Goal: Transaction & Acquisition: Purchase product/service

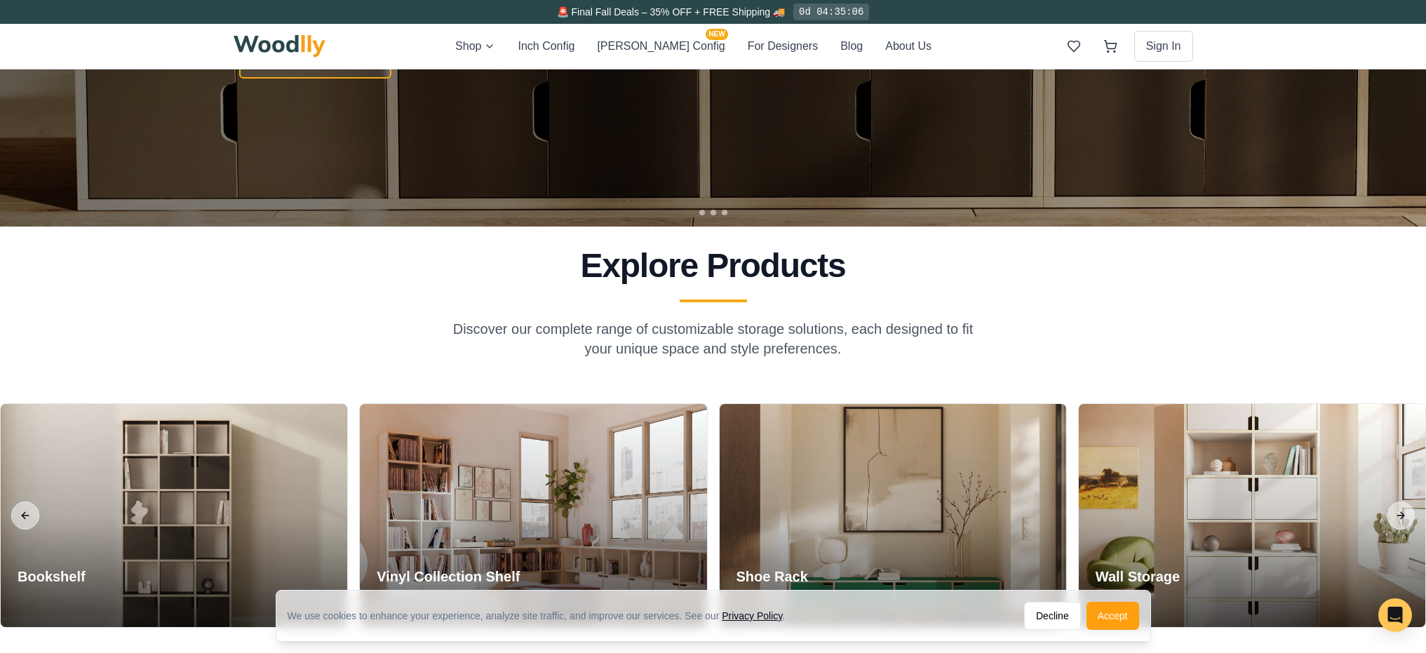
scroll to position [99, 0]
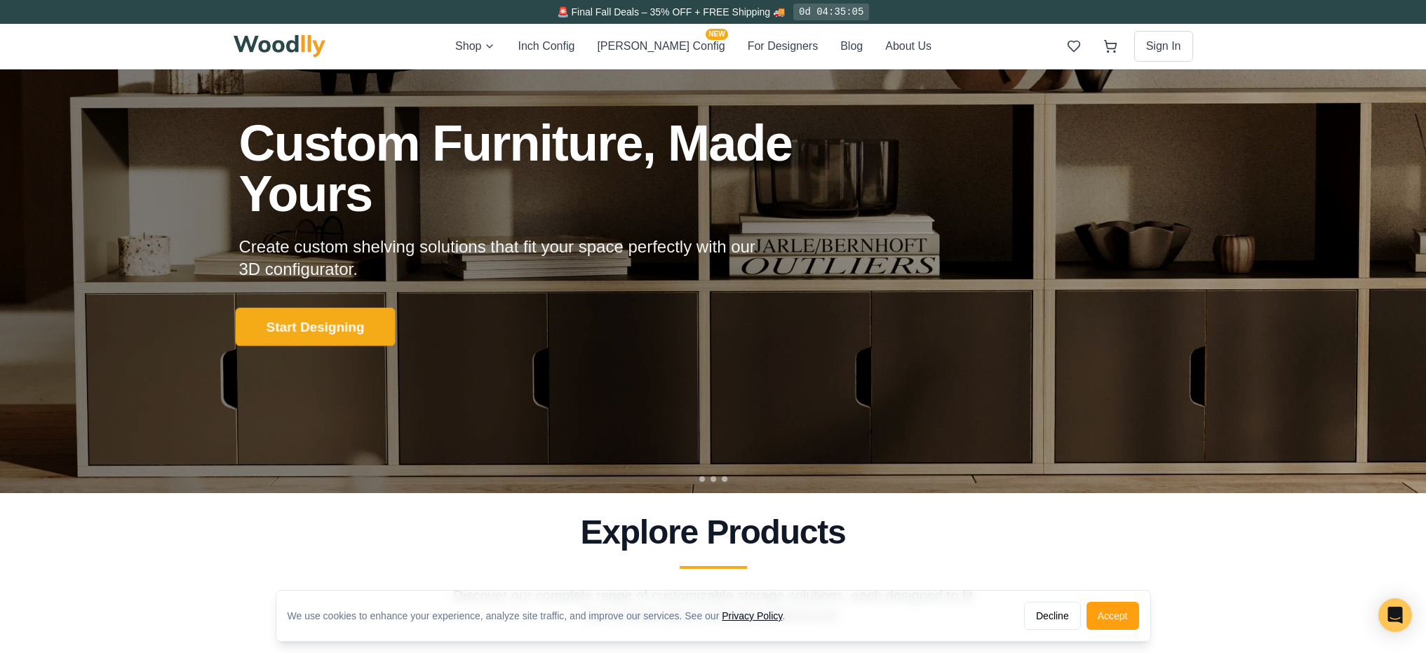
click at [326, 340] on button "Start Designing" at bounding box center [315, 327] width 160 height 39
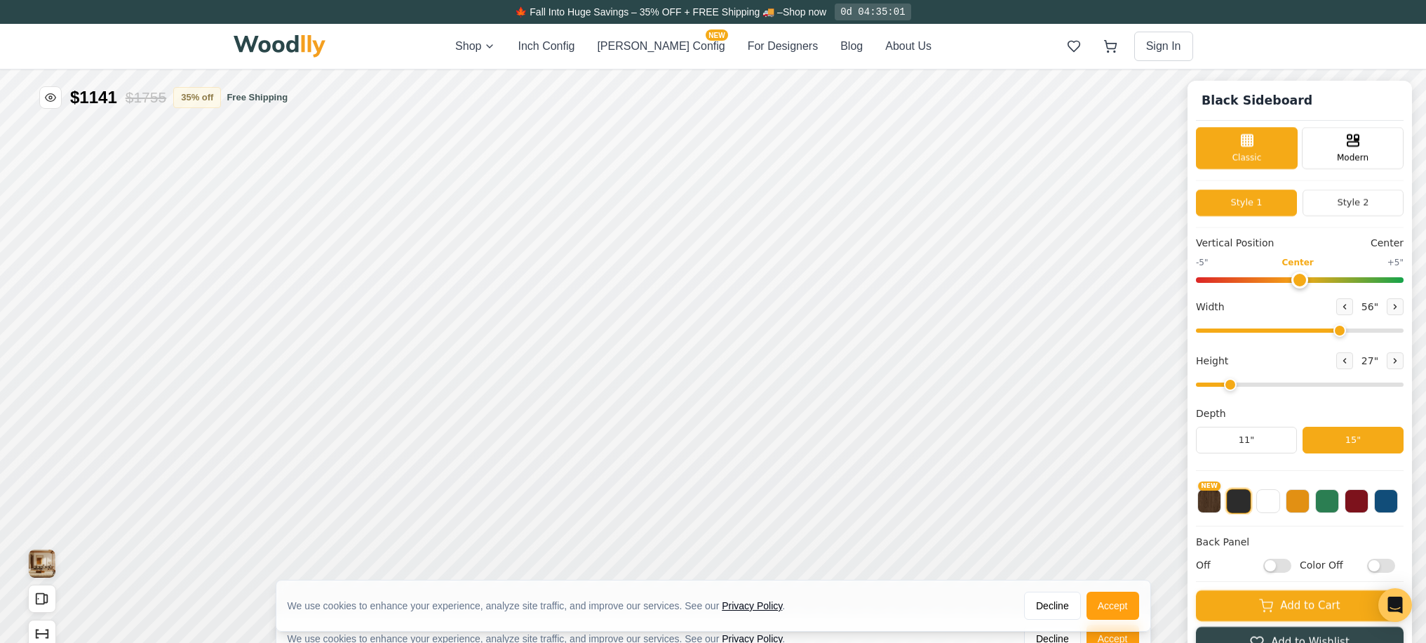
type input "56"
type input "2"
drag, startPoint x: 1308, startPoint y: 282, endPoint x: 1160, endPoint y: 278, distance: 148.8
type input "-5"
click at [1196, 278] on input "range" at bounding box center [1300, 280] width 208 height 6
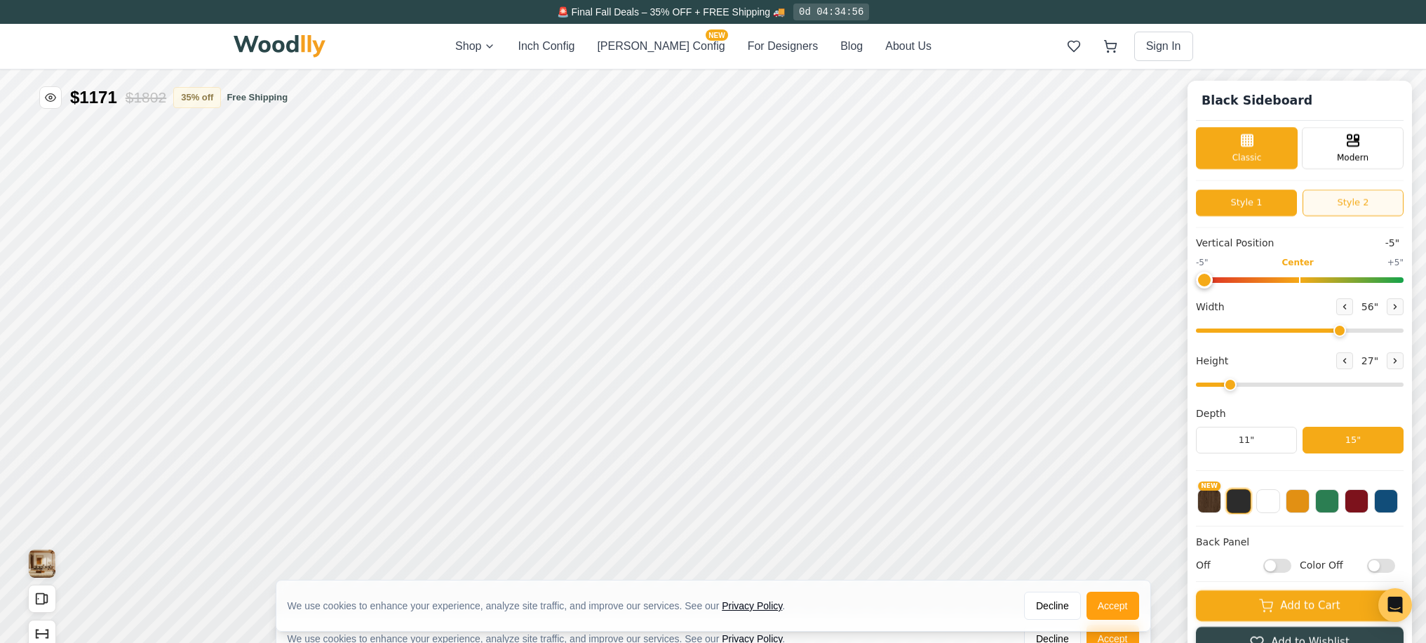
click at [1362, 202] on button "Style 2" at bounding box center [1353, 202] width 101 height 27
click at [1262, 208] on button "Style 1" at bounding box center [1246, 202] width 101 height 27
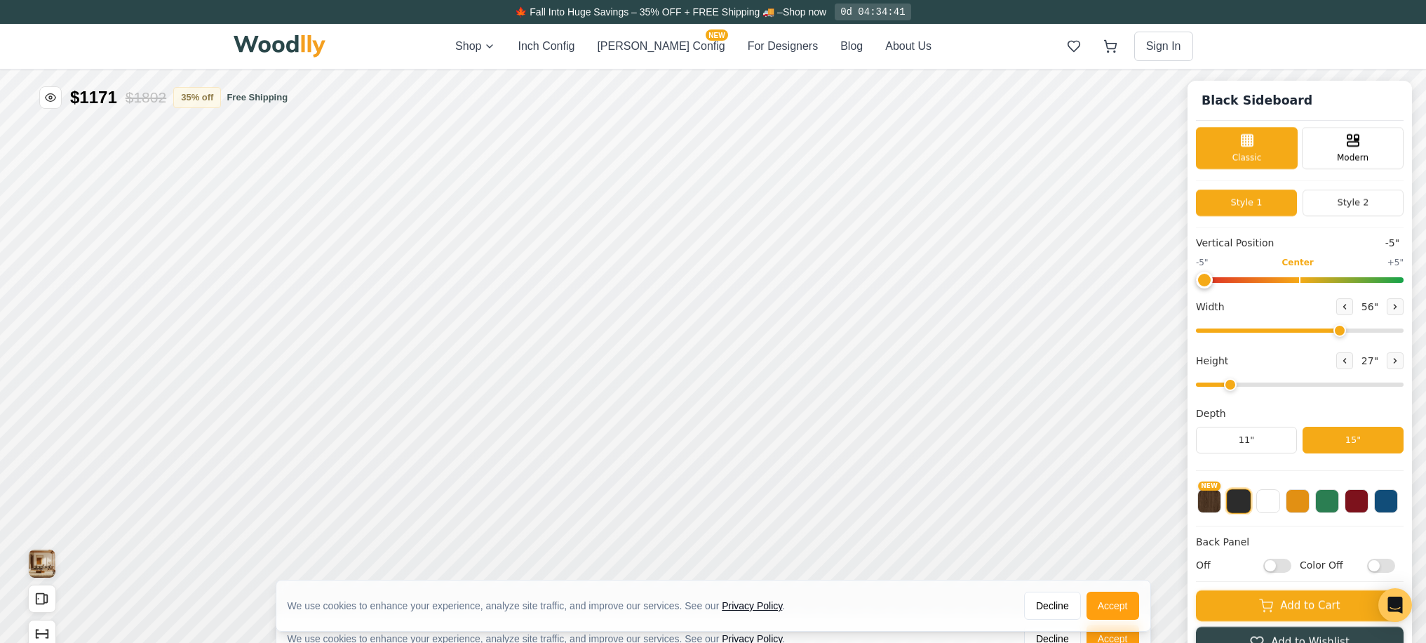
click at [286, 41] on img at bounding box center [280, 46] width 93 height 22
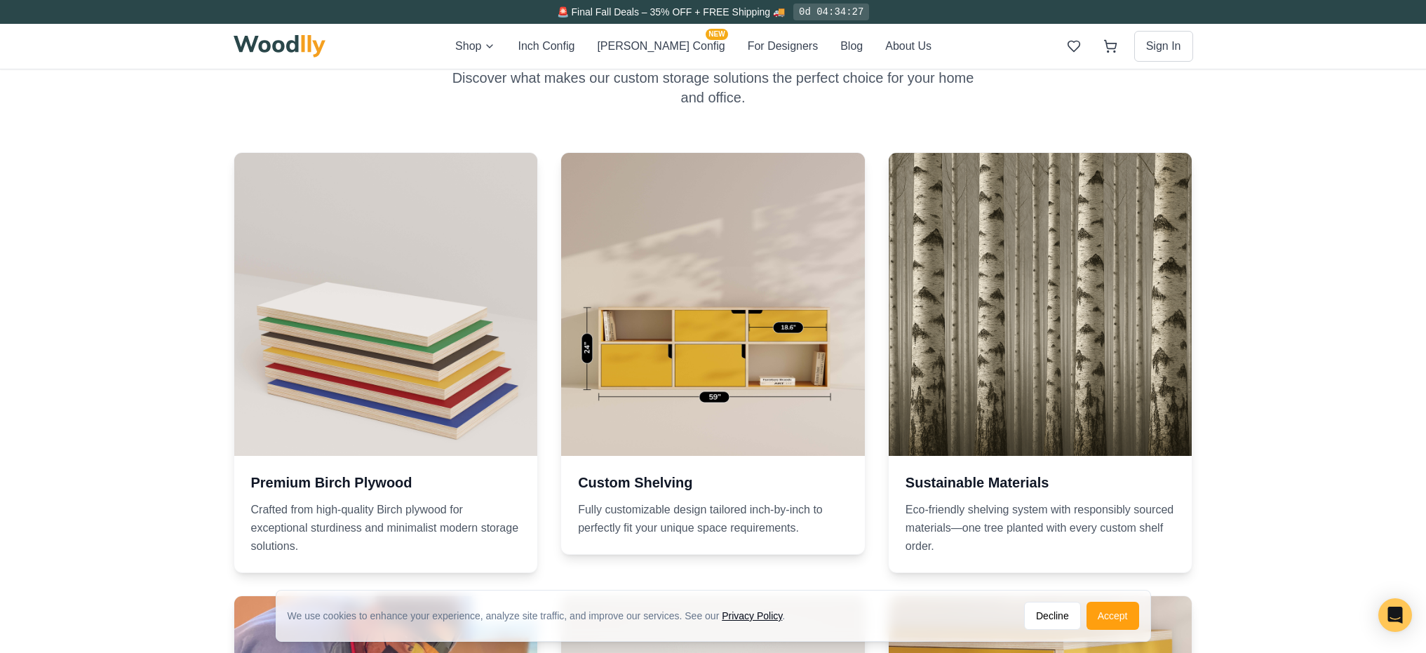
scroll to position [1039, 0]
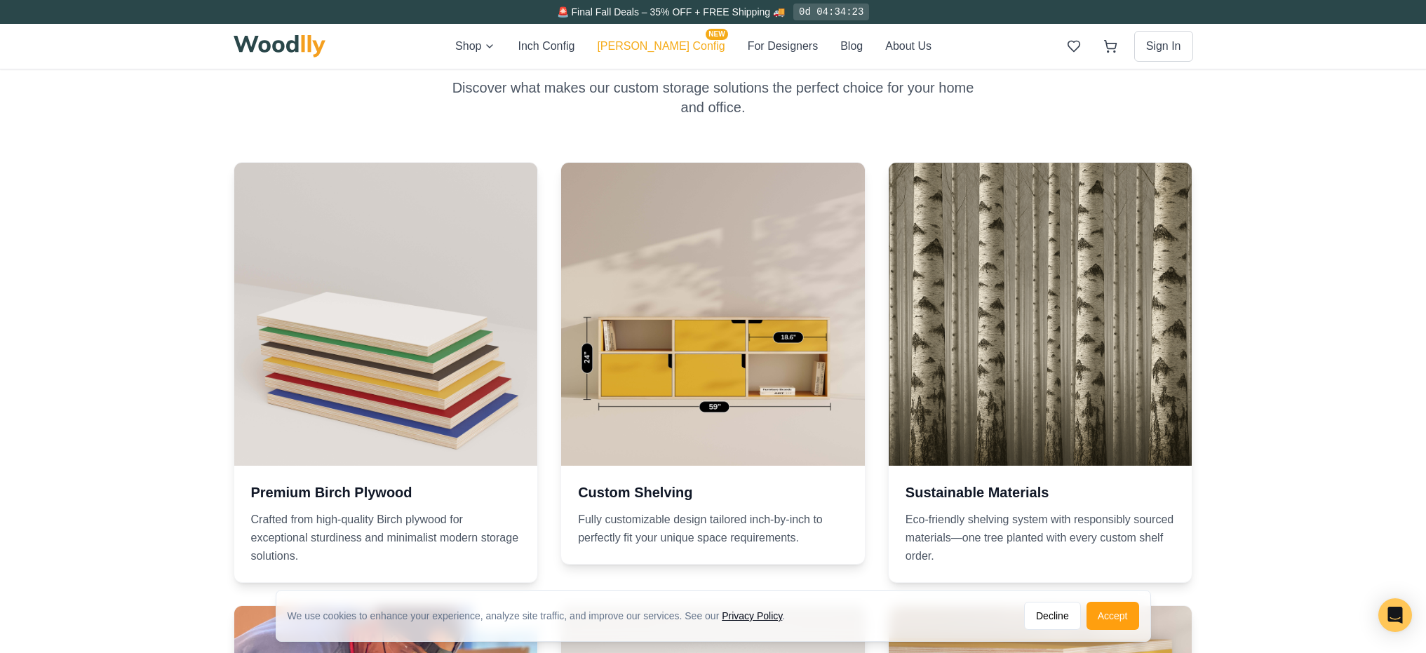
click at [663, 46] on button "[PERSON_NAME] Config NEW" at bounding box center [661, 46] width 128 height 18
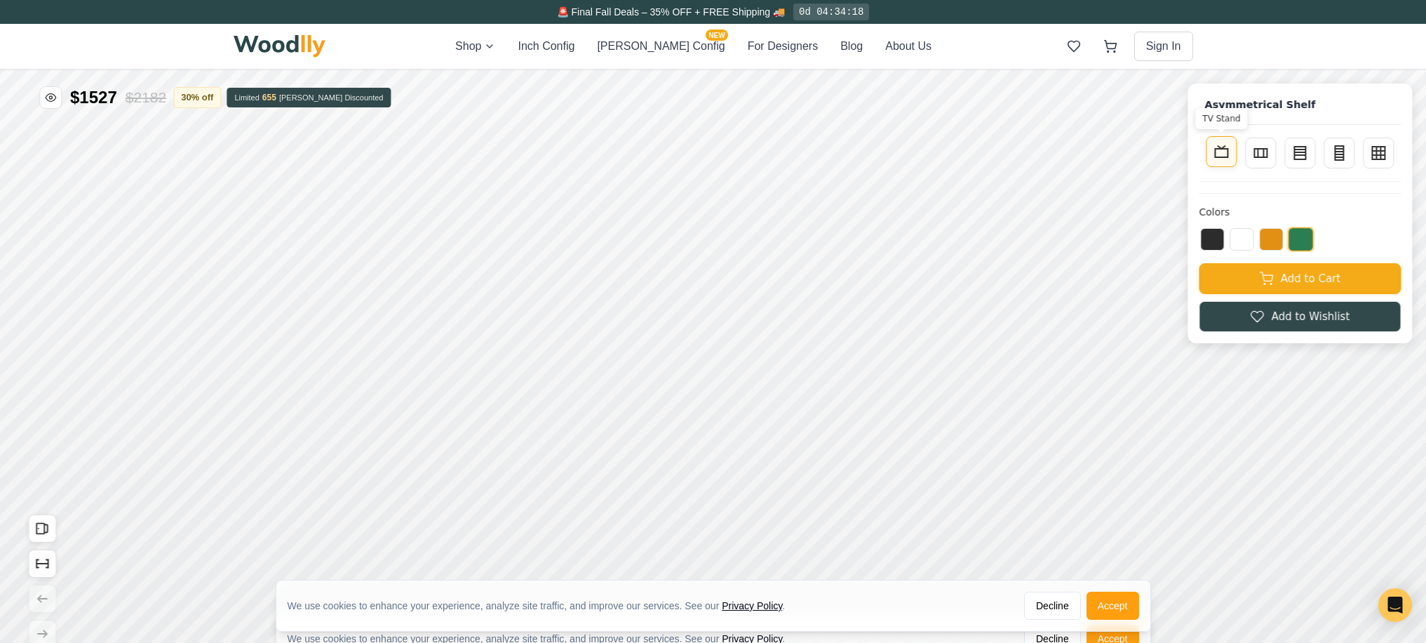
click at [1226, 156] on rect at bounding box center [1221, 153] width 13 height 8
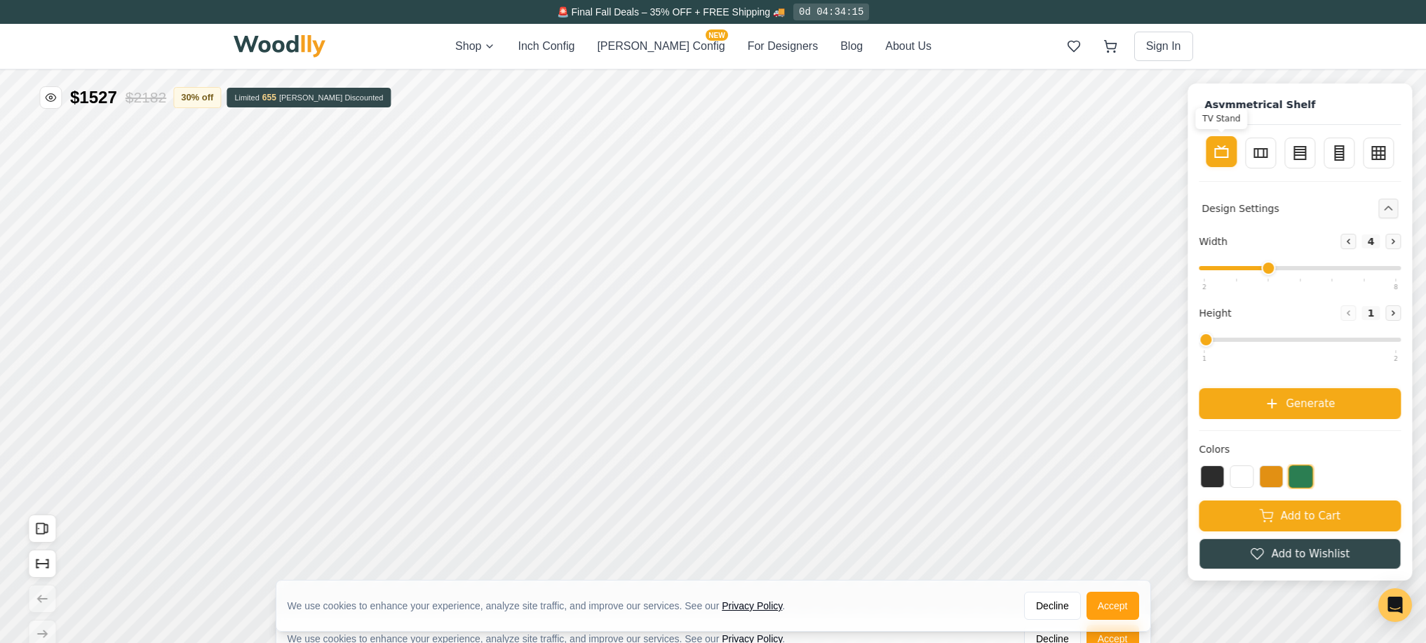
click at [1230, 156] on icon at bounding box center [1221, 151] width 17 height 17
click at [1267, 155] on rect at bounding box center [1260, 151] width 13 height 8
type input "2"
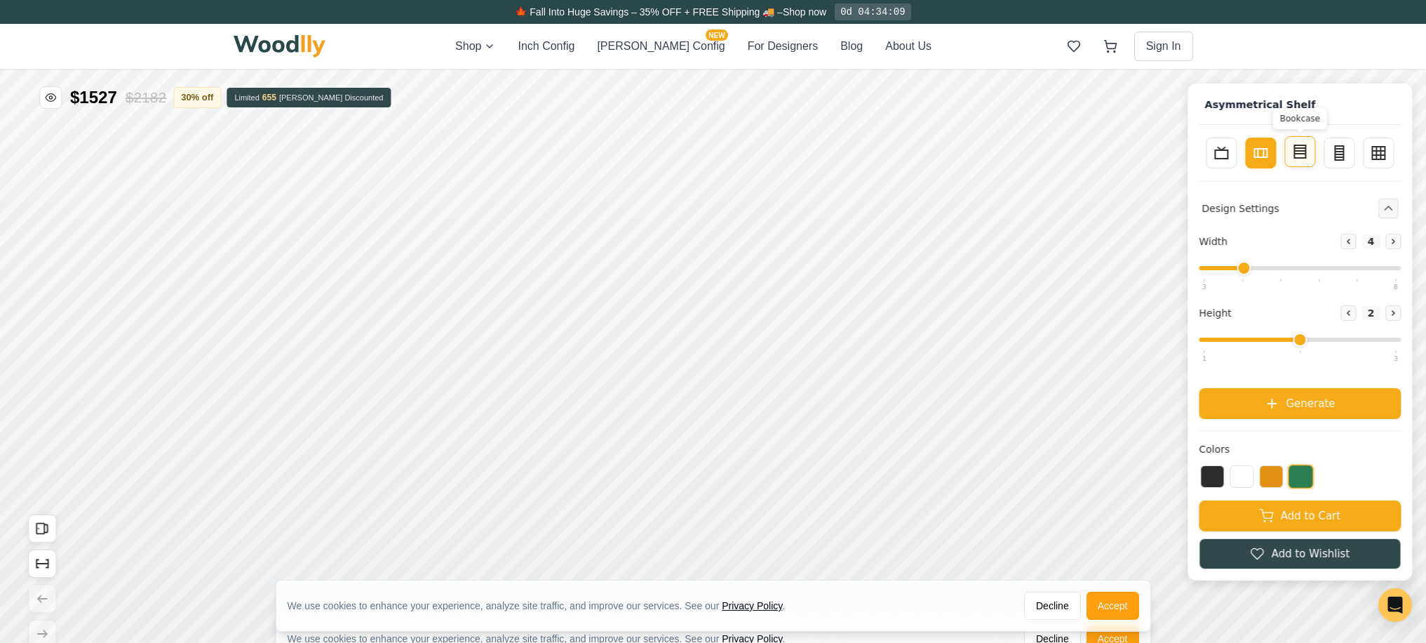
click at [1301, 154] on button "Bookcase" at bounding box center [1299, 151] width 31 height 31
type input "3"
type input "4"
click at [1228, 157] on rect at bounding box center [1221, 153] width 13 height 8
type input "4"
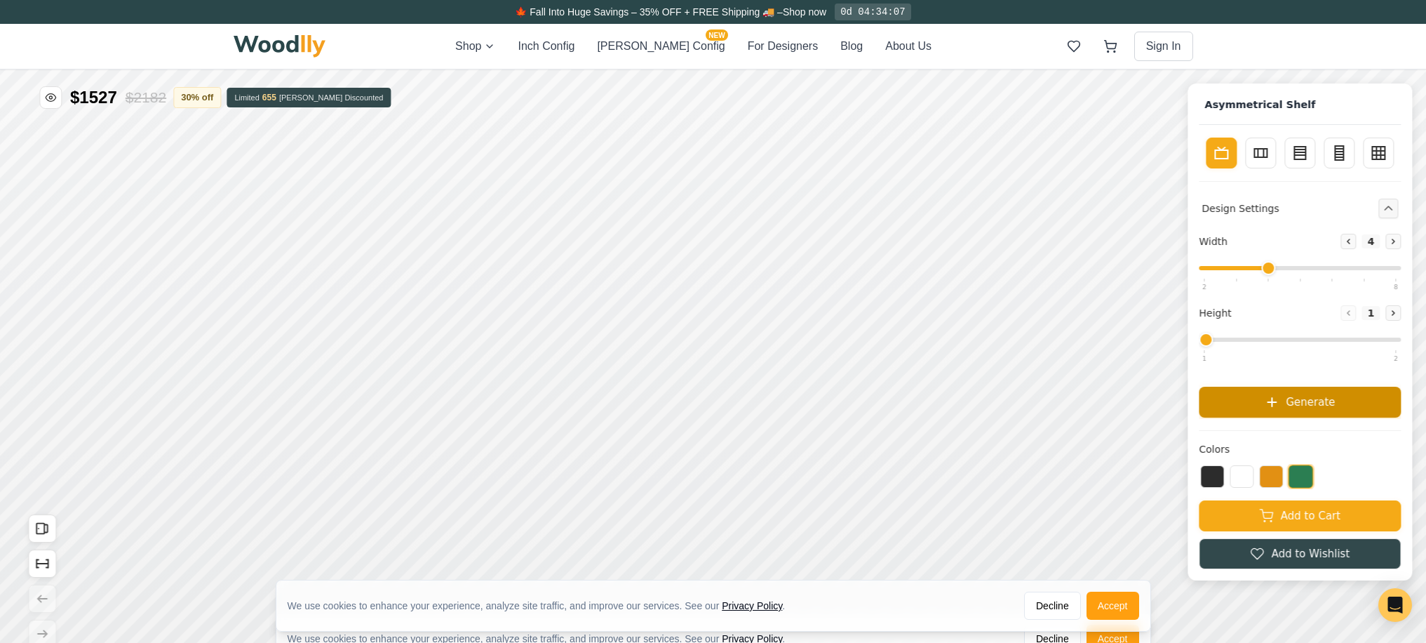
click at [1335, 408] on span "Generate" at bounding box center [1310, 402] width 49 height 16
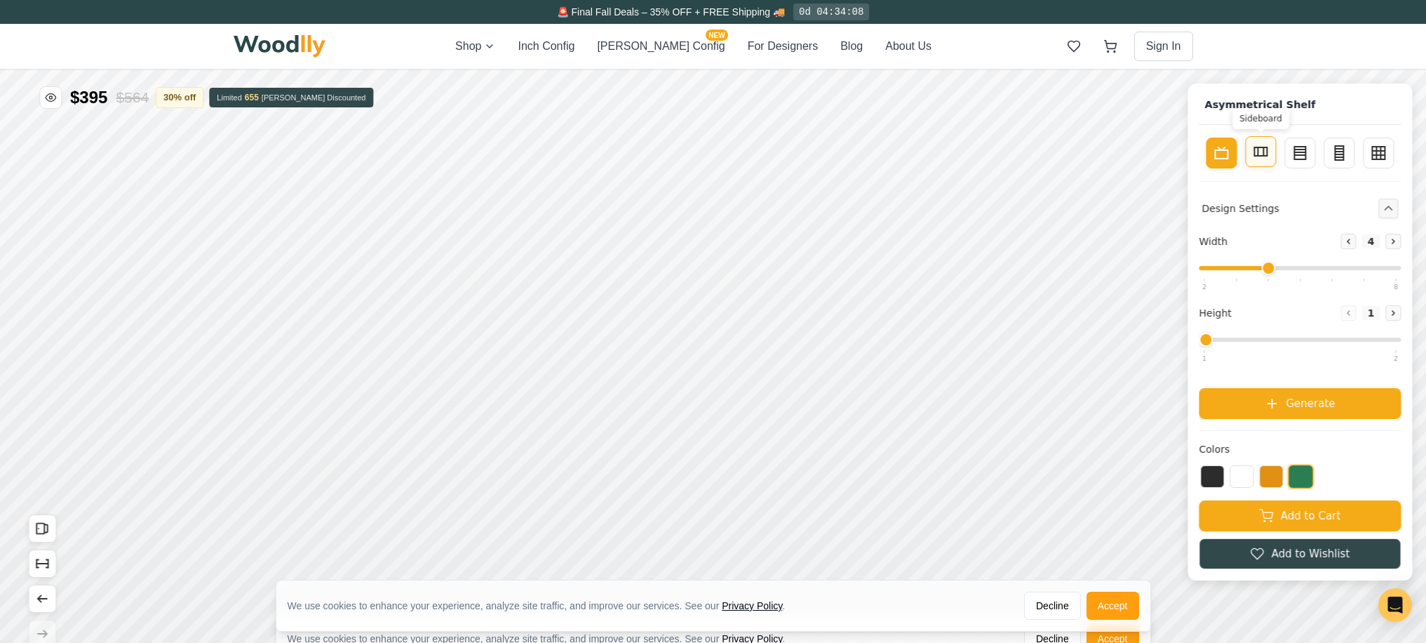
click at [1262, 160] on button "Sideboard" at bounding box center [1260, 151] width 31 height 31
type input "2"
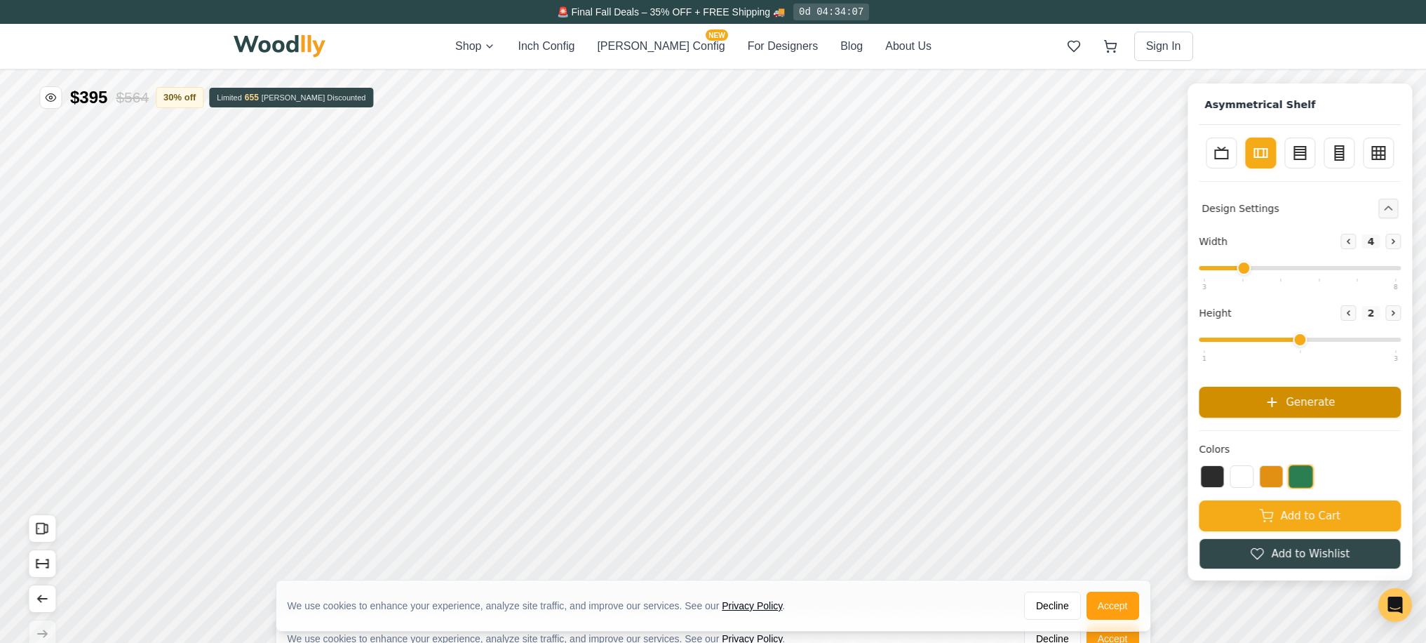
click at [1296, 403] on button "Generate" at bounding box center [1300, 402] width 202 height 31
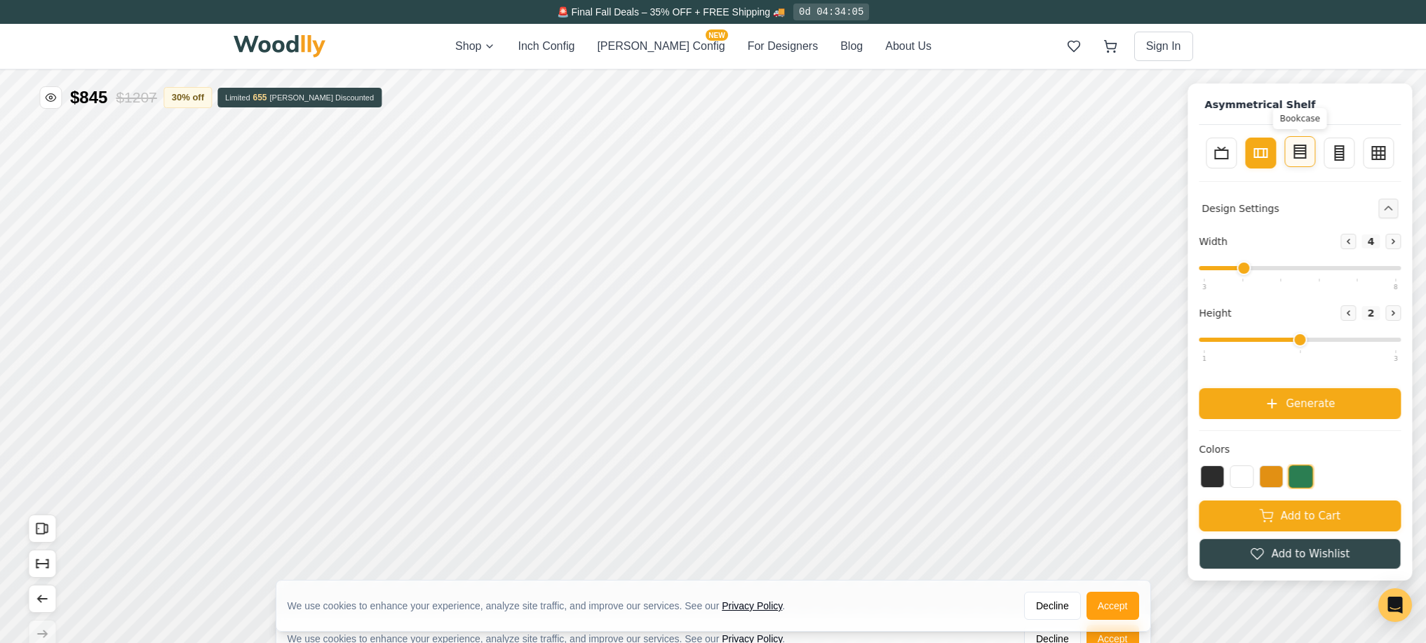
click at [1308, 143] on icon at bounding box center [1299, 151] width 17 height 17
type input "3"
type input "4"
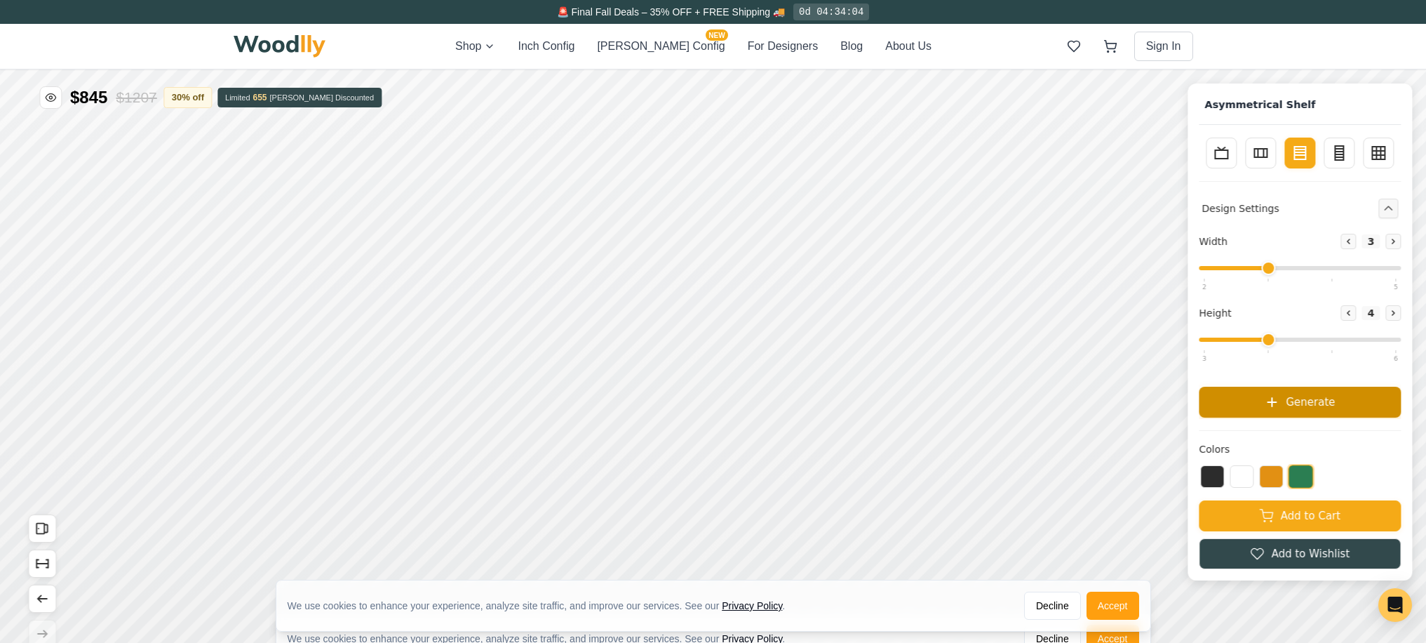
click at [1333, 403] on span "Generate" at bounding box center [1310, 402] width 49 height 16
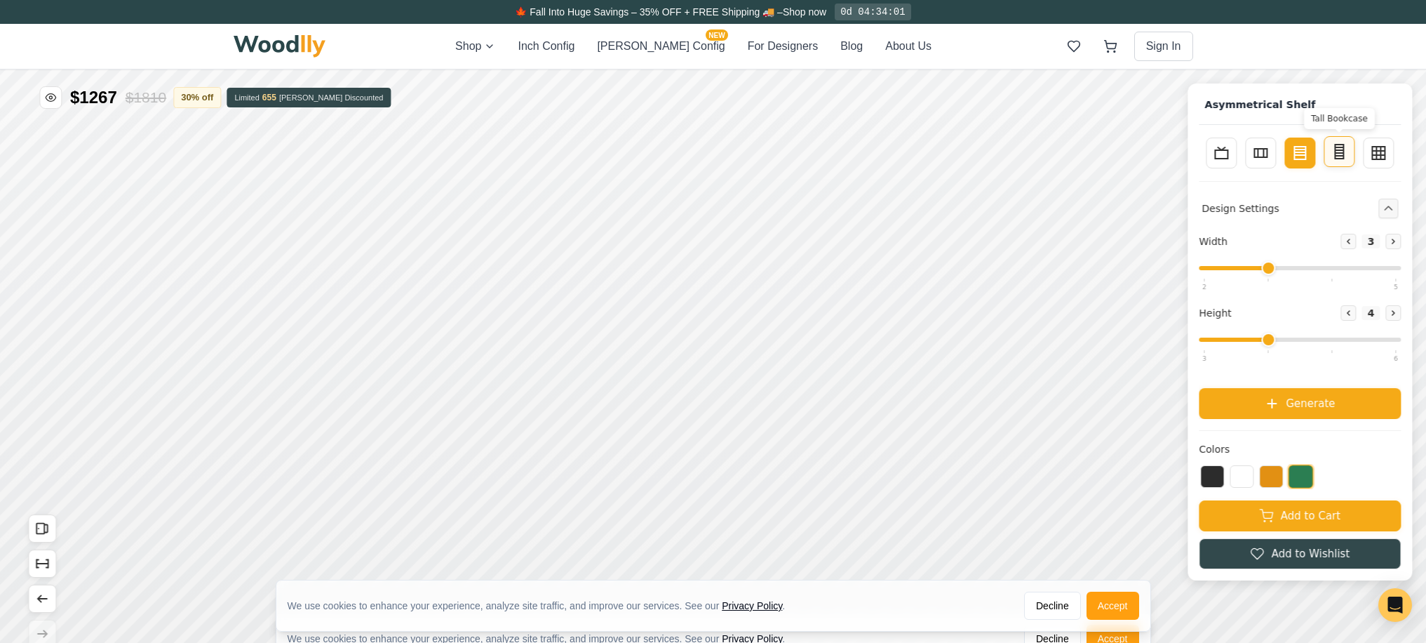
click at [1343, 150] on line at bounding box center [1339, 150] width 8 height 0
type input "2"
type input "5"
click at [1306, 151] on line at bounding box center [1299, 151] width 11 height 0
type input "3"
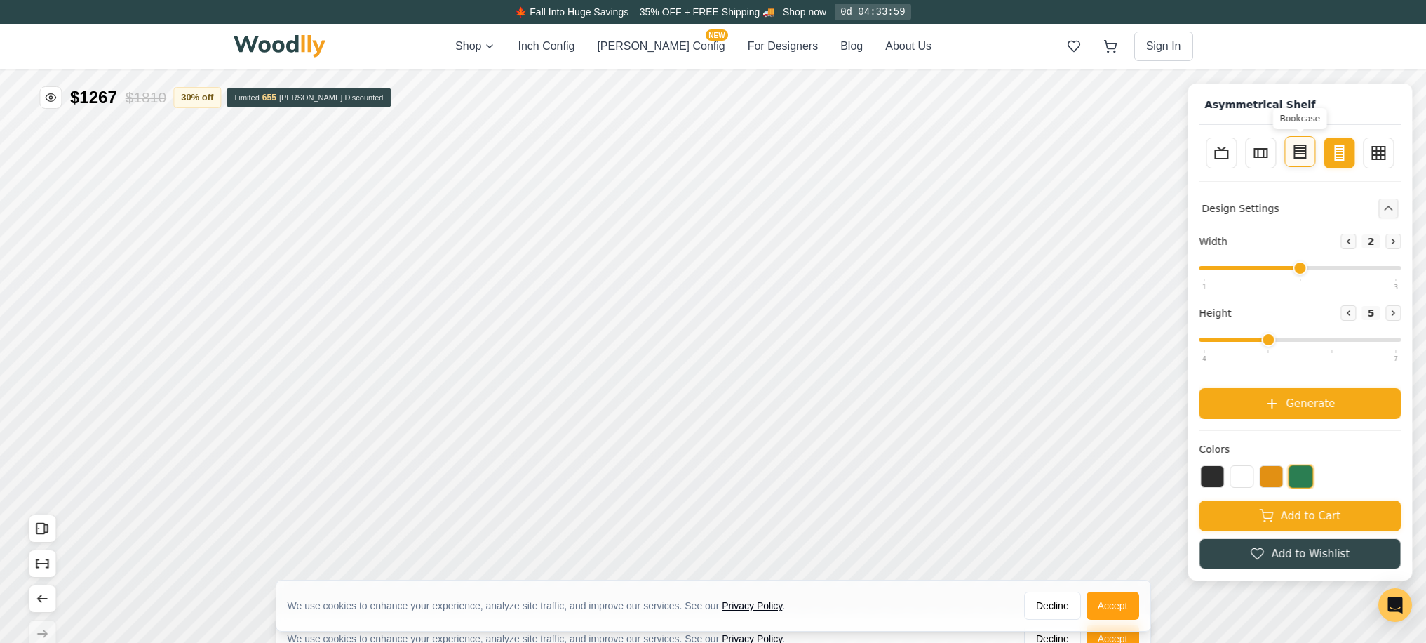
type input "4"
drag, startPoint x: 1278, startPoint y: 265, endPoint x: 1195, endPoint y: 264, distance: 82.8
type input "2"
click at [1199, 266] on input "range" at bounding box center [1300, 268] width 202 height 4
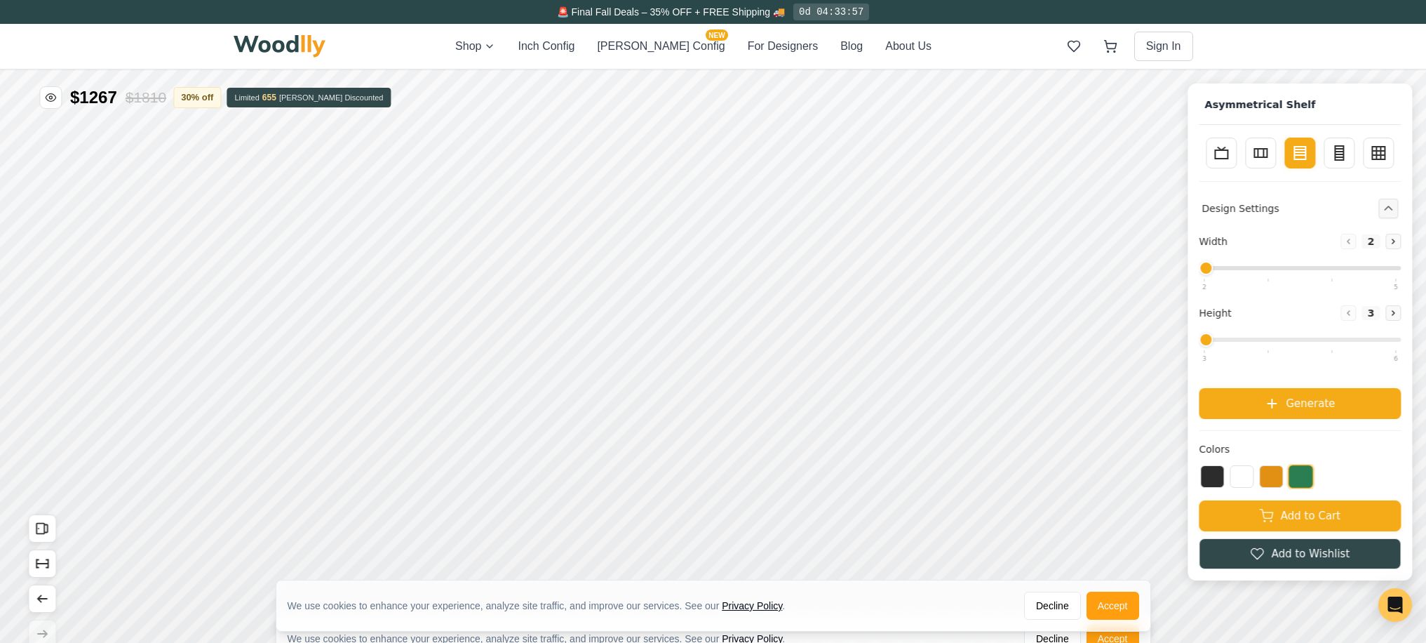
drag, startPoint x: 1274, startPoint y: 340, endPoint x: 1143, endPoint y: 344, distance: 131.3
type input "3"
click at [1199, 342] on input "range" at bounding box center [1300, 339] width 202 height 4
click at [1350, 400] on button "Generate" at bounding box center [1300, 402] width 202 height 31
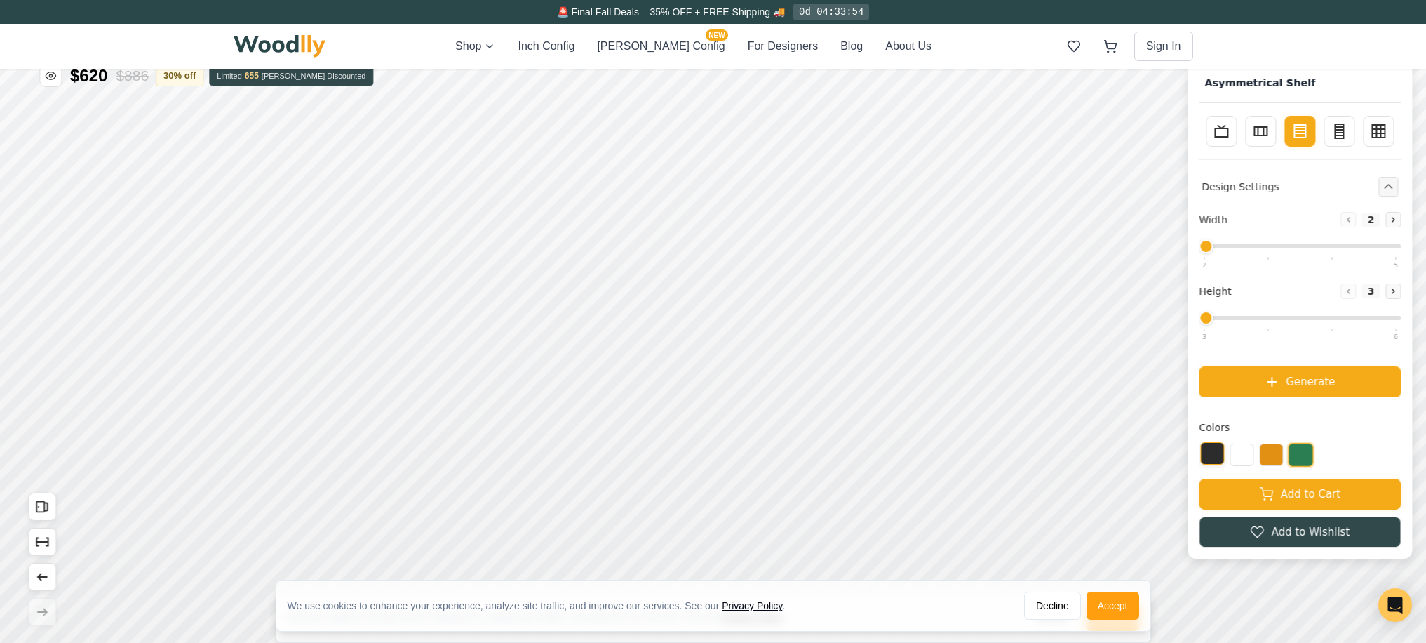
click at [1224, 455] on button at bounding box center [1212, 453] width 24 height 22
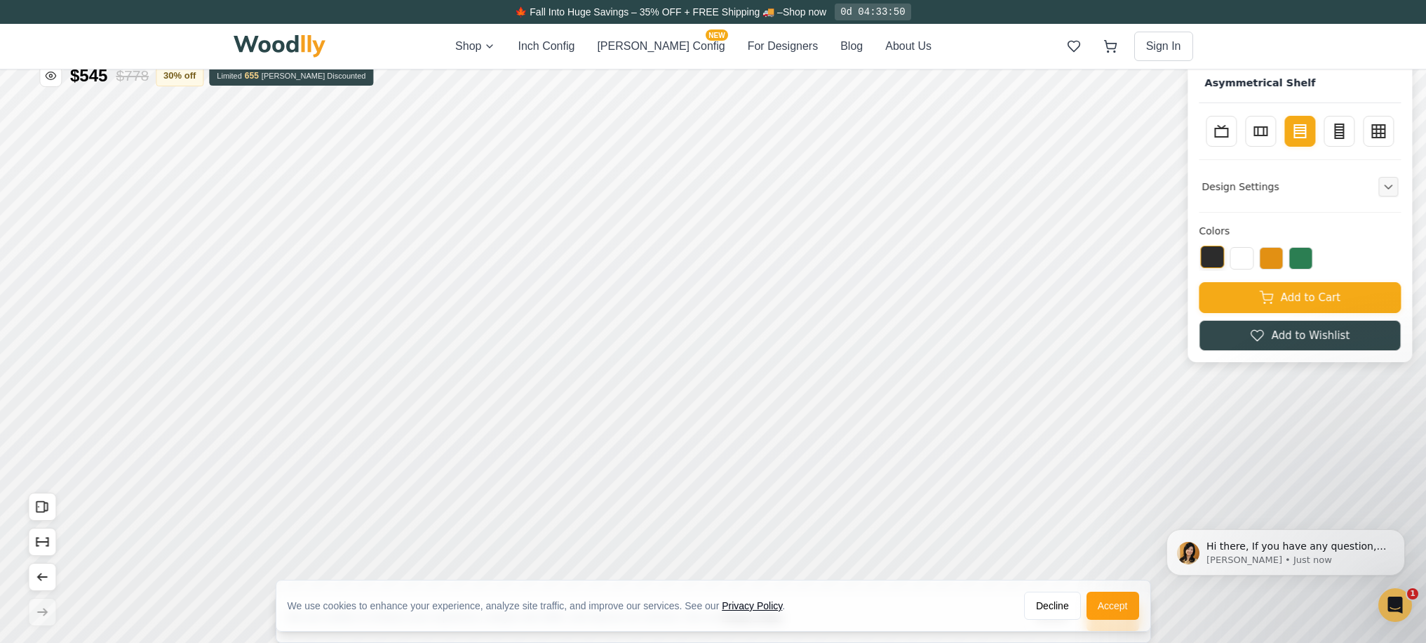
scroll to position [0, 0]
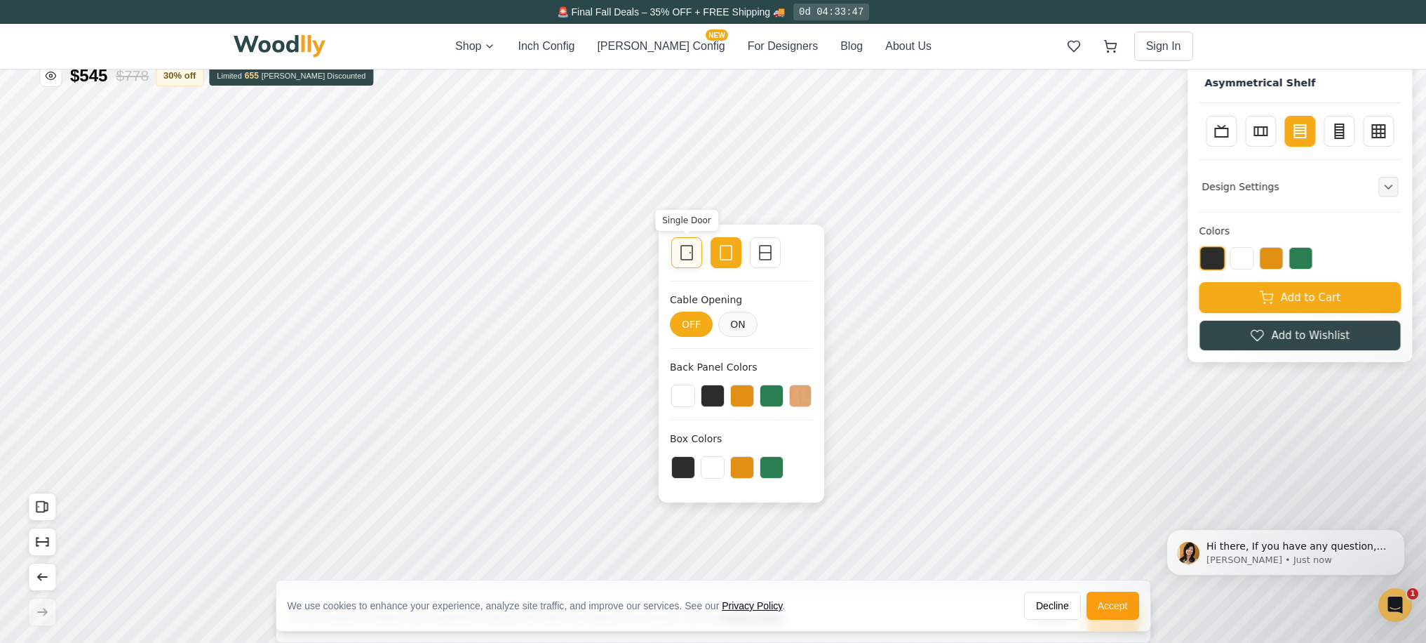
click at [687, 252] on icon at bounding box center [686, 252] width 17 height 17
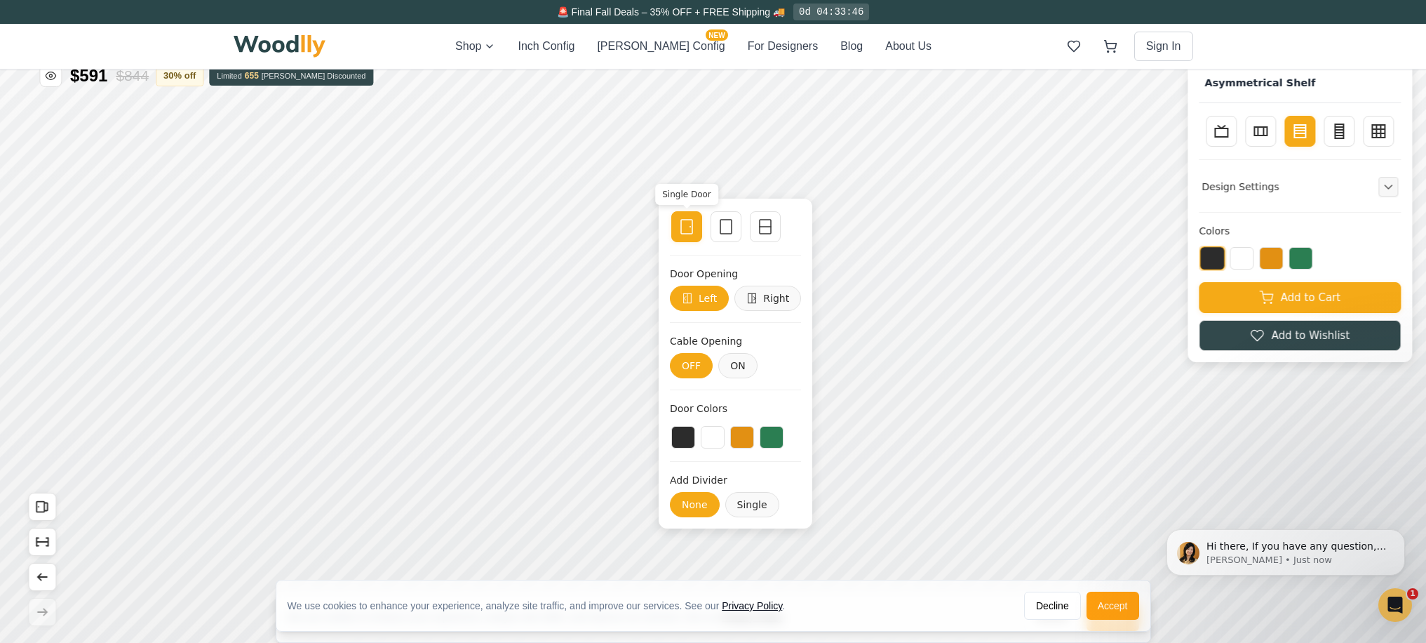
click at [687, 252] on div "Single Door Empty Space Single Divider Door Opening Left Right Cable Opening OF…" at bounding box center [736, 364] width 154 height 330
click at [695, 228] on div at bounding box center [687, 227] width 20 height 20
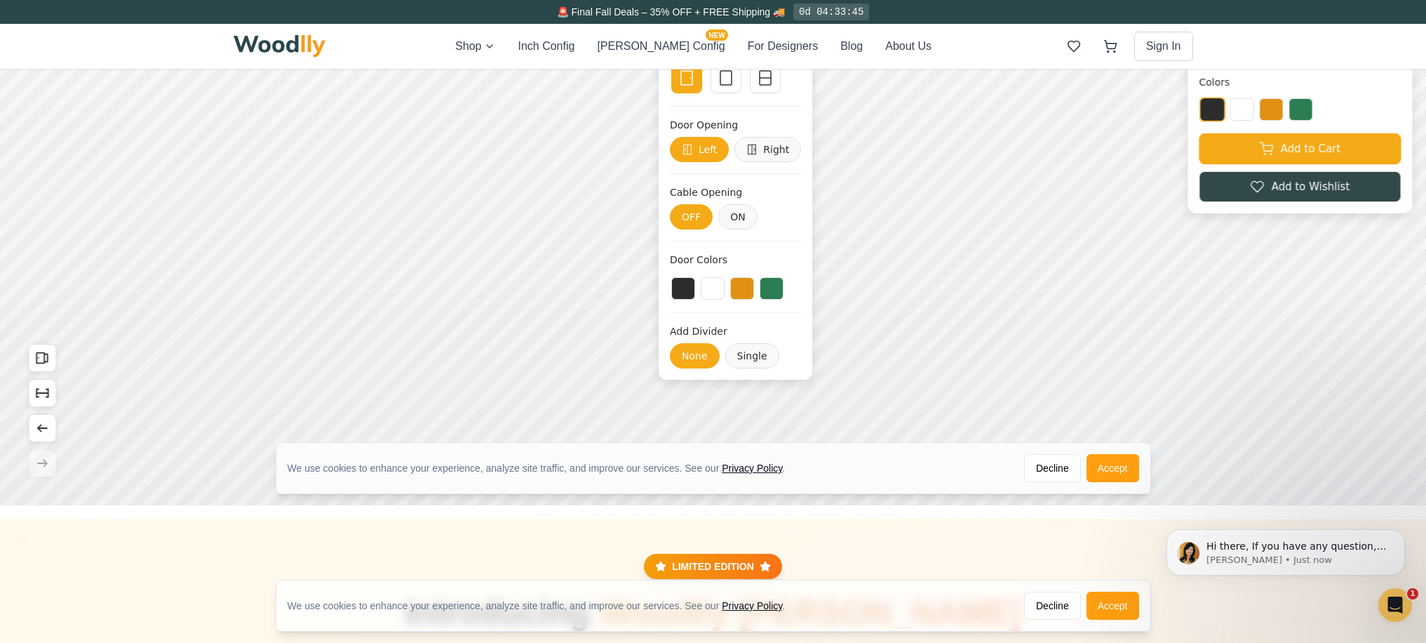
scroll to position [335, 0]
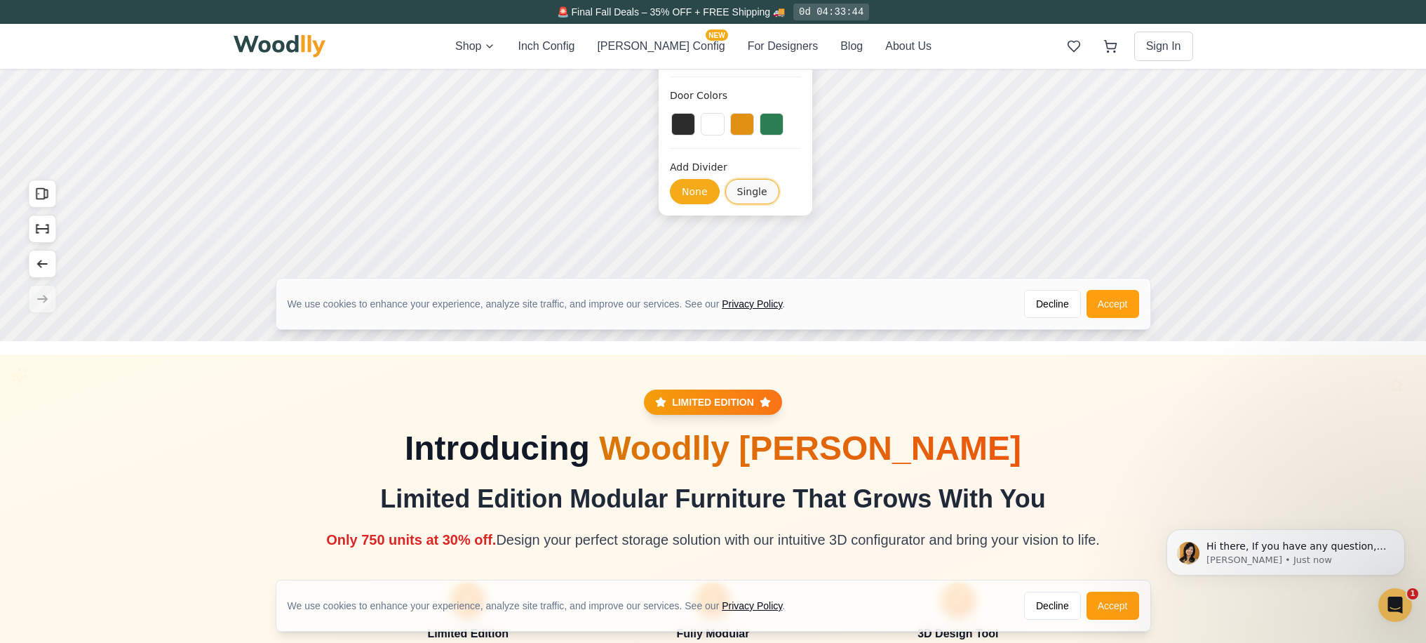
click at [757, 191] on button "Single" at bounding box center [752, 191] width 54 height 25
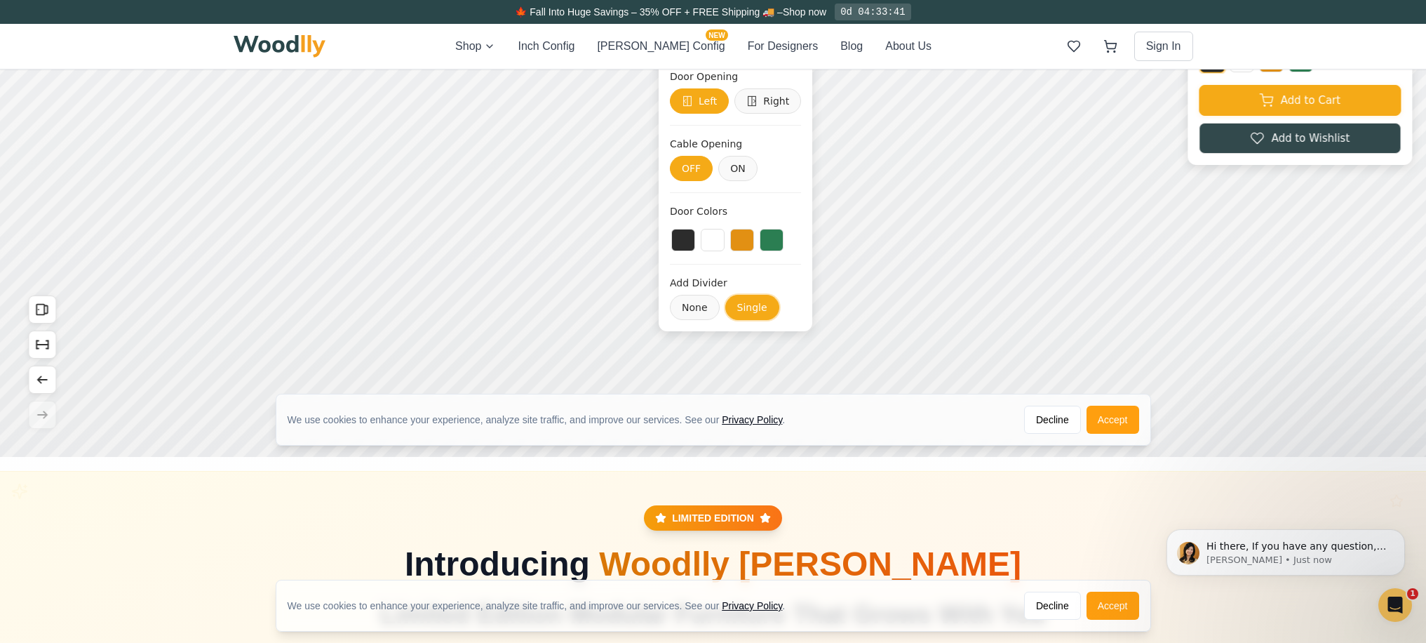
scroll to position [128, 0]
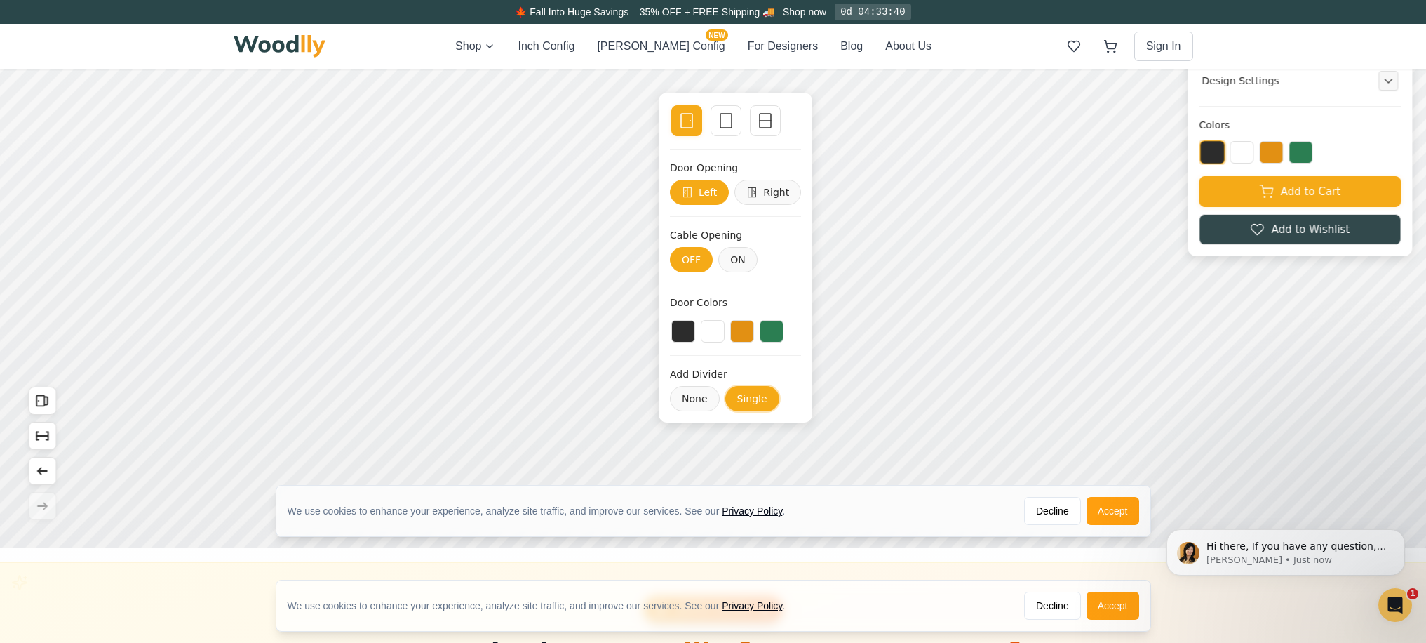
click at [752, 396] on button "Single" at bounding box center [752, 398] width 54 height 25
click at [689, 399] on button "None" at bounding box center [695, 398] width 50 height 25
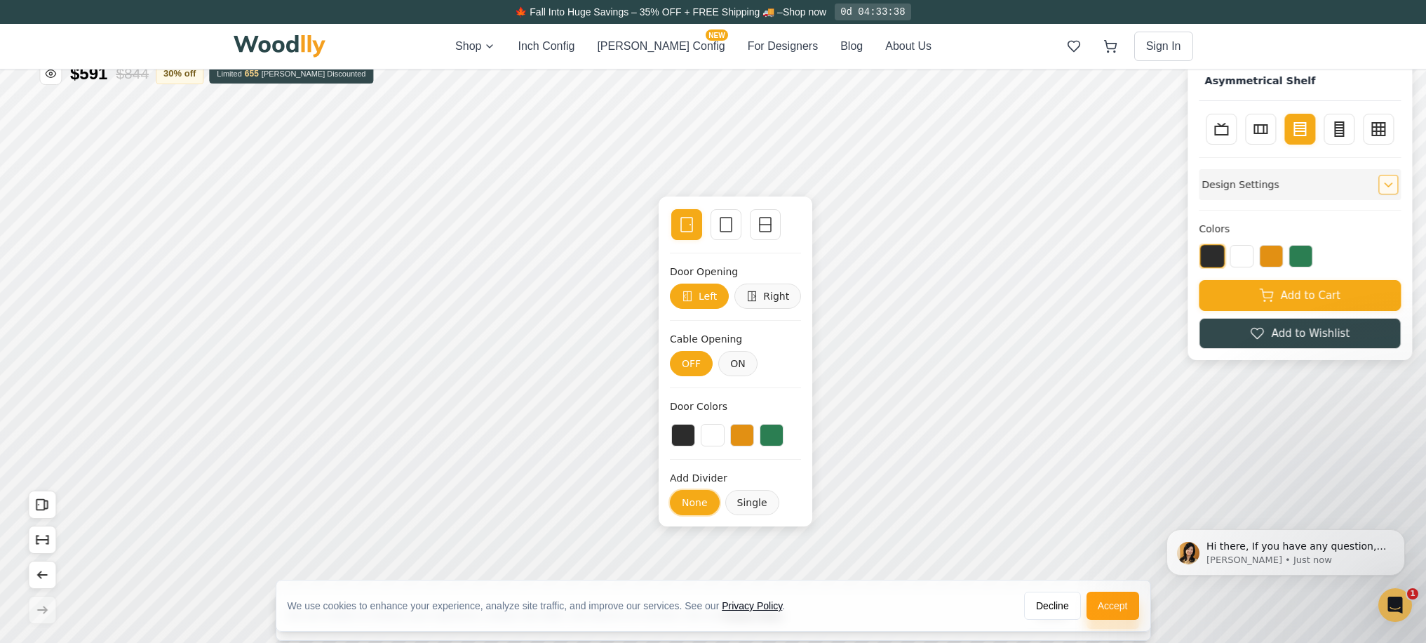
scroll to position [0, 0]
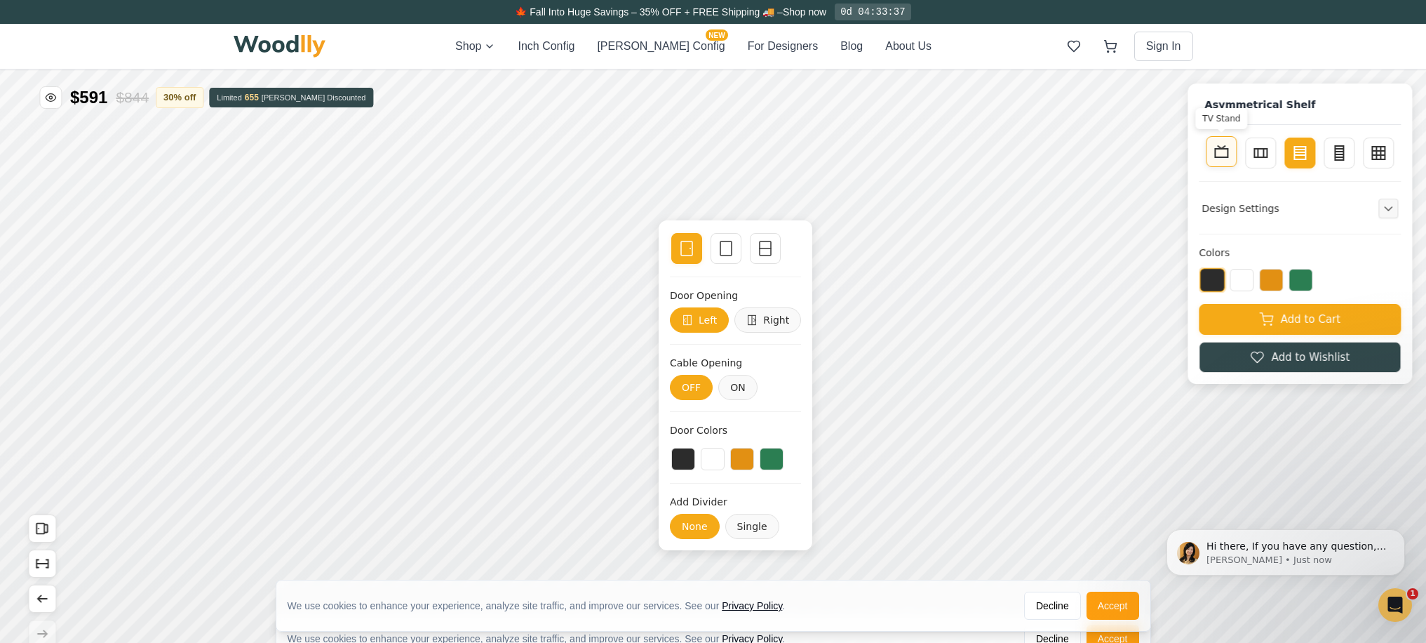
click at [1226, 159] on icon at bounding box center [1221, 151] width 17 height 17
type input "4"
type input "1"
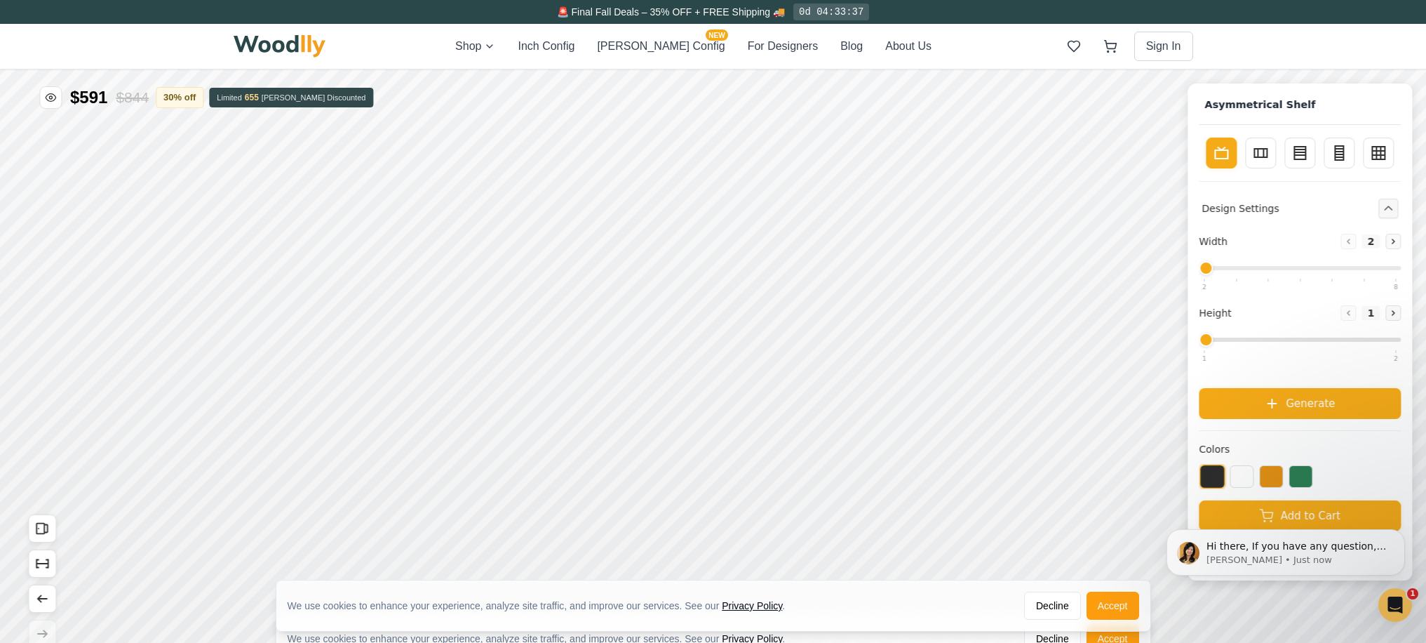
drag, startPoint x: 1275, startPoint y: 264, endPoint x: 1136, endPoint y: 267, distance: 138.2
click at [1199, 267] on input "range" at bounding box center [1300, 268] width 202 height 4
drag, startPoint x: 1217, startPoint y: 336, endPoint x: 1221, endPoint y: 383, distance: 47.2
click at [1199, 337] on input "range" at bounding box center [1300, 339] width 202 height 4
click at [1324, 408] on span "Generate" at bounding box center [1310, 402] width 49 height 16
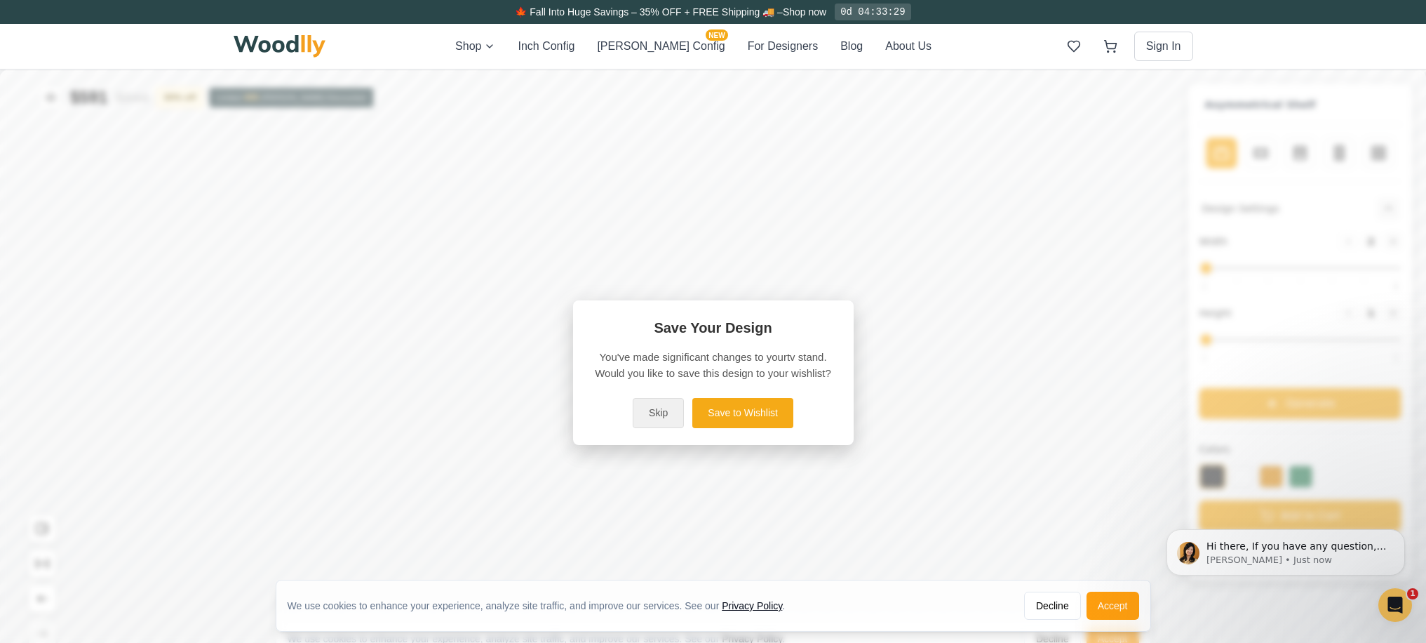
click at [671, 414] on button "Skip" at bounding box center [658, 413] width 51 height 30
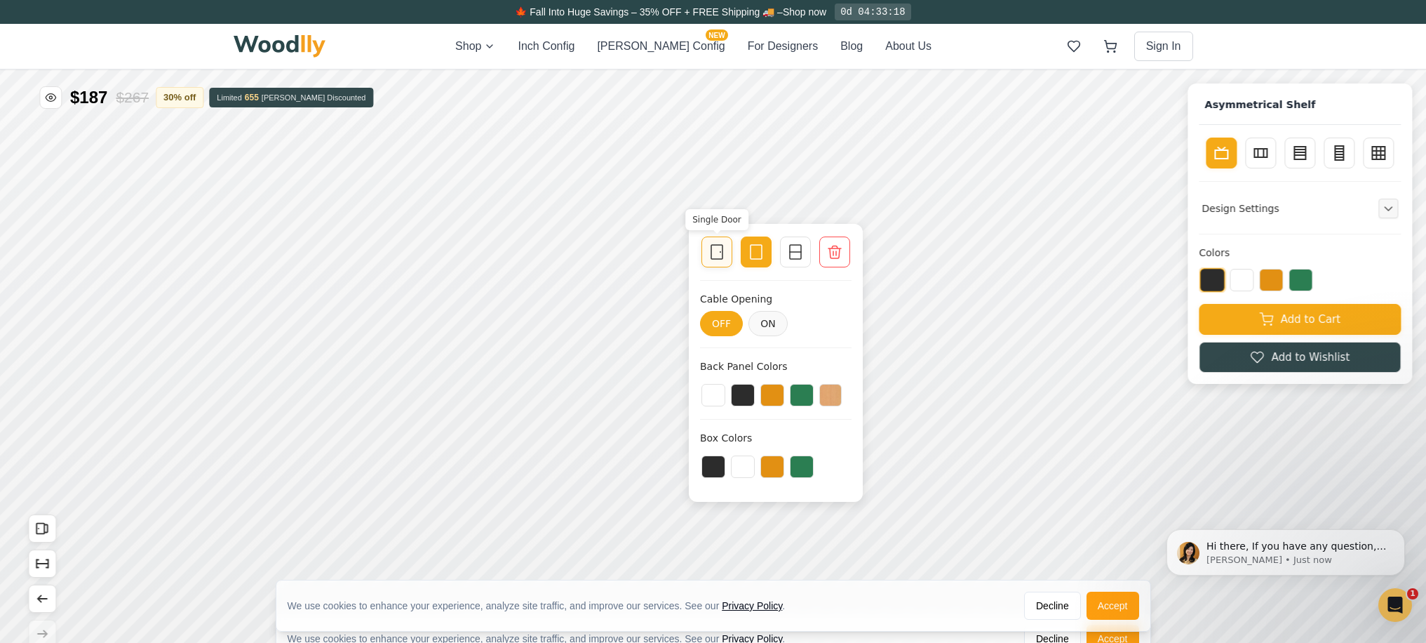
click at [711, 257] on icon at bounding box center [717, 251] width 17 height 17
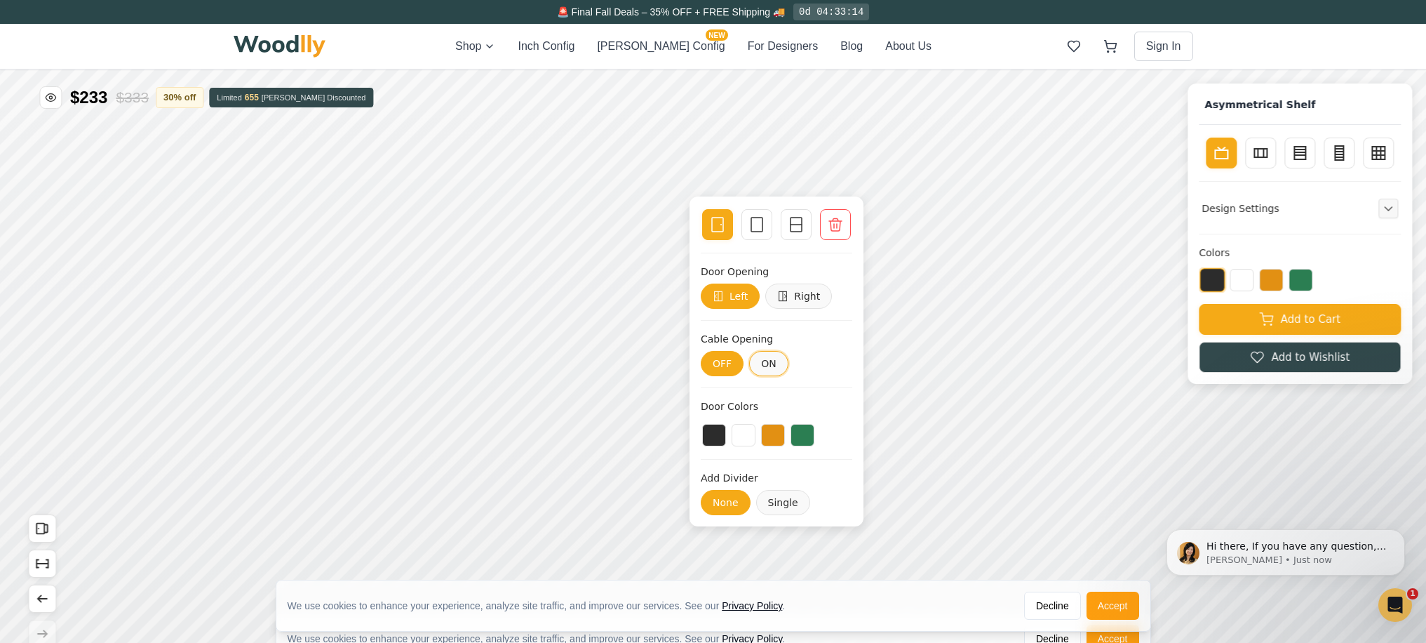
click at [767, 366] on button "ON" at bounding box center [768, 363] width 39 height 25
click at [796, 227] on icon at bounding box center [796, 224] width 17 height 17
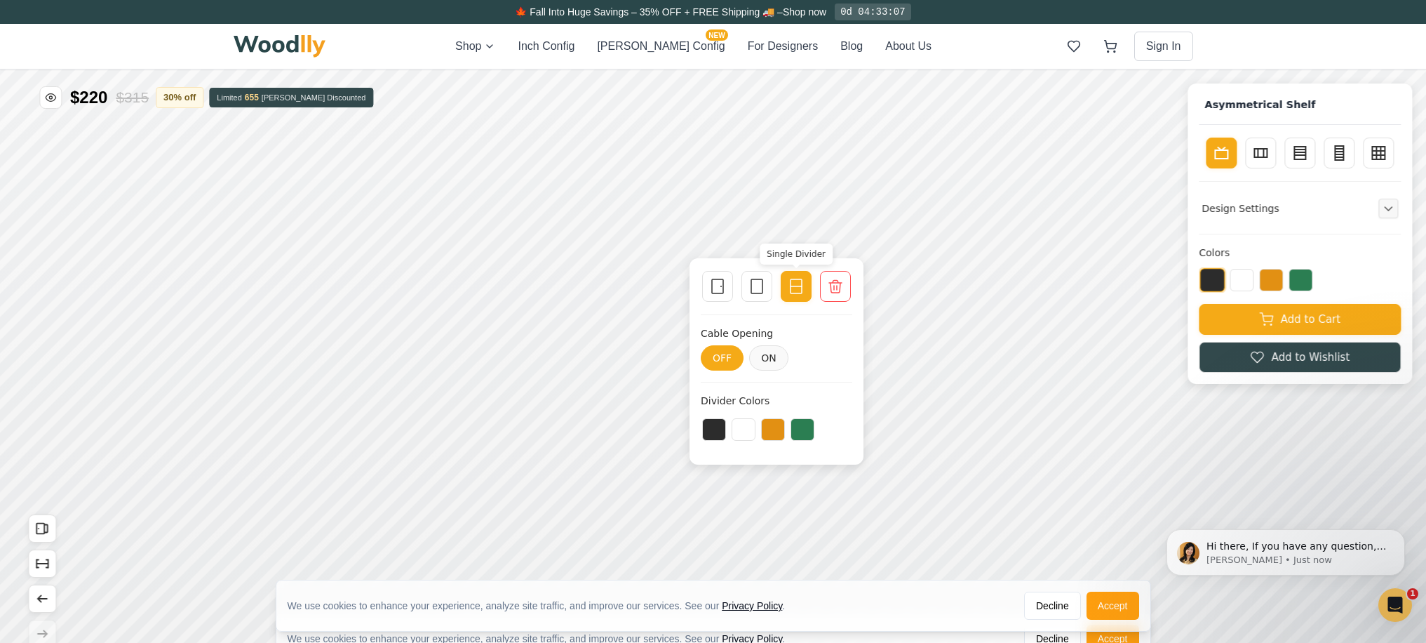
click at [798, 288] on icon at bounding box center [796, 286] width 17 height 17
click at [749, 290] on icon at bounding box center [757, 286] width 17 height 17
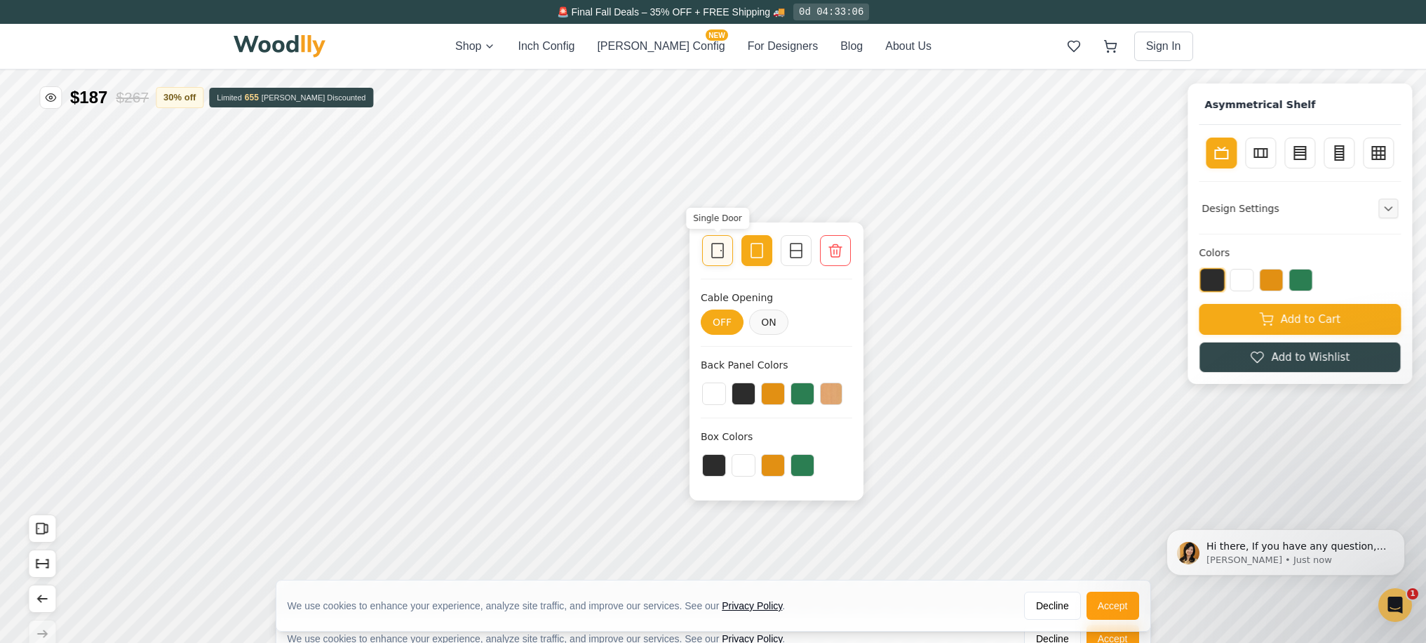
click at [720, 253] on icon at bounding box center [717, 250] width 17 height 17
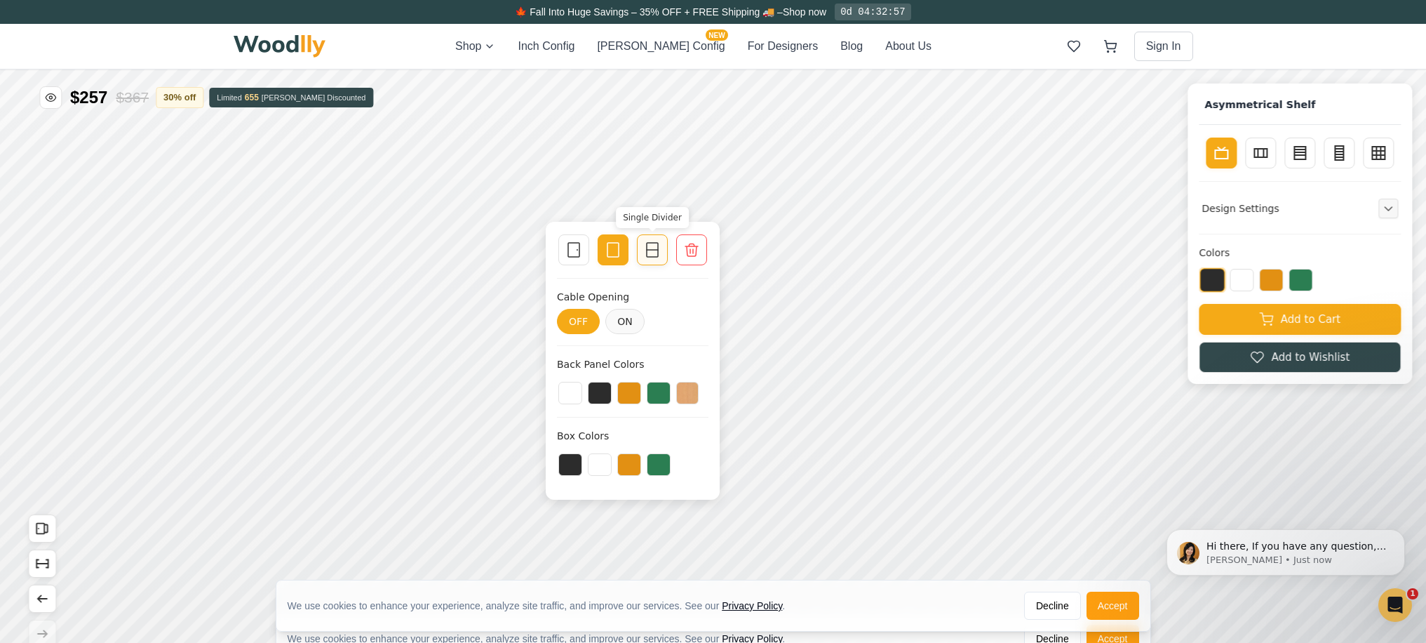
click at [655, 253] on icon at bounding box center [652, 249] width 17 height 17
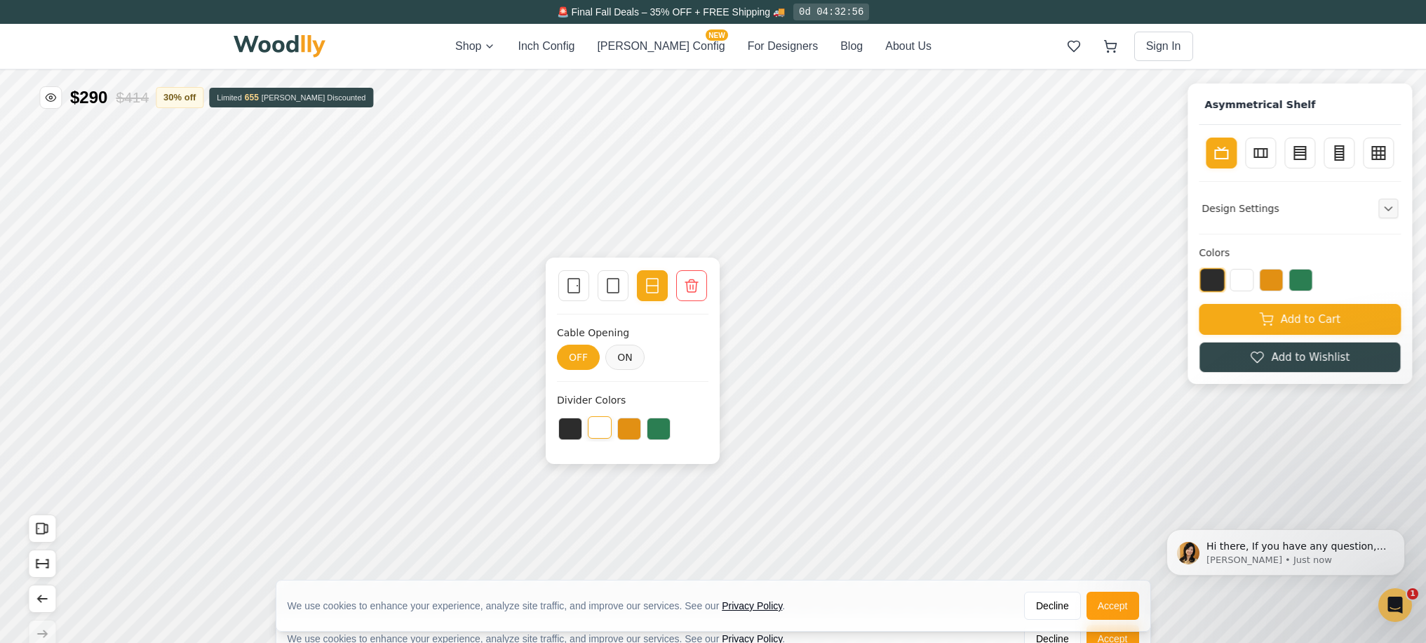
click at [603, 431] on button at bounding box center [600, 427] width 24 height 22
click at [568, 428] on button at bounding box center [570, 427] width 24 height 22
click at [634, 357] on button "ON" at bounding box center [624, 356] width 39 height 25
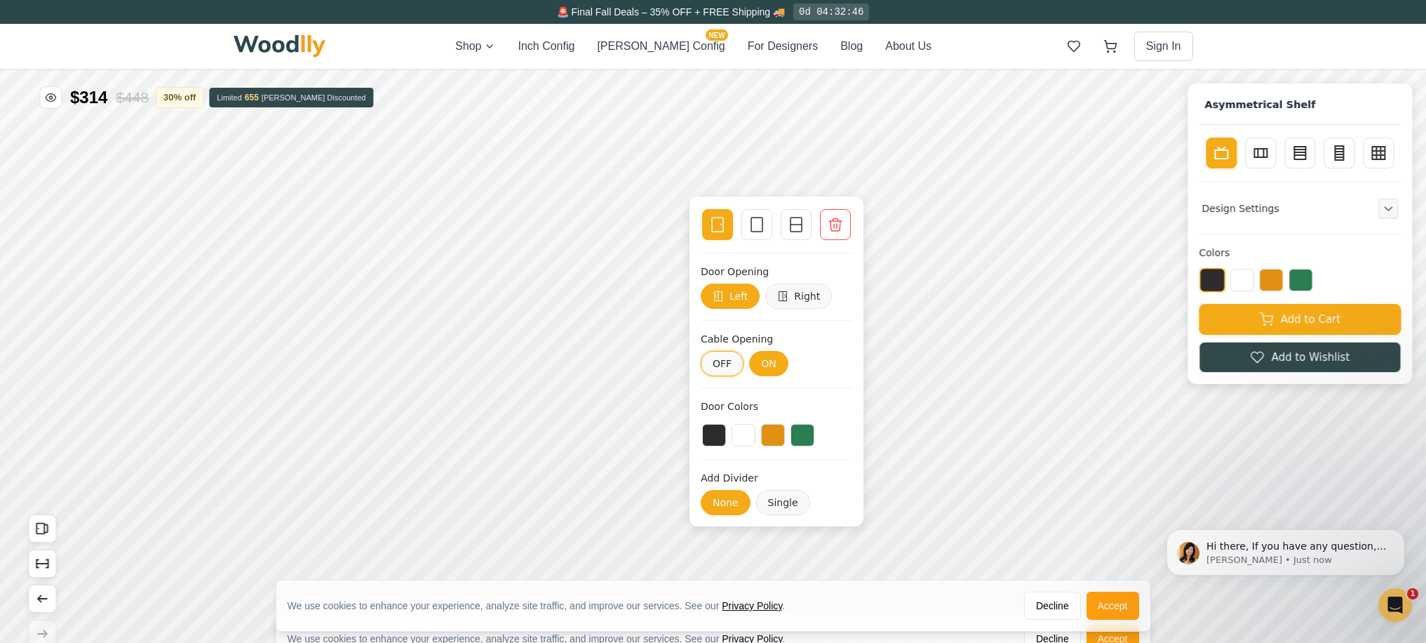
click at [720, 362] on button "OFF" at bounding box center [722, 363] width 43 height 25
click at [766, 362] on button "ON" at bounding box center [768, 363] width 39 height 25
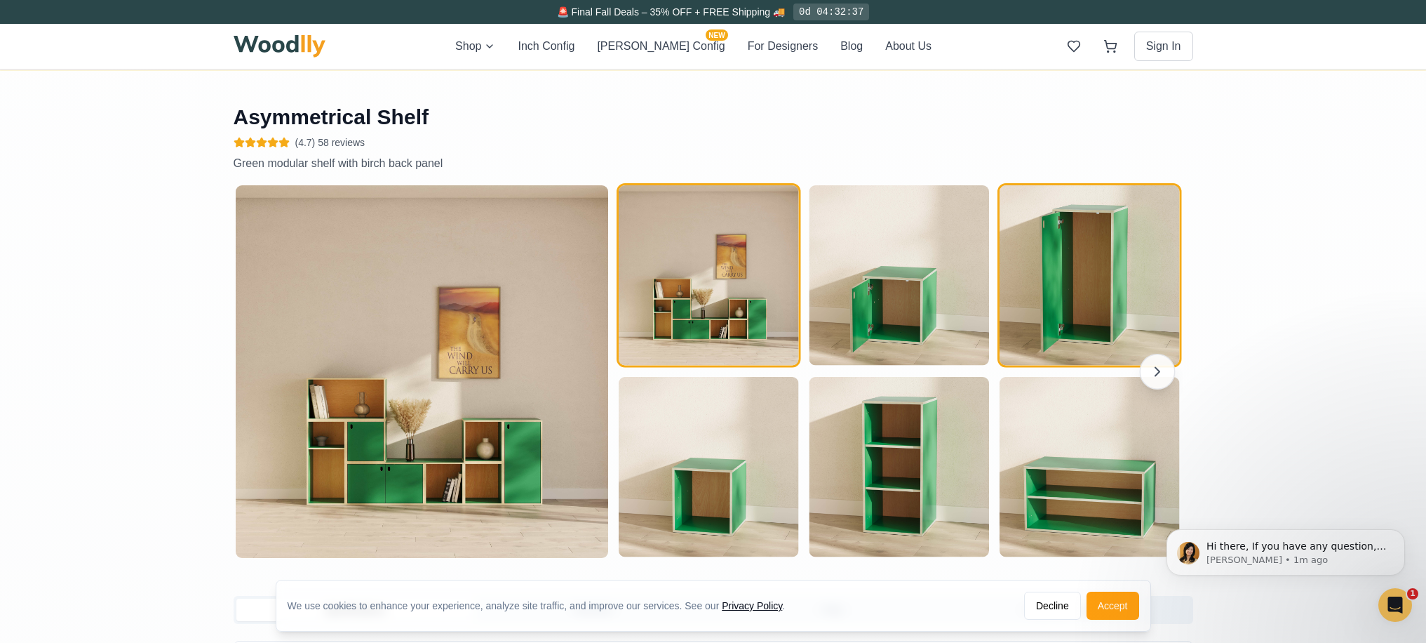
scroll to position [1146, 0]
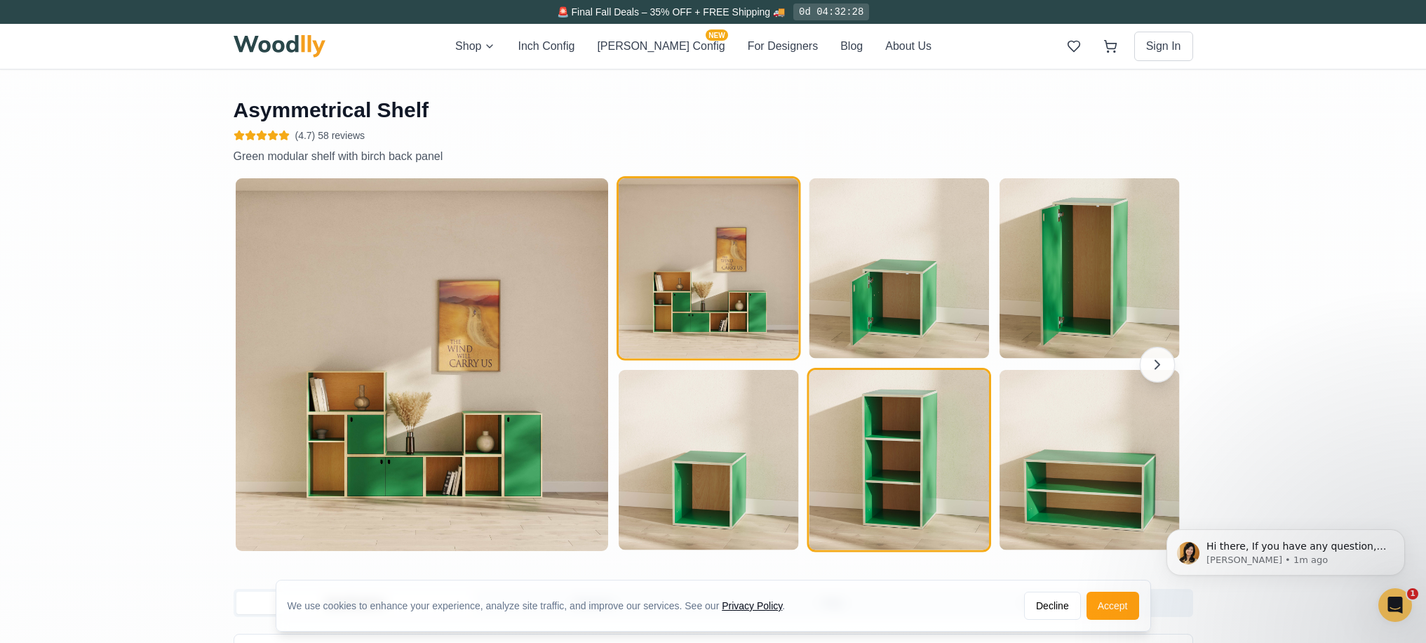
click at [927, 431] on img "button" at bounding box center [899, 460] width 180 height 180
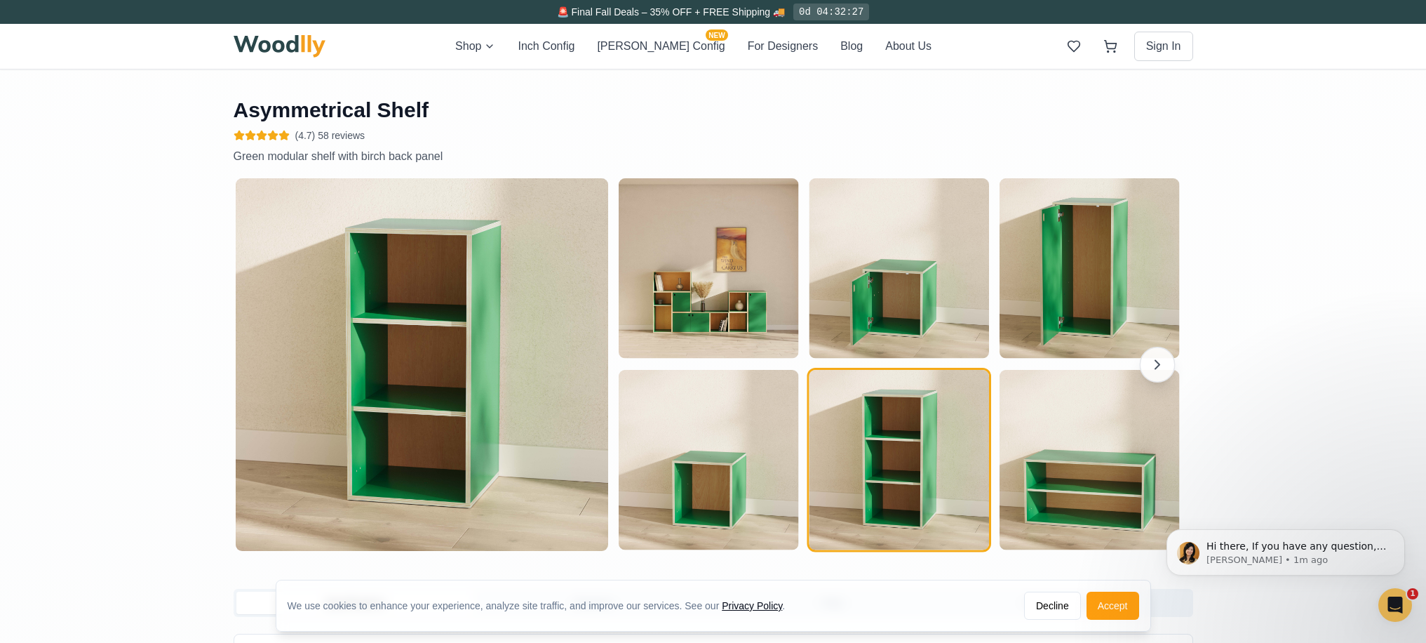
click at [403, 333] on img at bounding box center [422, 364] width 373 height 373
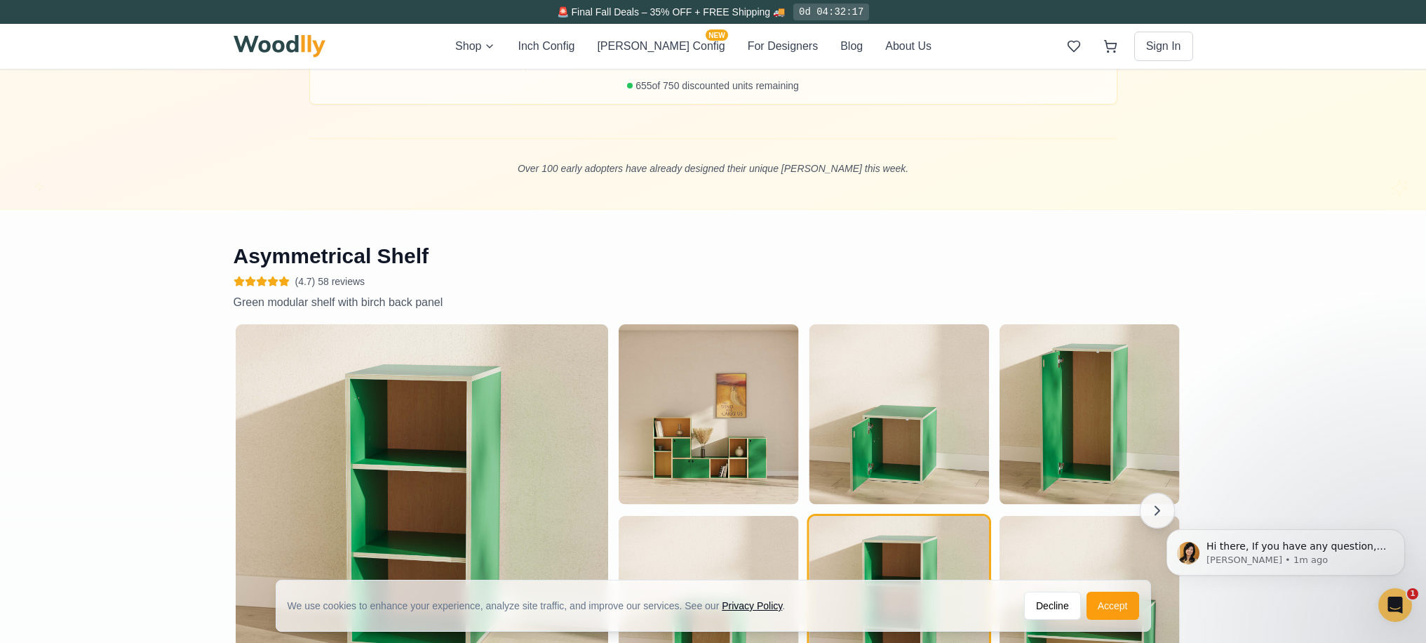
scroll to position [0, 0]
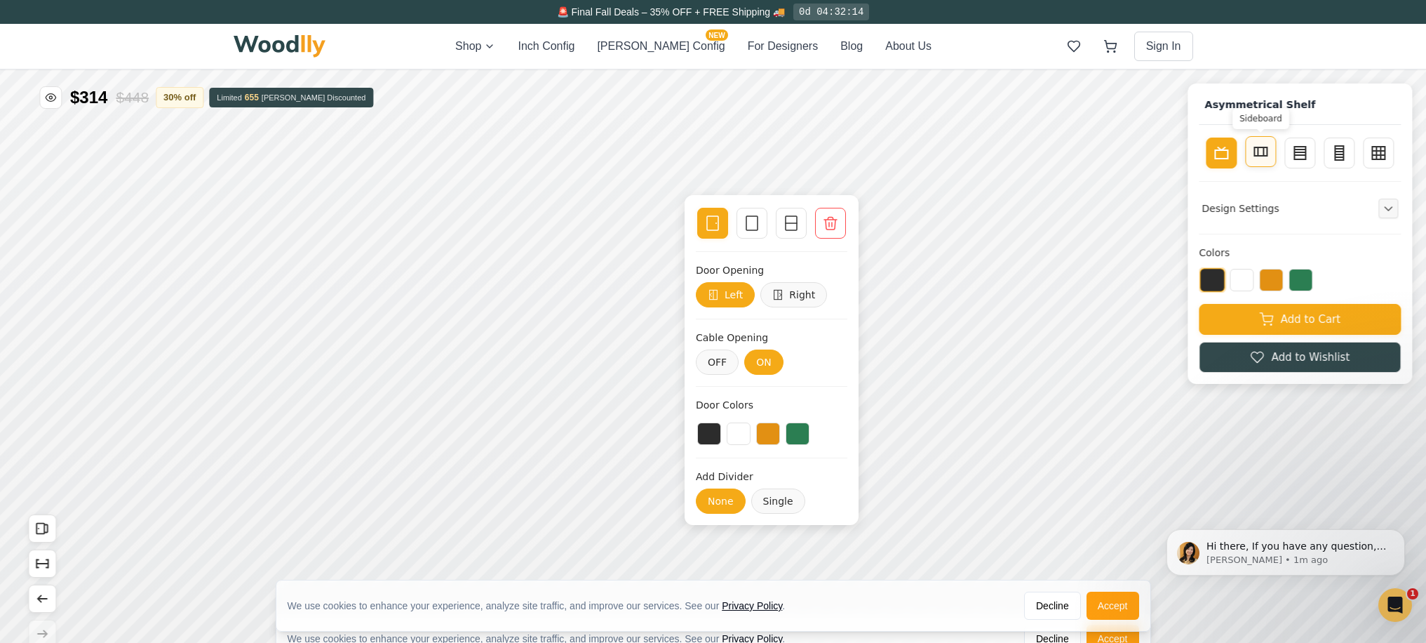
click at [1269, 152] on icon at bounding box center [1260, 151] width 17 height 17
type input "4"
type input "2"
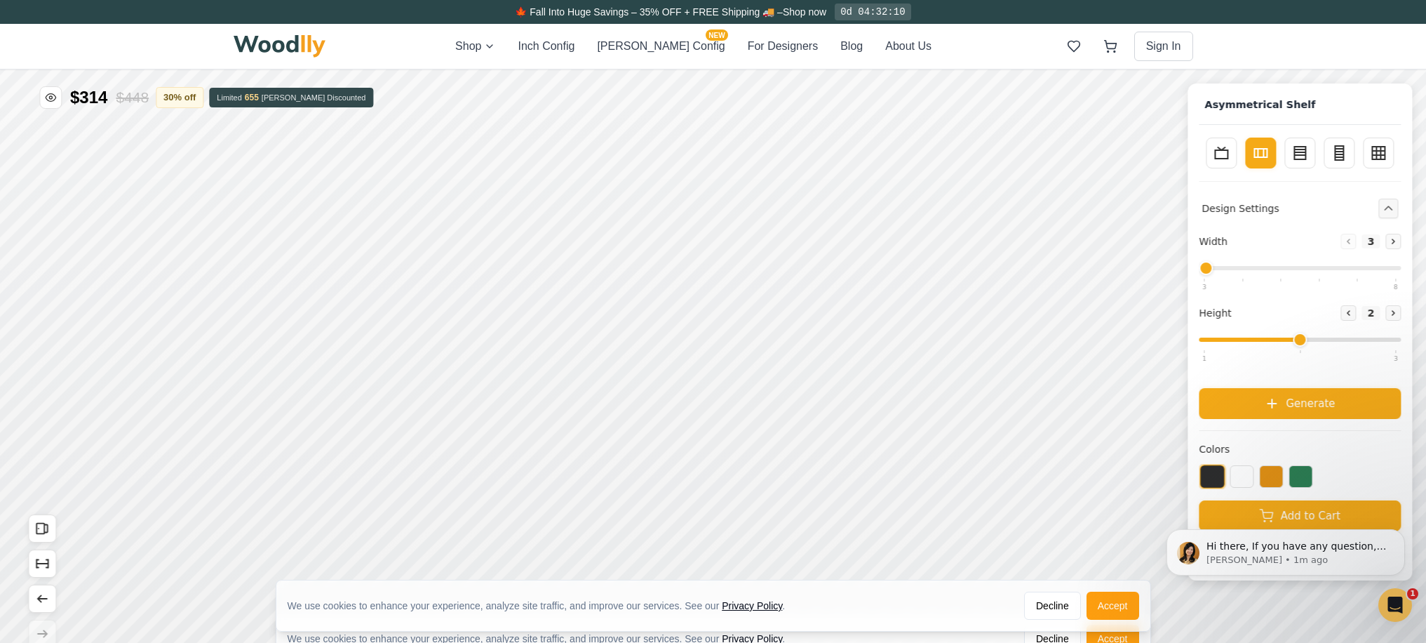
drag, startPoint x: 1251, startPoint y: 267, endPoint x: 1157, endPoint y: 270, distance: 93.3
type input "3"
click at [1199, 270] on input "range" at bounding box center [1300, 268] width 202 height 4
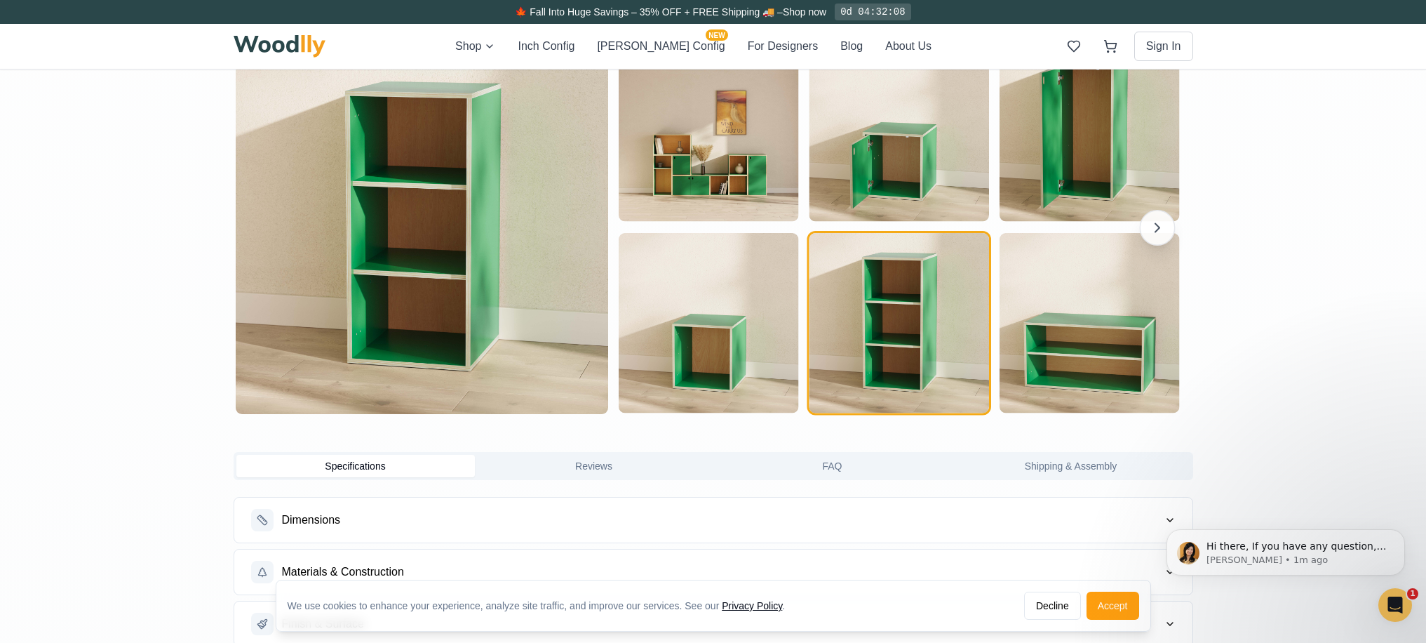
scroll to position [1256, 0]
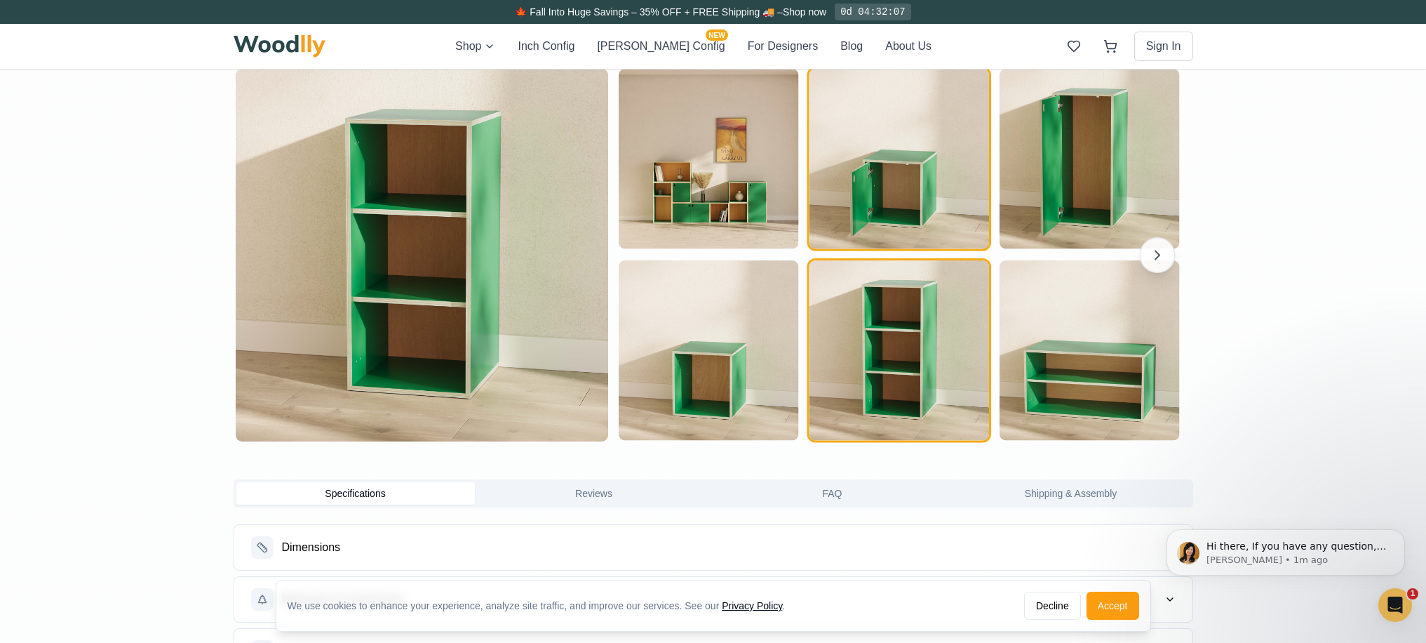
click at [887, 154] on img "button" at bounding box center [899, 159] width 180 height 180
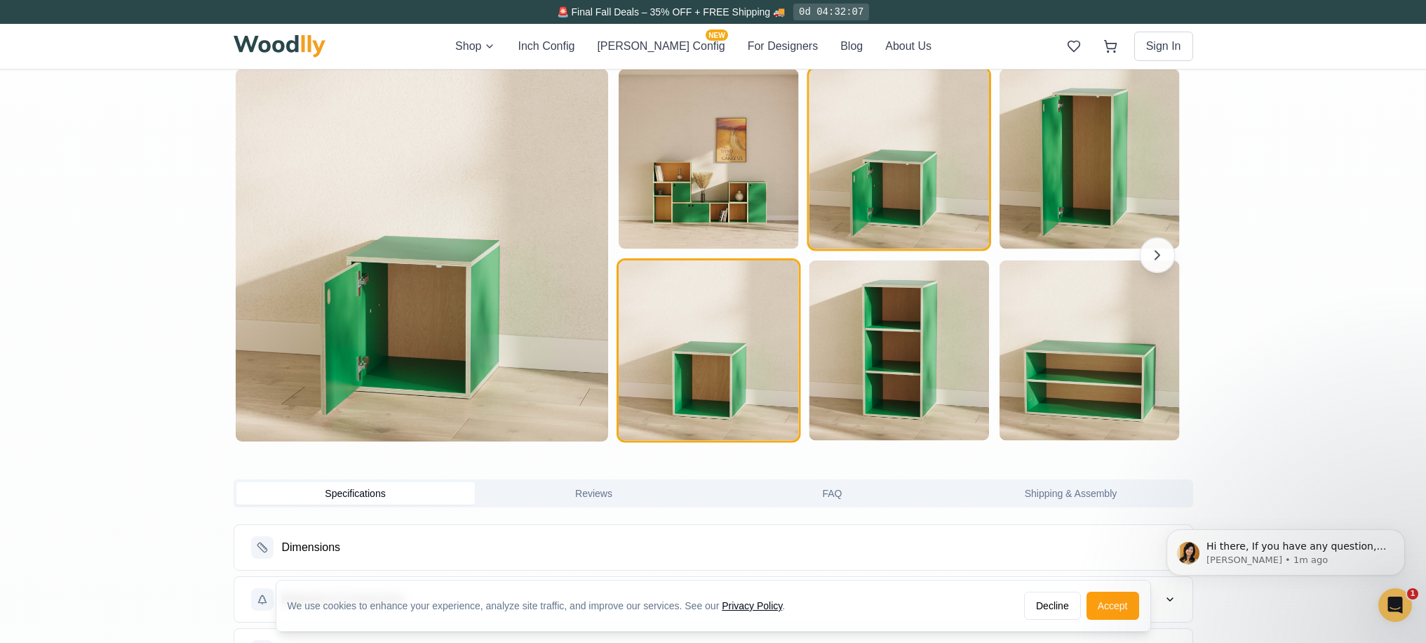
click at [730, 389] on img "button" at bounding box center [709, 350] width 180 height 180
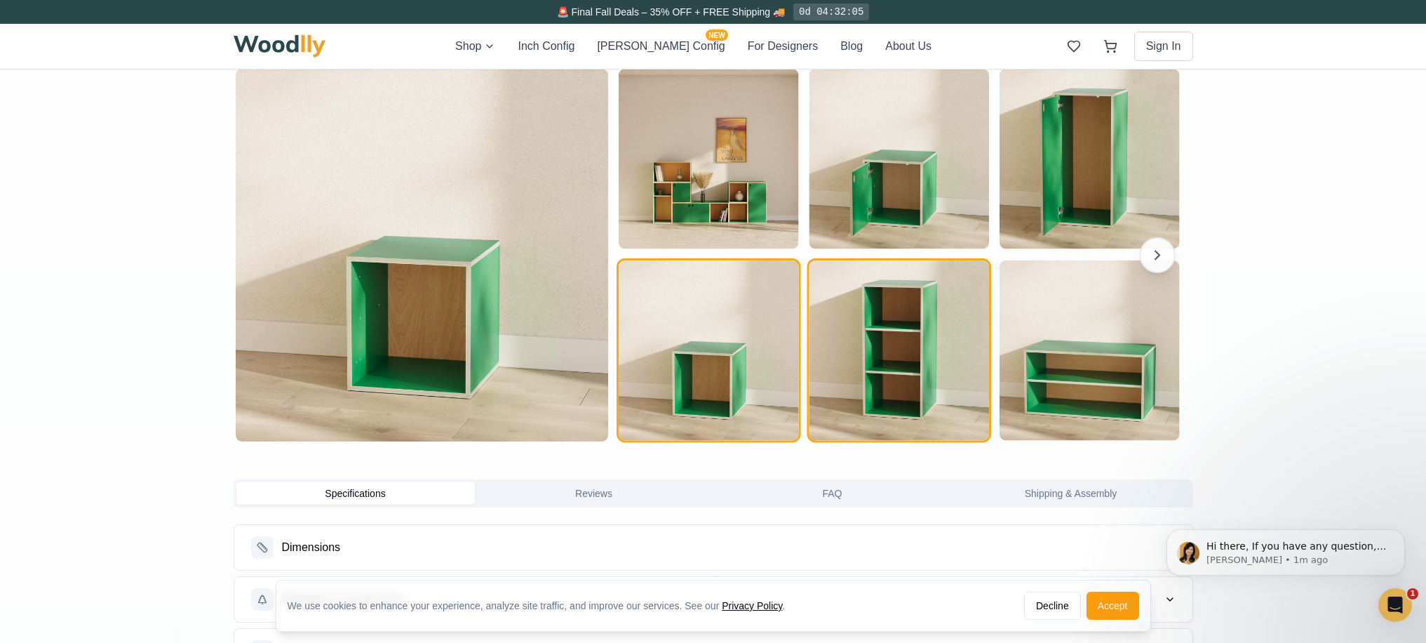
click at [880, 358] on img "button" at bounding box center [899, 350] width 180 height 180
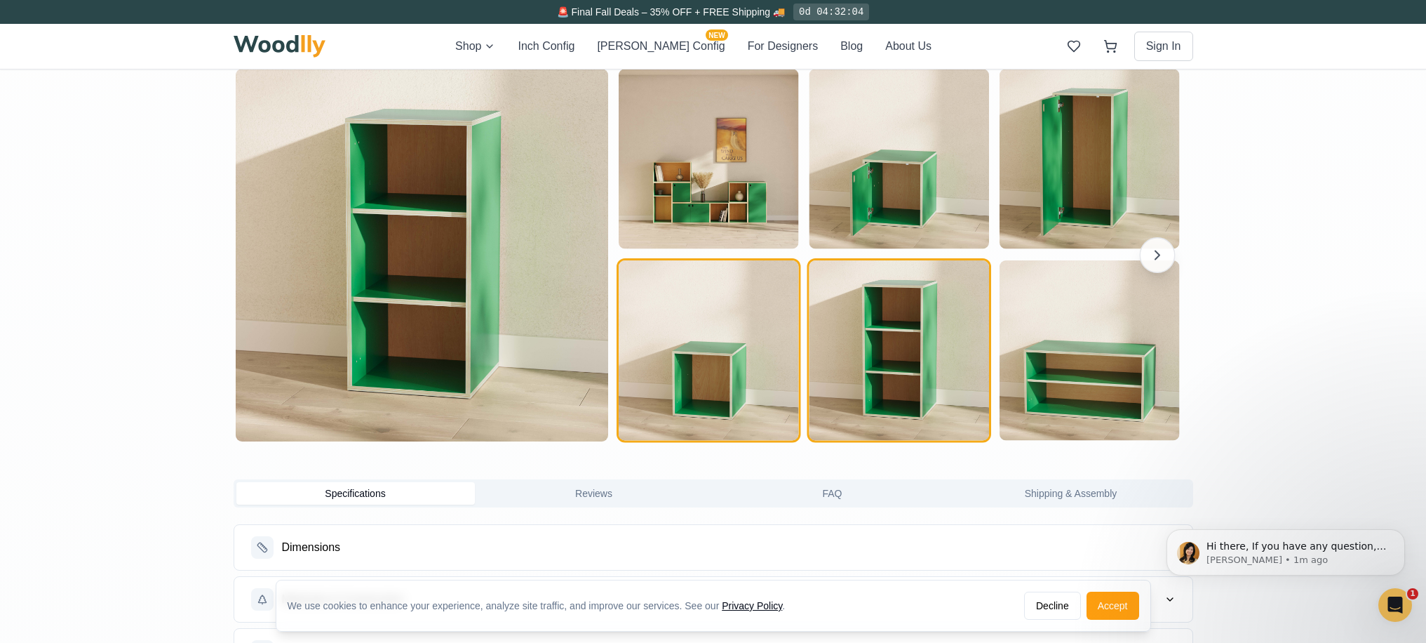
click at [742, 358] on img "button" at bounding box center [709, 350] width 180 height 180
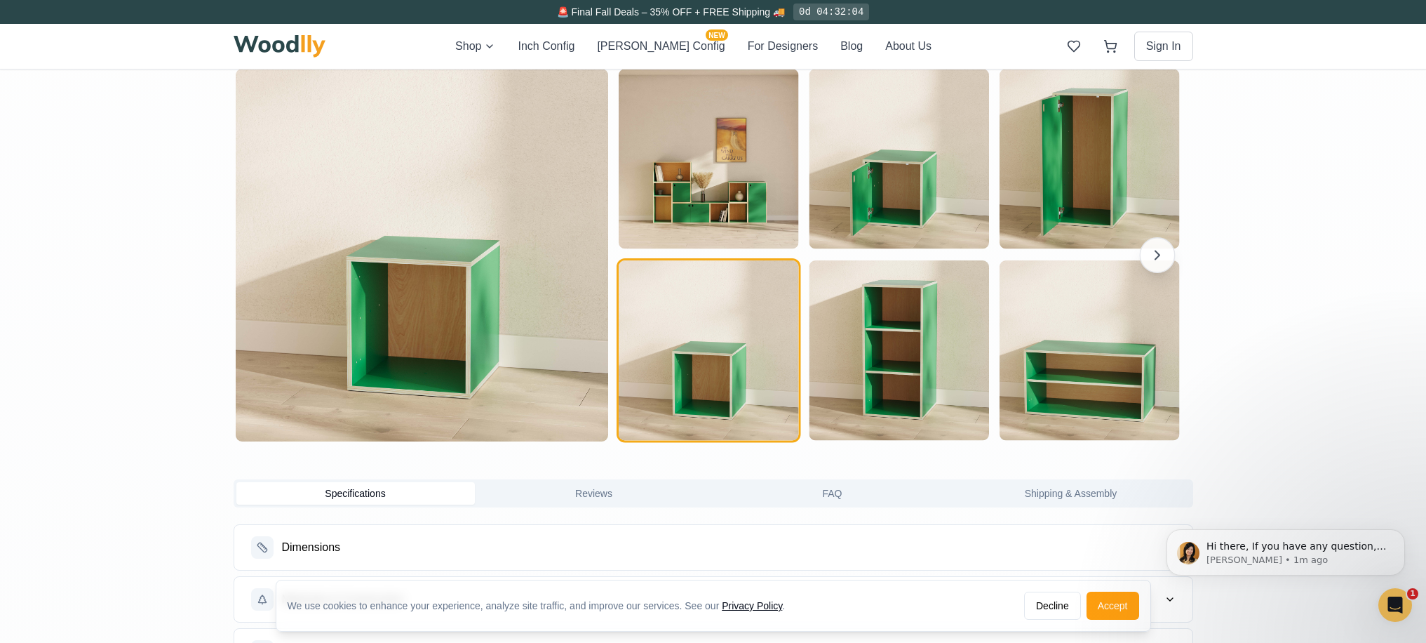
click at [718, 366] on img "button" at bounding box center [709, 350] width 180 height 180
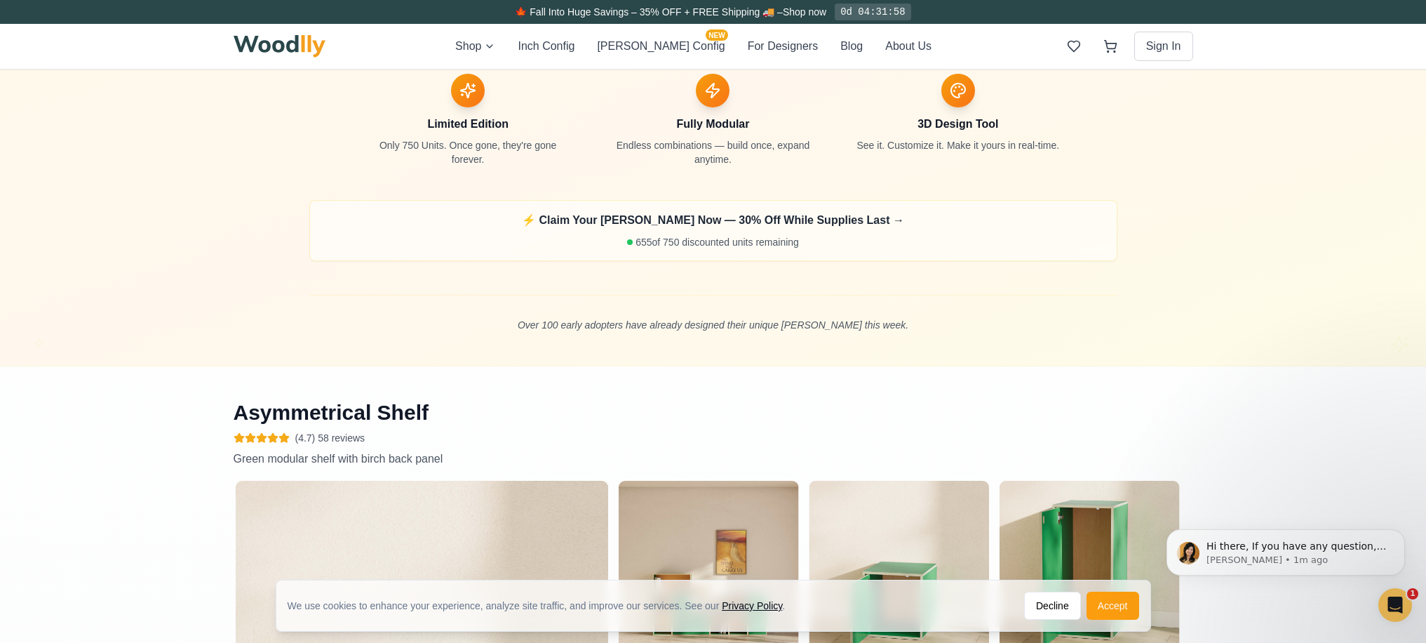
scroll to position [842, 0]
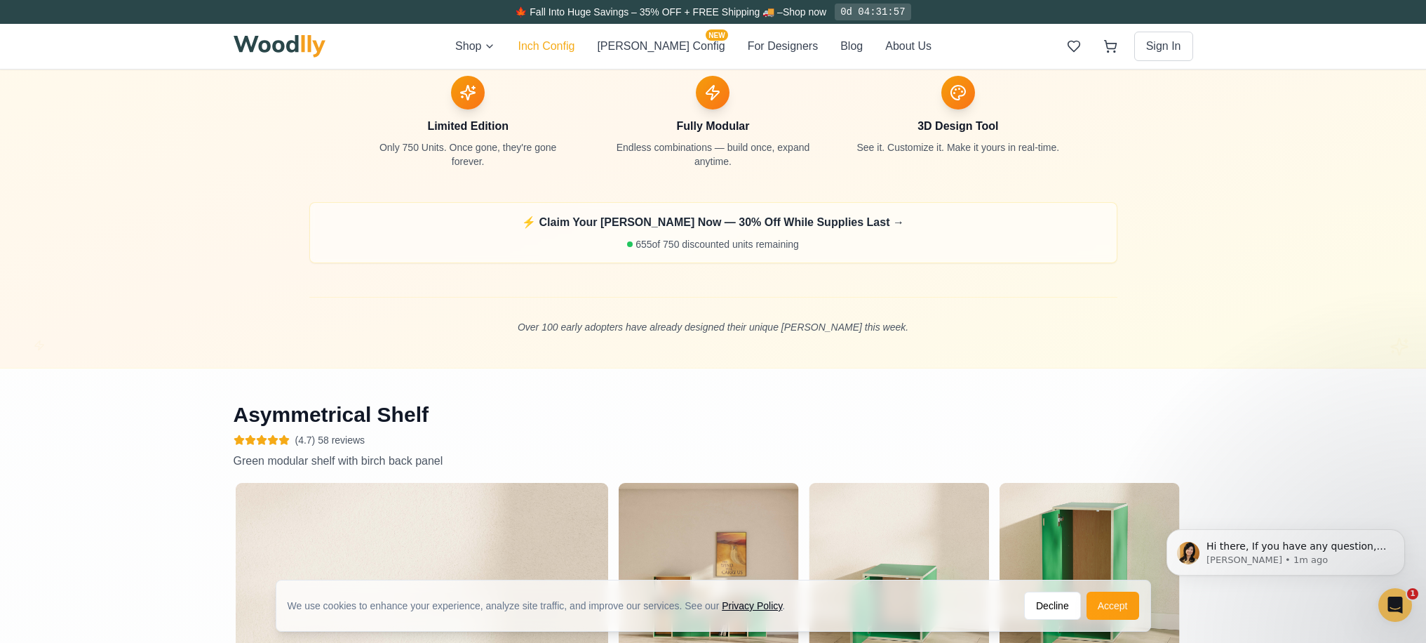
click at [575, 48] on button "Inch Config" at bounding box center [546, 46] width 57 height 17
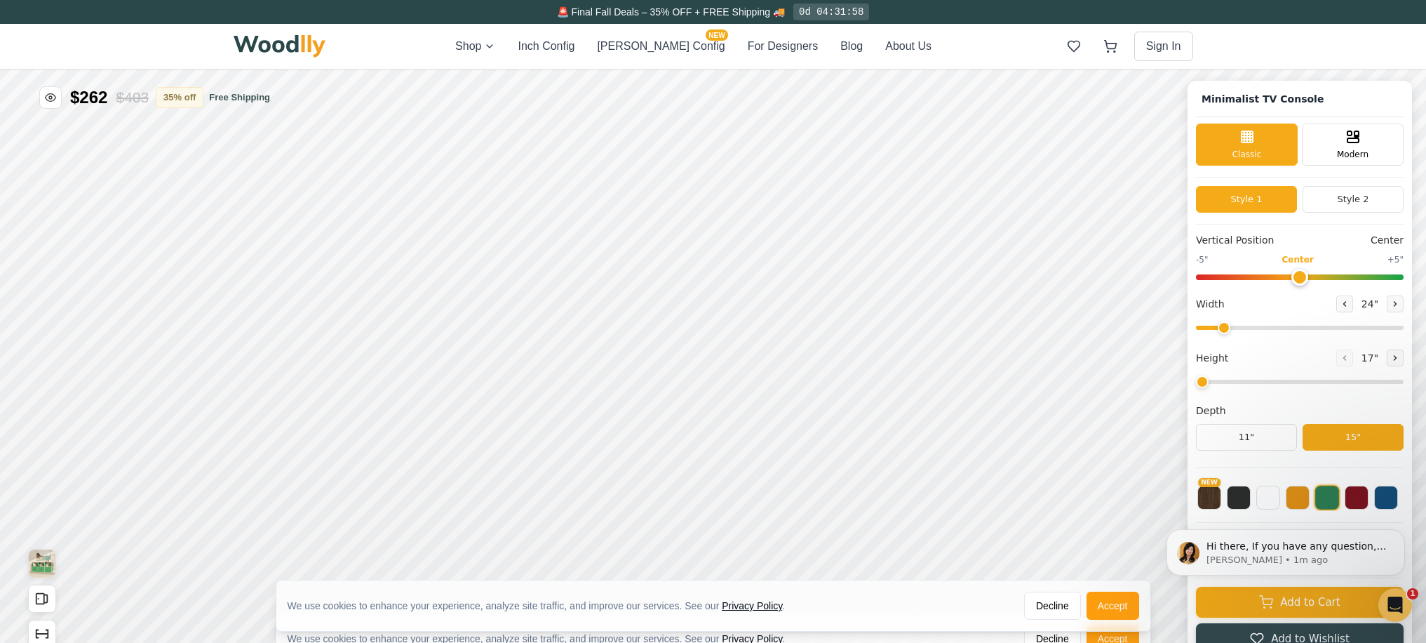
type input "63"
type input "2"
drag, startPoint x: 1370, startPoint y: 324, endPoint x: 1056, endPoint y: 334, distance: 313.7
type input "18"
click at [1196, 330] on input "range" at bounding box center [1300, 328] width 208 height 4
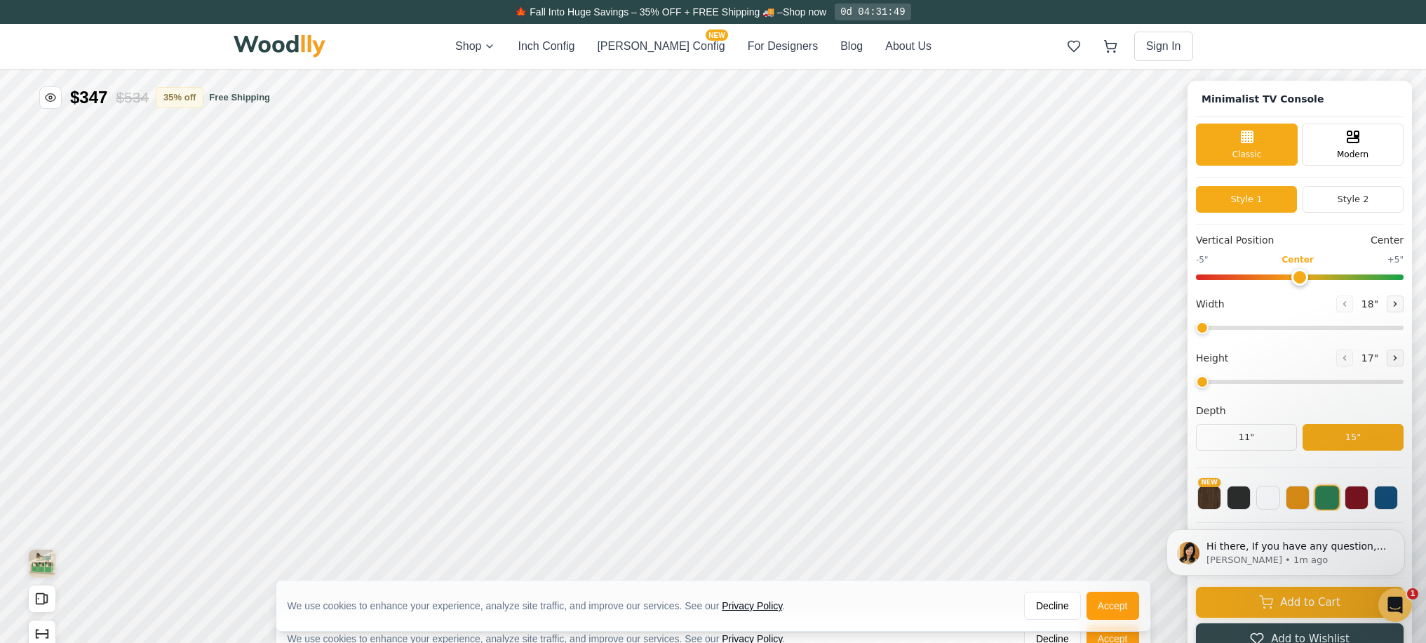
drag, startPoint x: 1237, startPoint y: 382, endPoint x: 1152, endPoint y: 381, distance: 85.6
click at [1196, 381] on input "range" at bounding box center [1300, 382] width 208 height 4
click at [1400, 355] on icon at bounding box center [1395, 358] width 8 height 8
click at [1346, 357] on icon at bounding box center [1345, 358] width 2 height 4
click at [1399, 362] on button at bounding box center [1395, 357] width 17 height 17
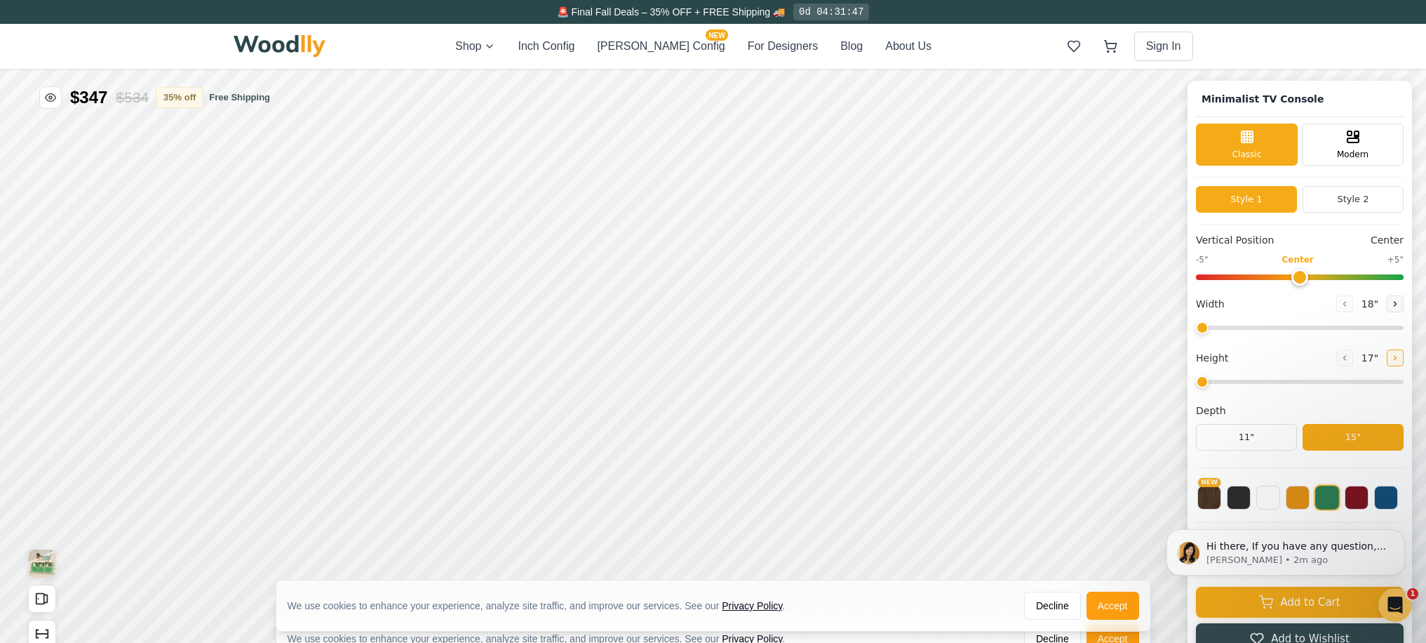
type input "2"
click at [1205, 505] on body "Hi there, If you have any question, we are right here for you. 😊 [PERSON_NAME] …" at bounding box center [1285, 552] width 269 height 94
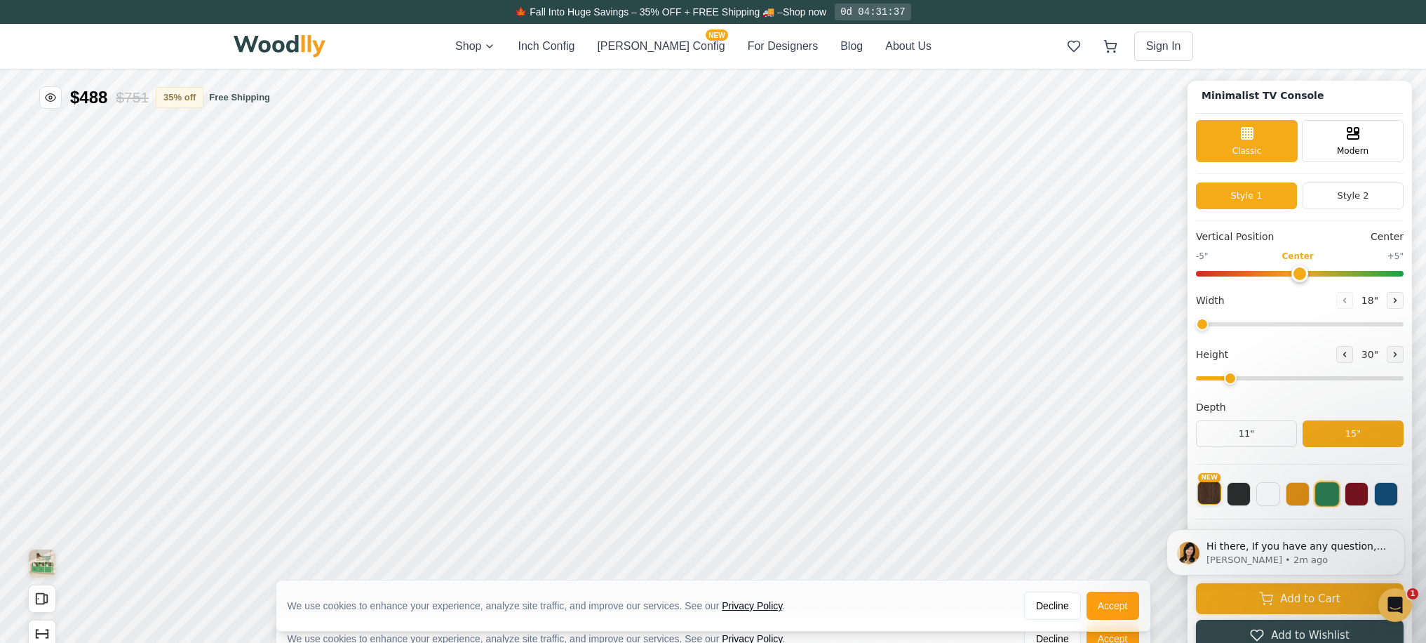
click at [1213, 485] on button "NEW" at bounding box center [1209, 493] width 24 height 24
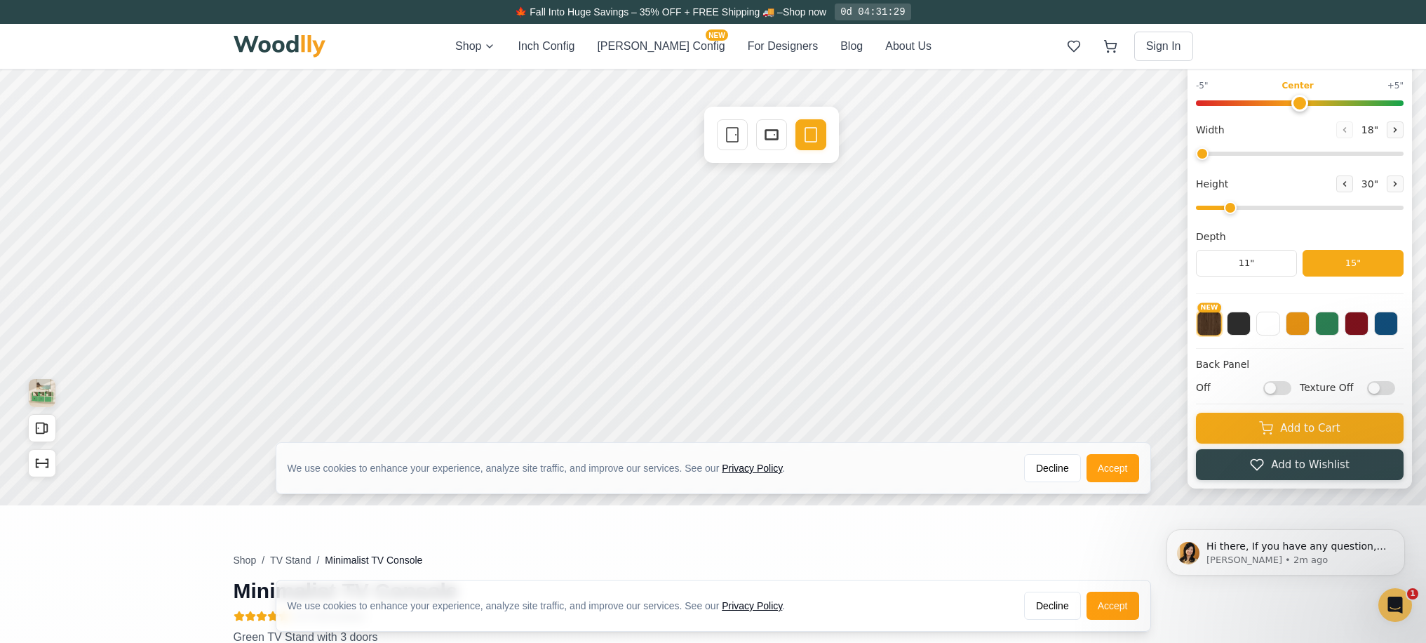
scroll to position [171, 0]
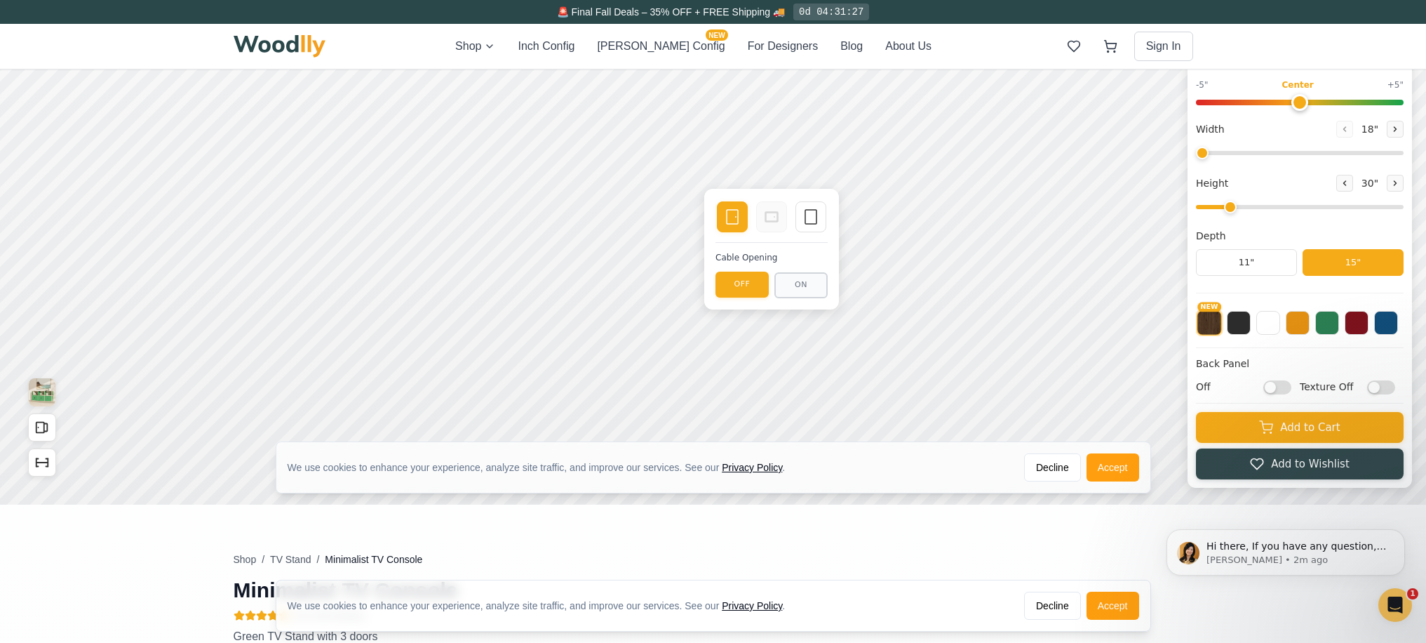
click at [1291, 386] on input "Off" at bounding box center [1277, 387] width 28 height 14
checkbox input "true"
click at [1395, 389] on input "Texture Off" at bounding box center [1381, 387] width 28 height 14
checkbox input "true"
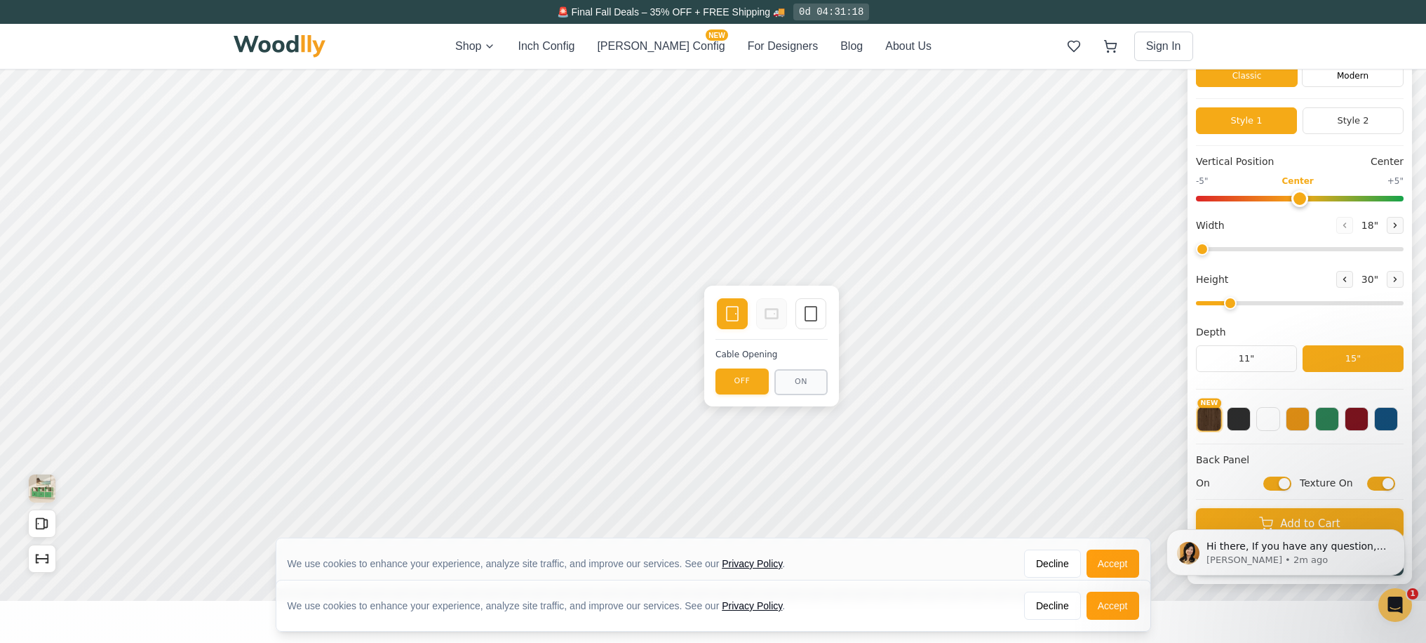
scroll to position [76, 0]
click at [1289, 481] on input "On" at bounding box center [1277, 483] width 28 height 14
click at [1290, 483] on input "Off" at bounding box center [1277, 483] width 28 height 14
checkbox input "true"
click at [1389, 481] on input "Texture On" at bounding box center [1381, 483] width 28 height 14
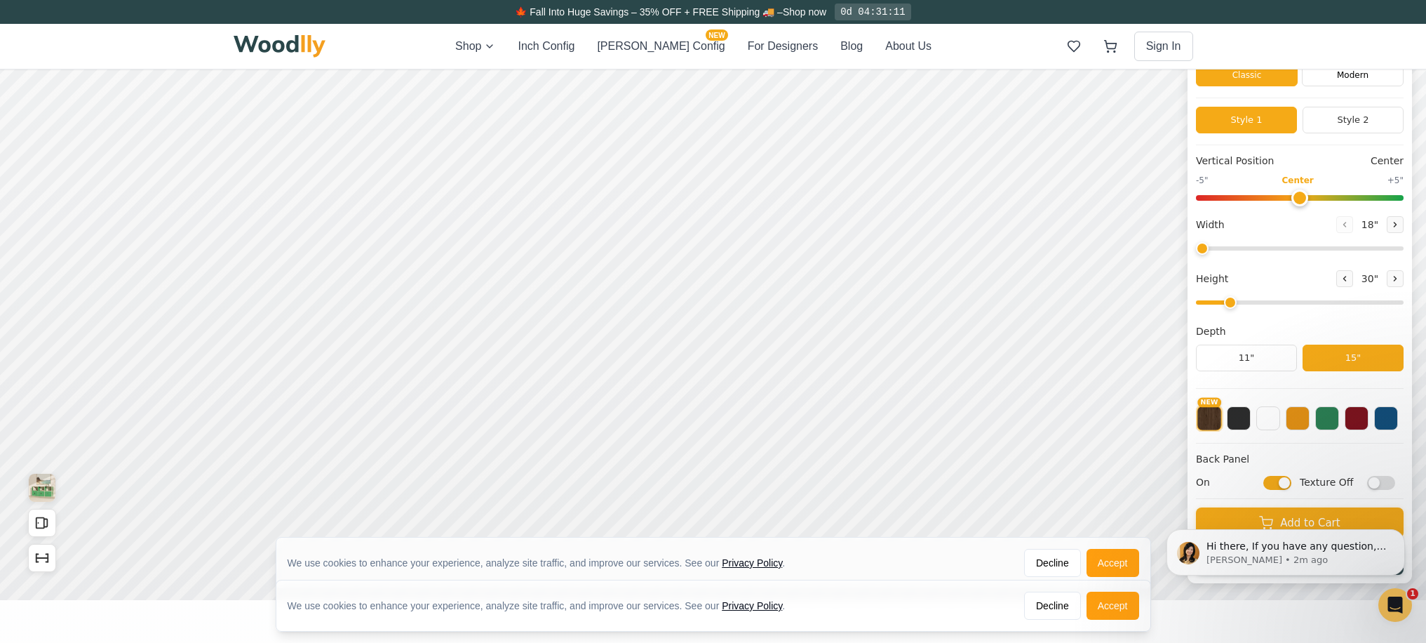
click at [1389, 481] on input "Texture Off" at bounding box center [1381, 483] width 28 height 14
checkbox input "true"
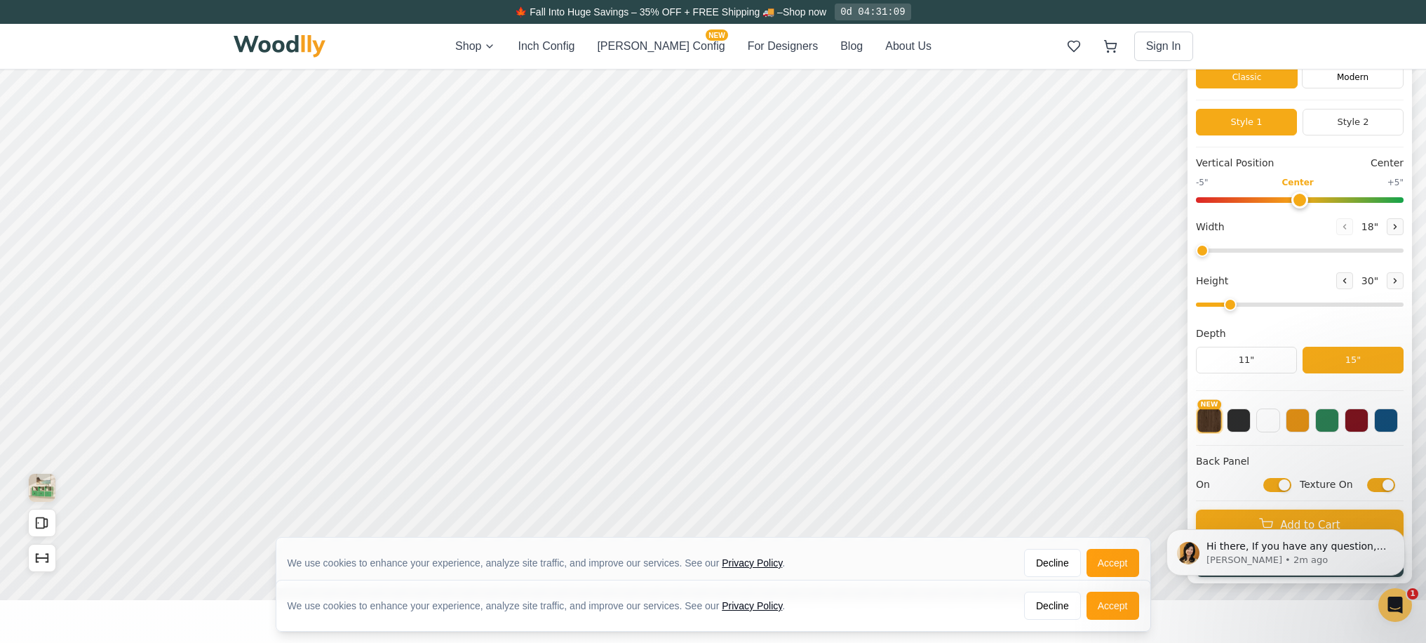
scroll to position [0, 0]
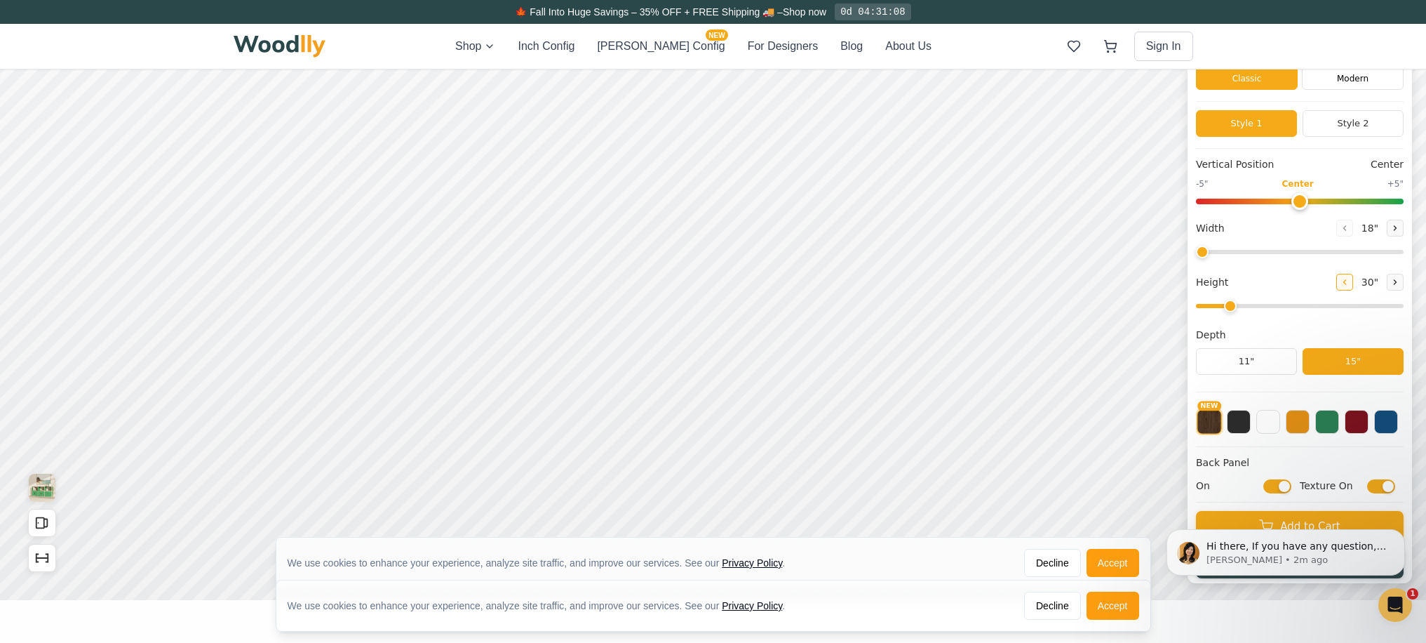
click at [1348, 281] on icon at bounding box center [1345, 282] width 8 height 8
click at [1400, 285] on icon at bounding box center [1395, 282] width 8 height 8
type input "2"
drag, startPoint x: 1308, startPoint y: 200, endPoint x: 1226, endPoint y: 222, distance: 84.9
click at [1196, 200] on input "range" at bounding box center [1300, 202] width 208 height 6
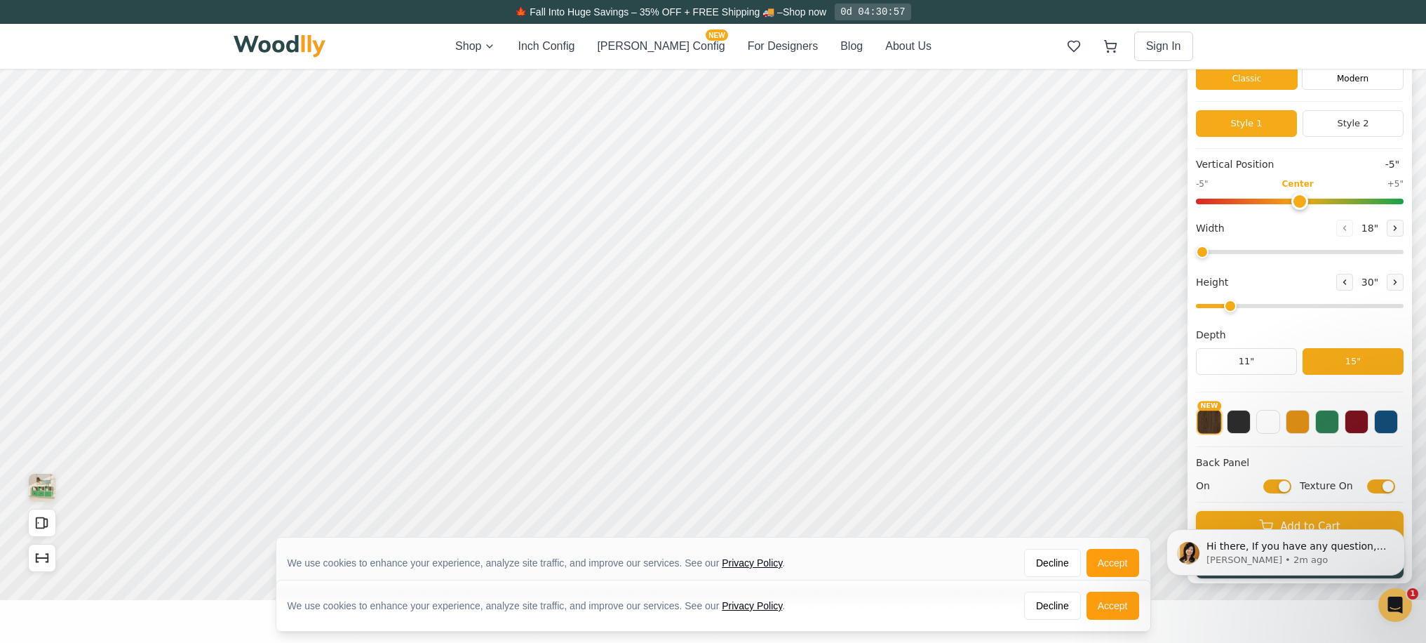
type input "0"
click at [1310, 202] on input "range" at bounding box center [1300, 202] width 208 height 6
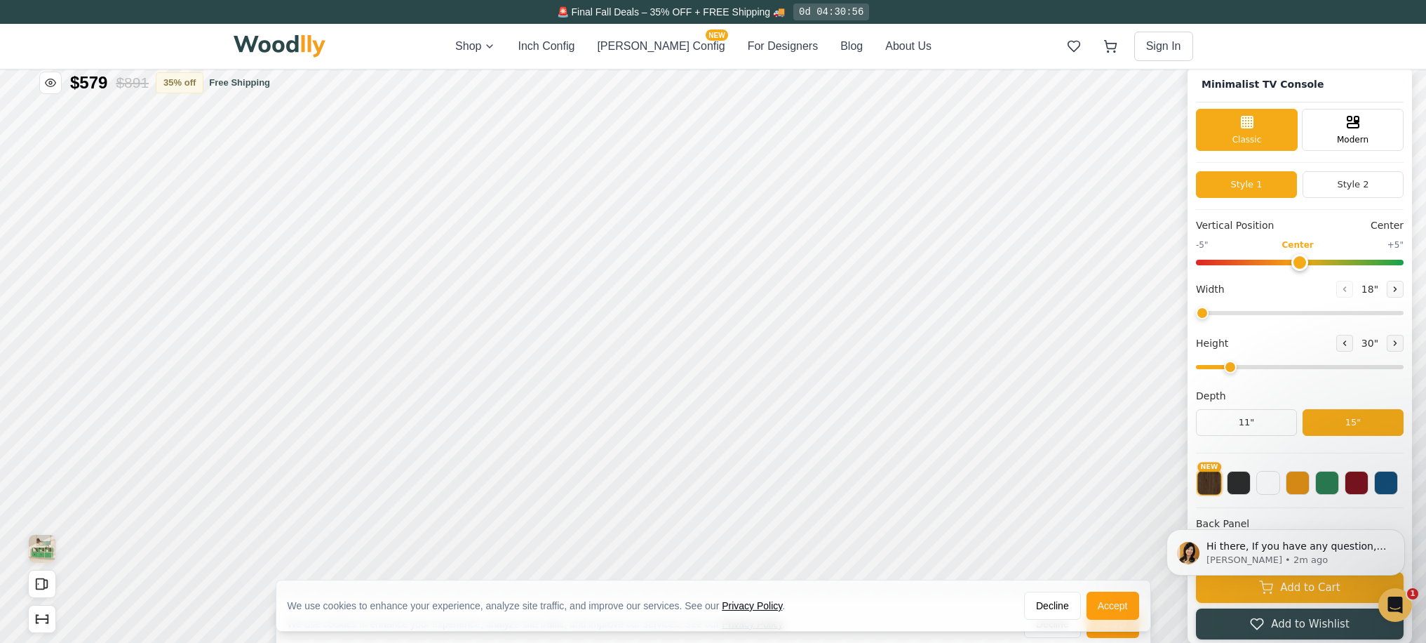
scroll to position [15, 0]
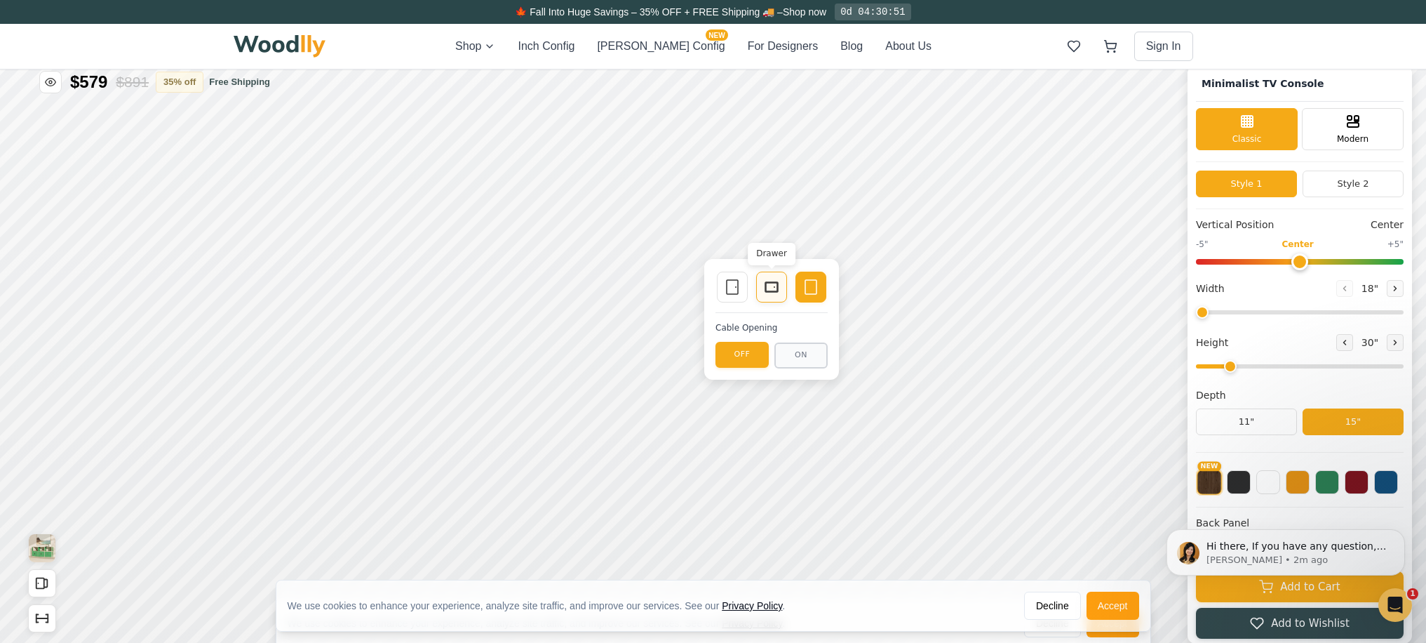
click at [771, 291] on rect at bounding box center [771, 287] width 13 height 10
click at [732, 289] on icon at bounding box center [732, 287] width 17 height 17
click at [819, 286] on icon at bounding box center [811, 287] width 17 height 17
click at [815, 358] on button "ON" at bounding box center [800, 357] width 53 height 26
click at [532, 347] on div "9"" at bounding box center [530, 350] width 11 height 15
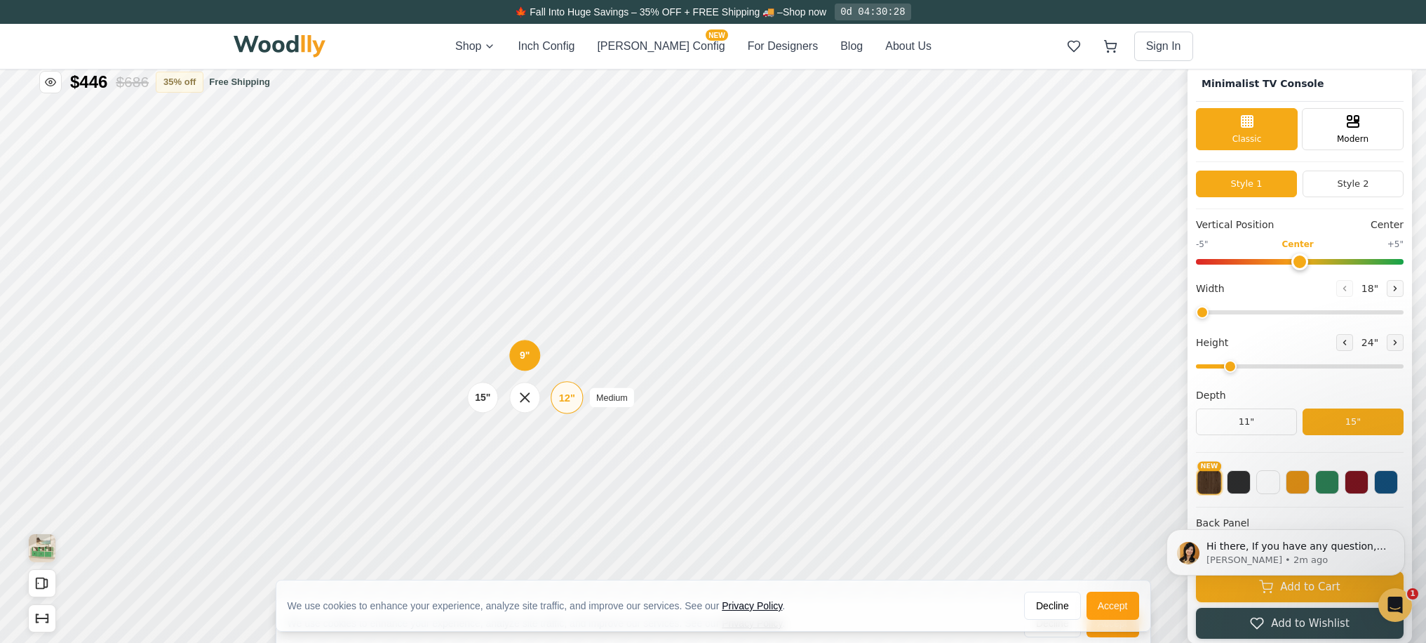
click at [568, 396] on div "12"" at bounding box center [567, 396] width 16 height 15
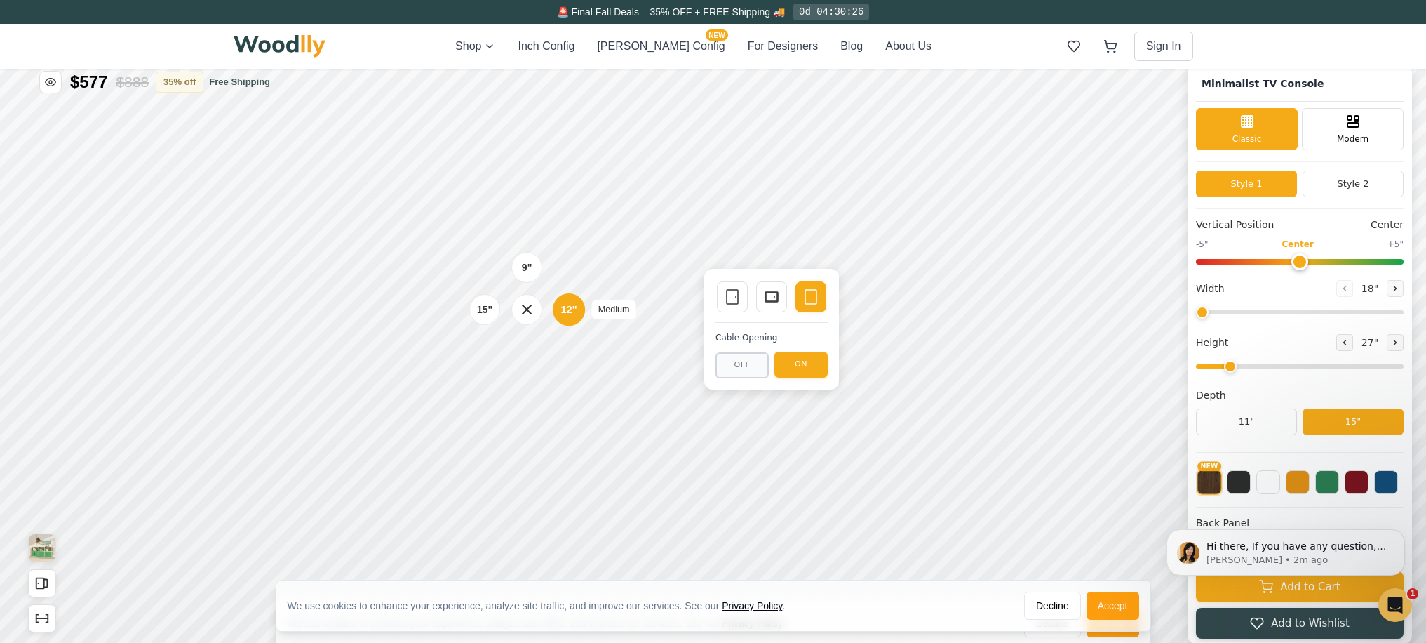
click at [572, 307] on div "12"" at bounding box center [569, 309] width 16 height 15
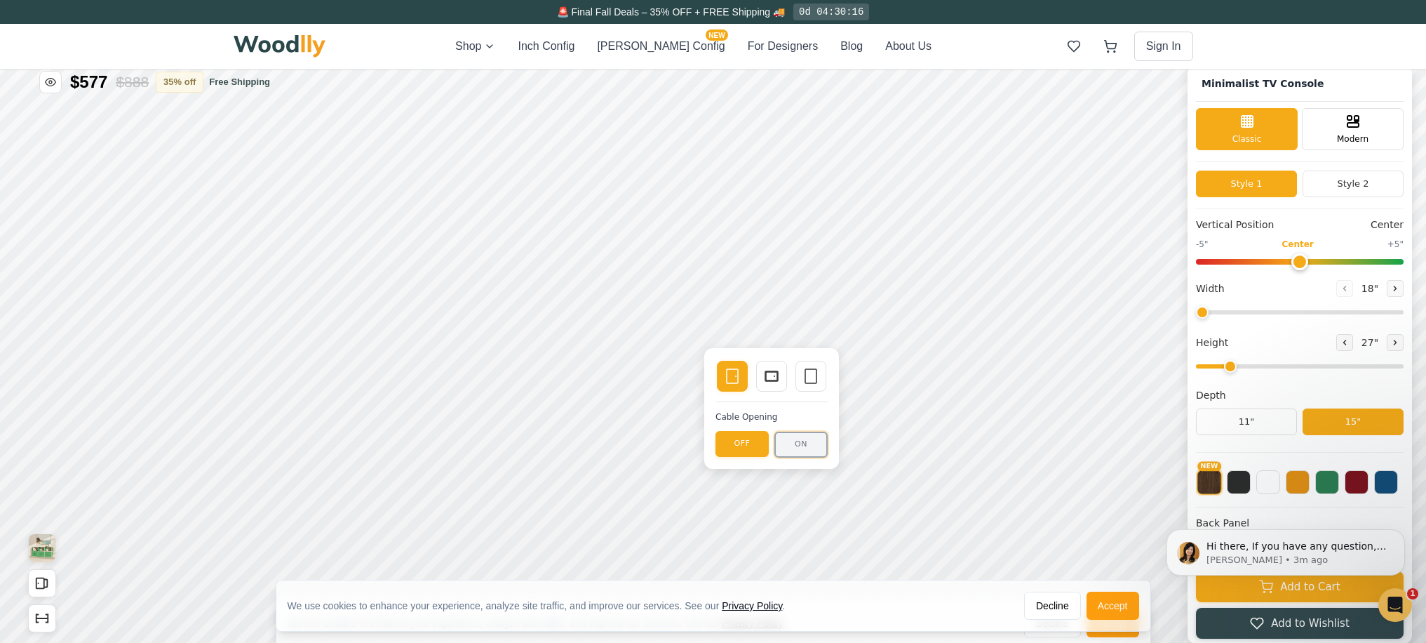
click at [798, 448] on button "ON" at bounding box center [800, 444] width 53 height 26
click at [1400, 530] on icon "Dismiss notification" at bounding box center [1401, 533] width 8 height 8
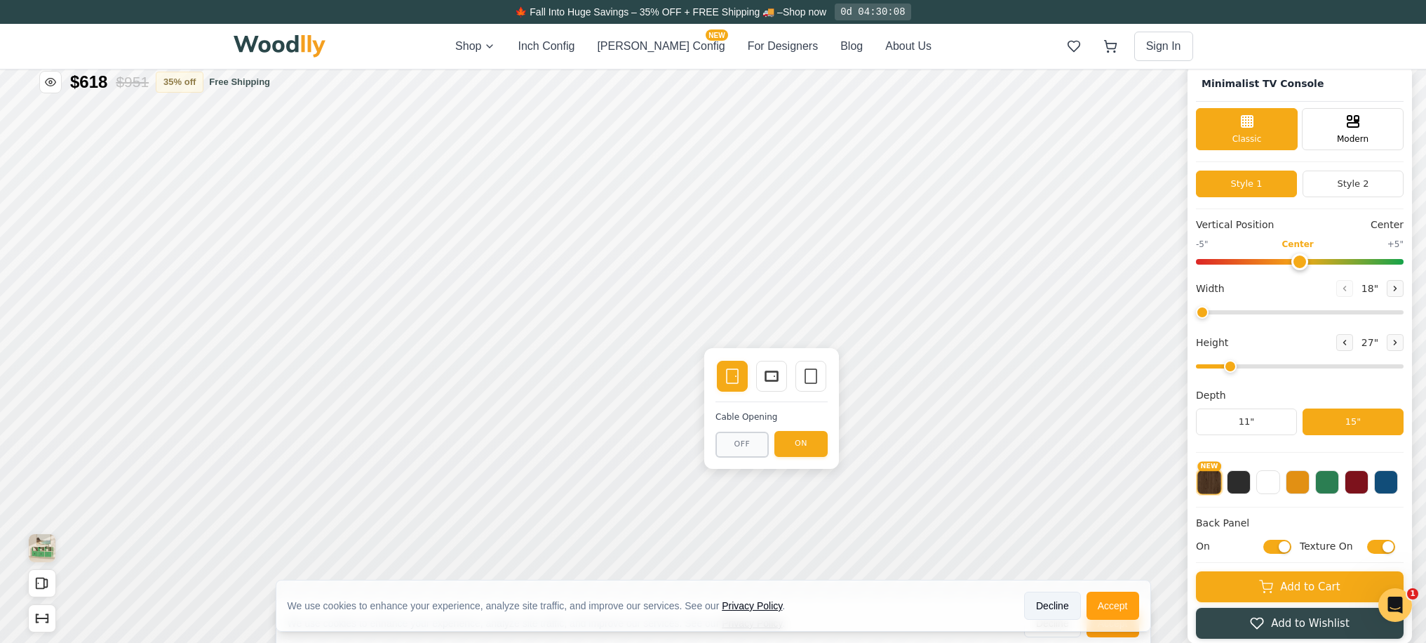
click at [1056, 608] on button "Decline" at bounding box center [1052, 605] width 57 height 28
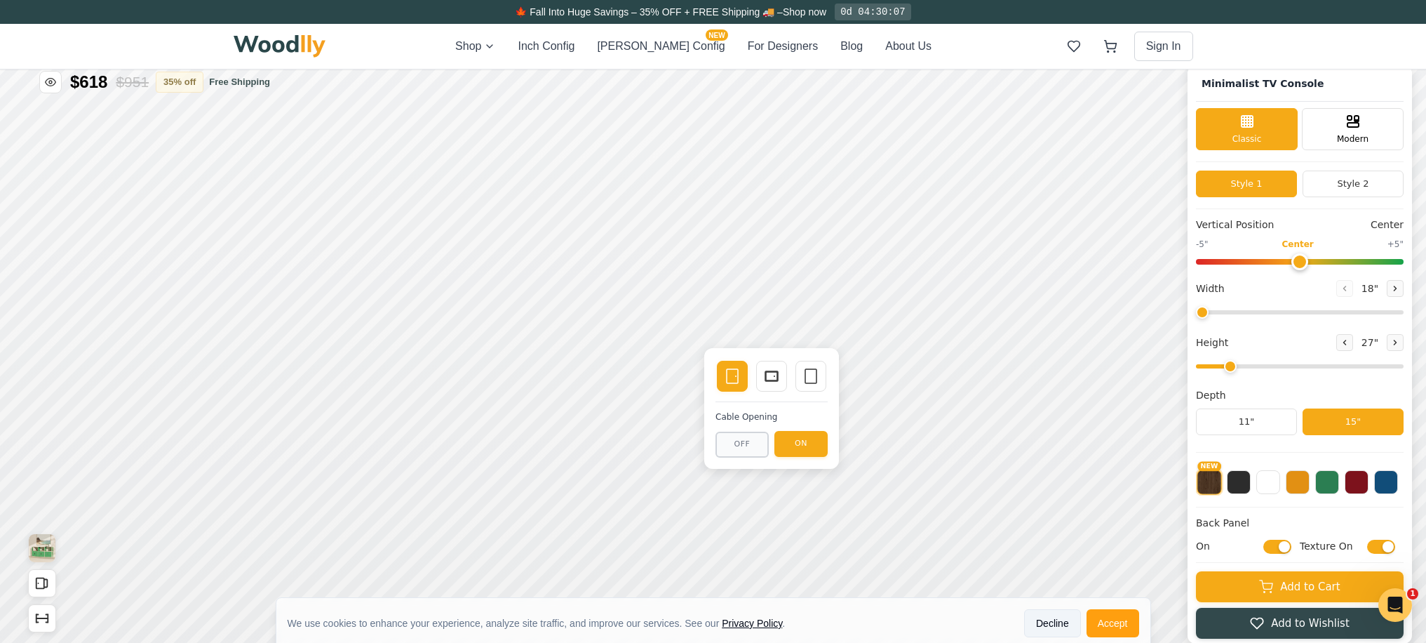
click at [1056, 620] on button "Decline" at bounding box center [1052, 623] width 57 height 28
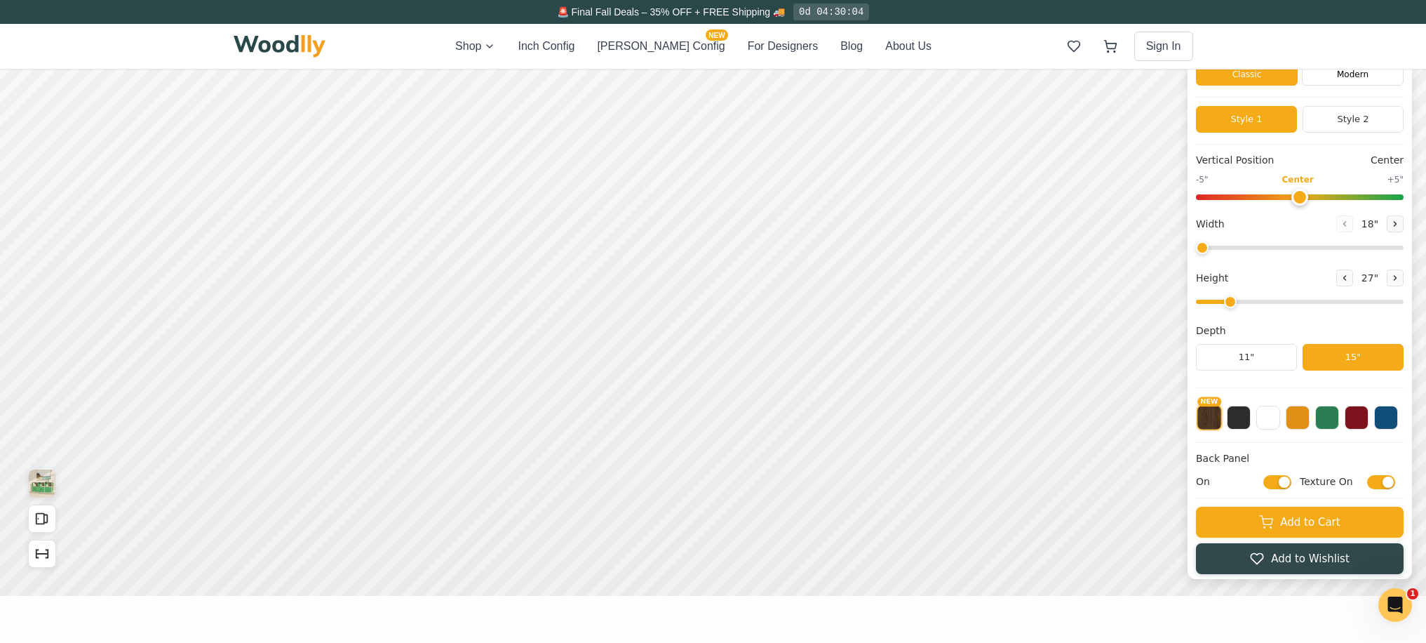
scroll to position [71, 0]
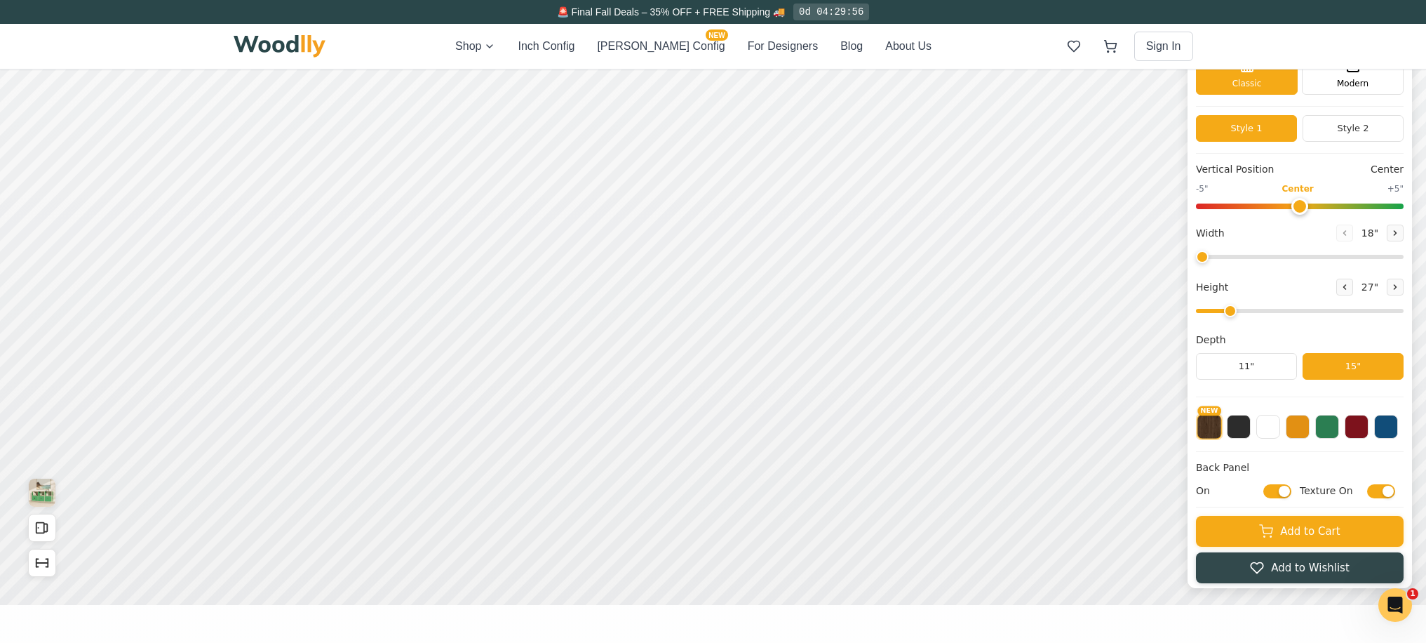
click at [1376, 287] on span "27 "" at bounding box center [1370, 286] width 22 height 15
click at [532, 216] on div "9" Compact" at bounding box center [525, 213] width 32 height 32
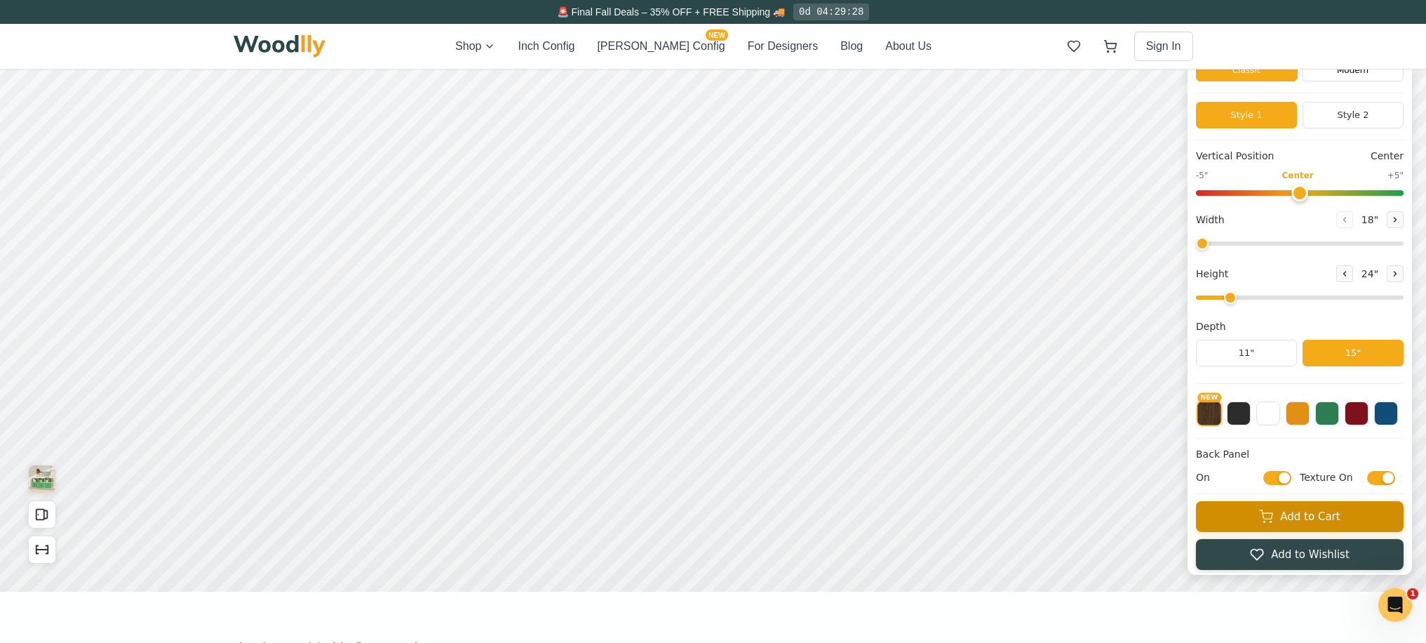
click at [1346, 516] on button "Add to Cart" at bounding box center [1300, 516] width 208 height 31
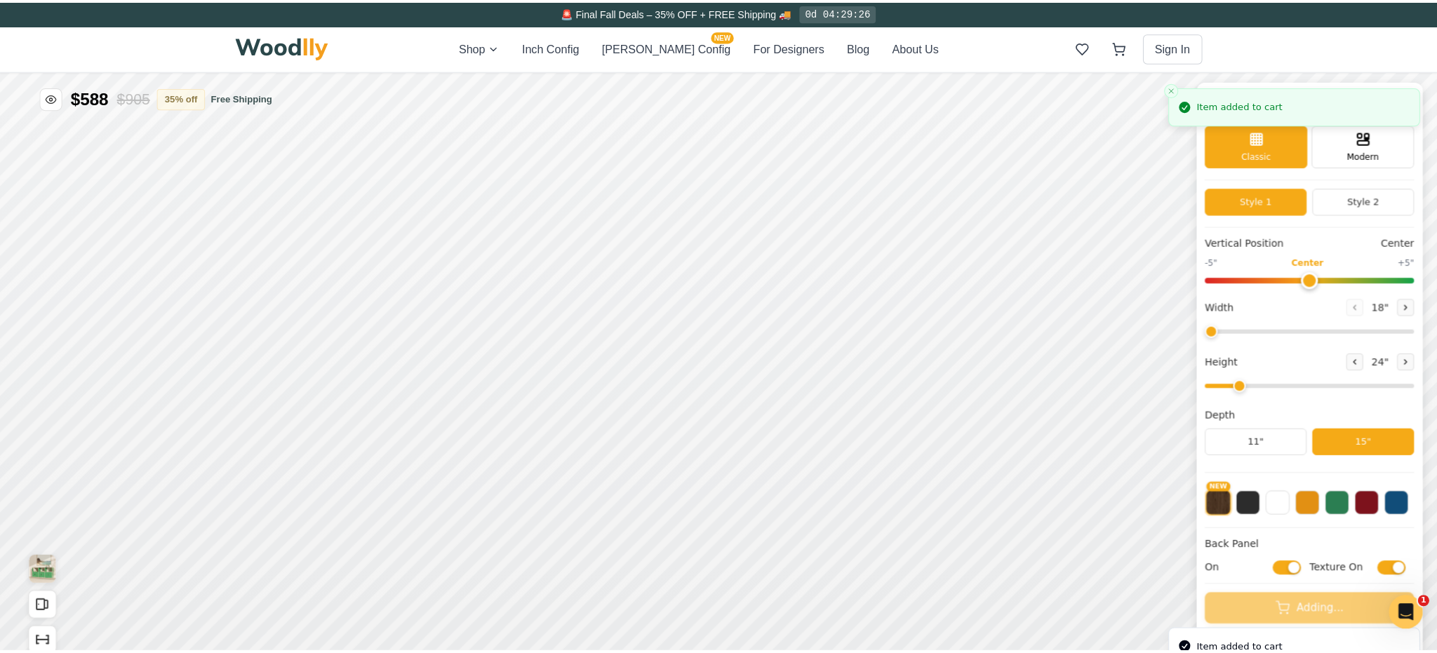
scroll to position [0, 0]
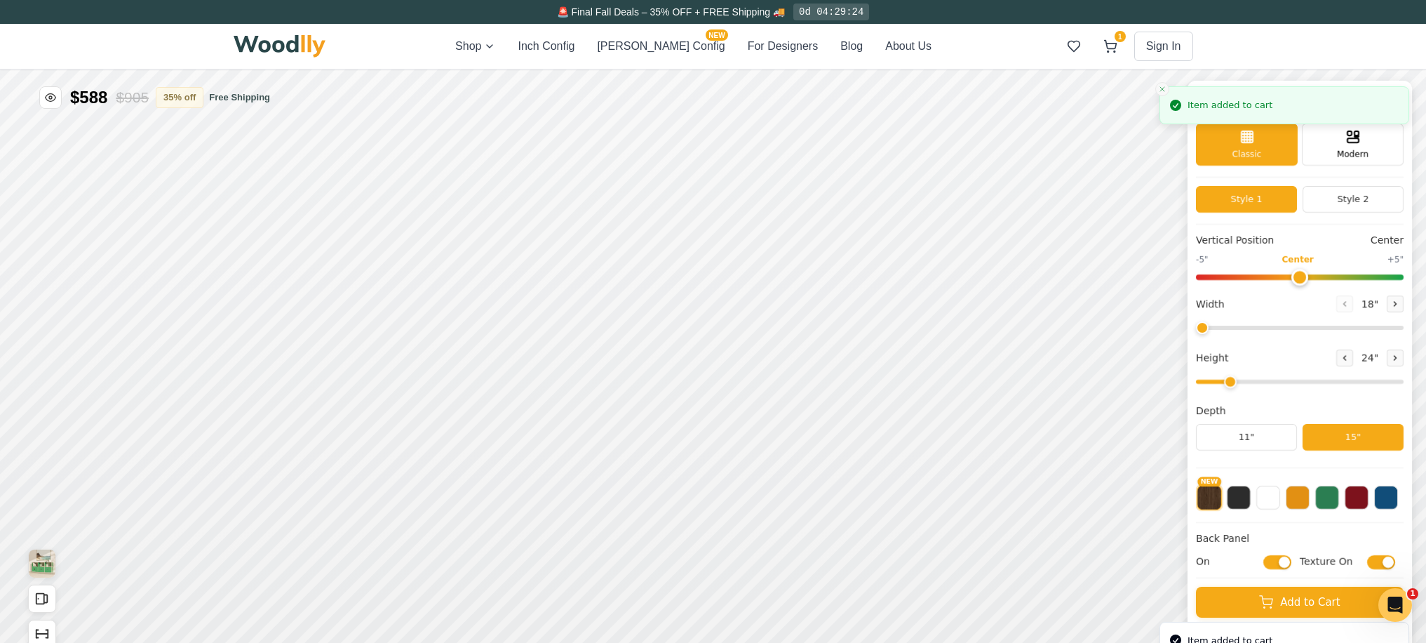
click at [1169, 83] on button "Close toast" at bounding box center [1162, 89] width 14 height 14
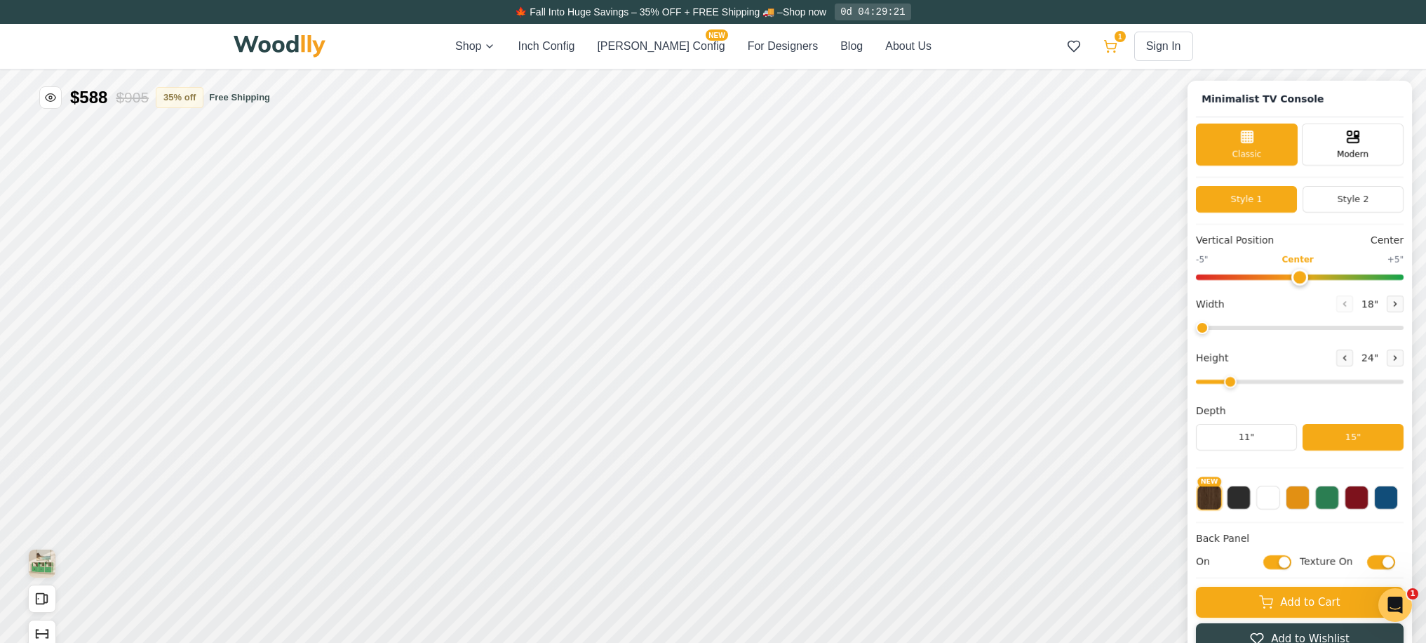
click at [1110, 53] on icon at bounding box center [1110, 46] width 14 height 14
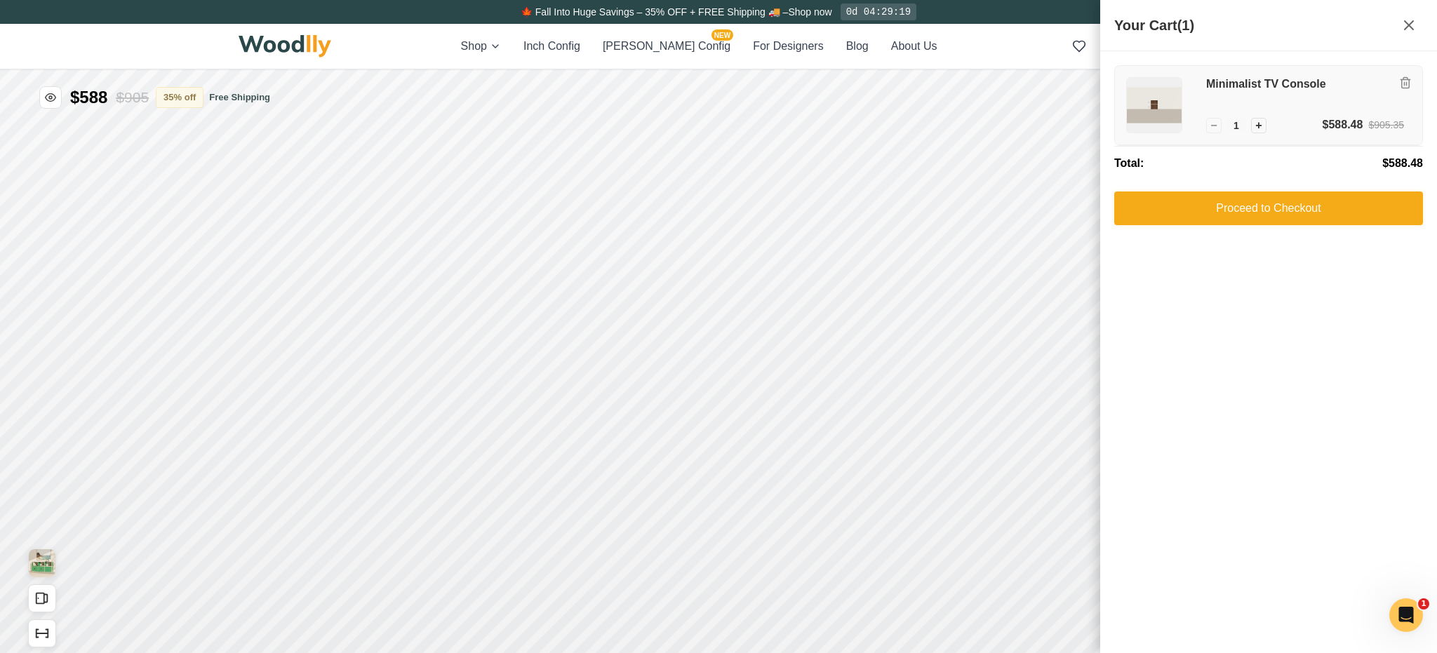
click at [1152, 109] on img at bounding box center [1154, 105] width 55 height 55
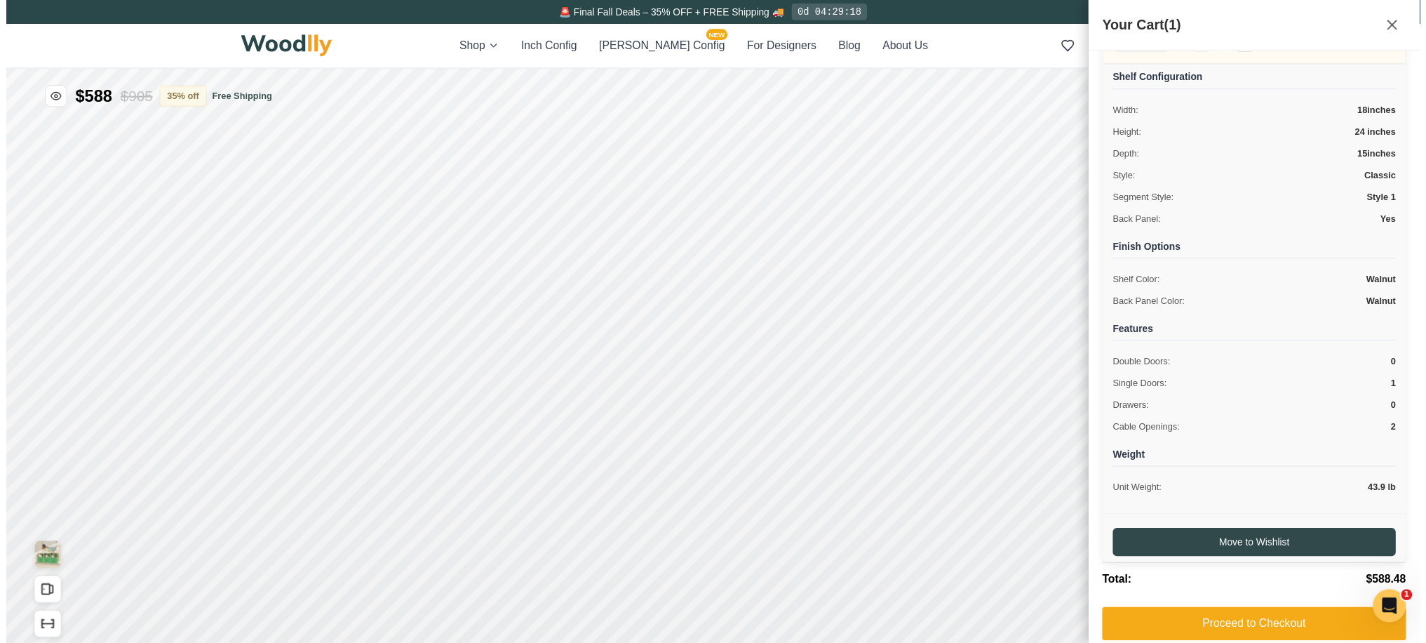
scroll to position [97, 0]
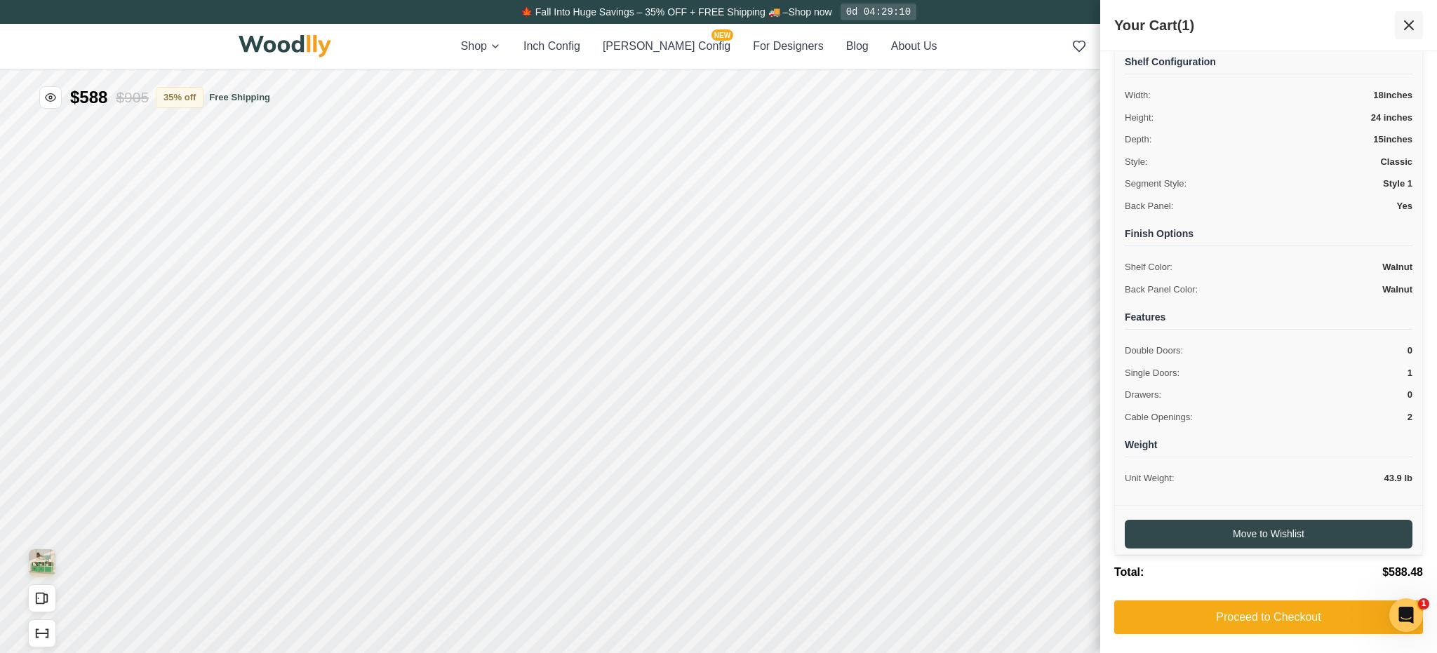
click at [1406, 24] on icon at bounding box center [1408, 25] width 17 height 17
